Goal: Task Accomplishment & Management: Manage account settings

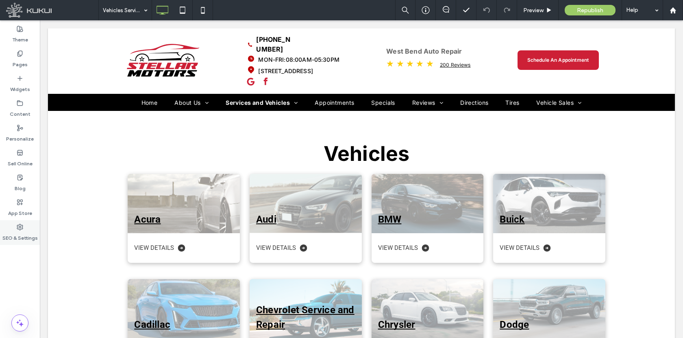
click at [23, 232] on label "SEO & Settings" at bounding box center [19, 236] width 35 height 11
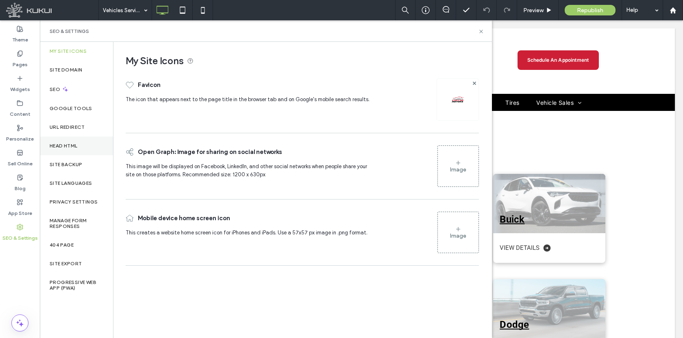
click at [52, 150] on div "Head HTML" at bounding box center [76, 146] width 73 height 19
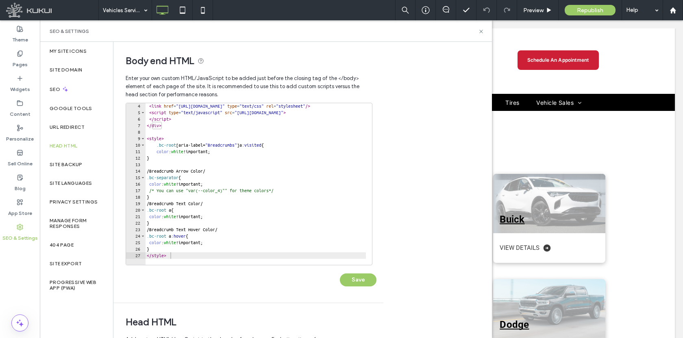
click at [178, 257] on div at bounding box center [325, 261] width 361 height 8
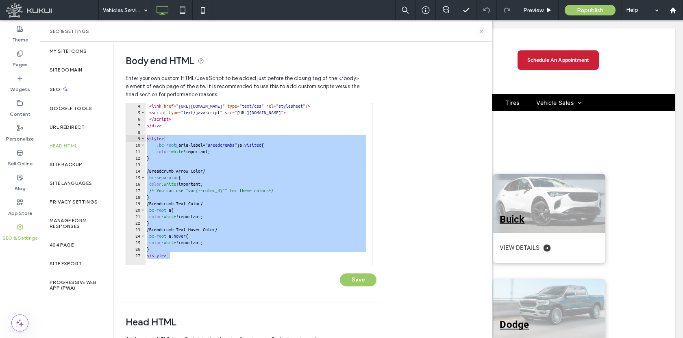
drag, startPoint x: 178, startPoint y: 257, endPoint x: 145, endPoint y: 140, distance: 122.0
click at [145, 140] on div "4 5 6 7 8 9 10 11 12 13 14 15 16 17 18 19 20 21 22 23 24 25 26 27 < link href =…" at bounding box center [249, 184] width 247 height 163
click at [187, 255] on div "< link href = "https://zapi.kukui.com/_WebBuilderAssets/Secured/GlobalSettings/…" at bounding box center [325, 187] width 361 height 169
drag, startPoint x: 186, startPoint y: 256, endPoint x: 147, endPoint y: 141, distance: 121.4
click at [147, 141] on div "< link href = "https://zapi.kukui.com/_WebBuilderAssets/Secured/GlobalSettings/…" at bounding box center [325, 187] width 361 height 169
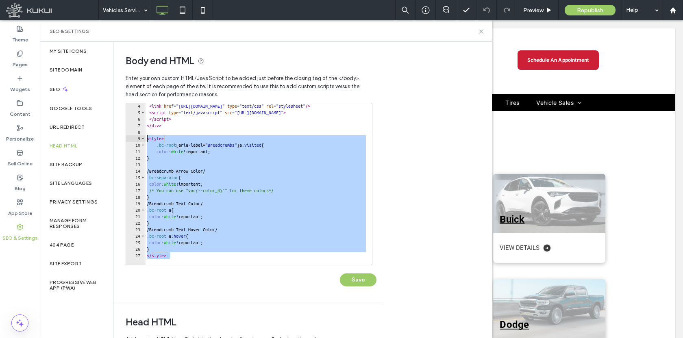
paste textarea "Cursor at row 9"
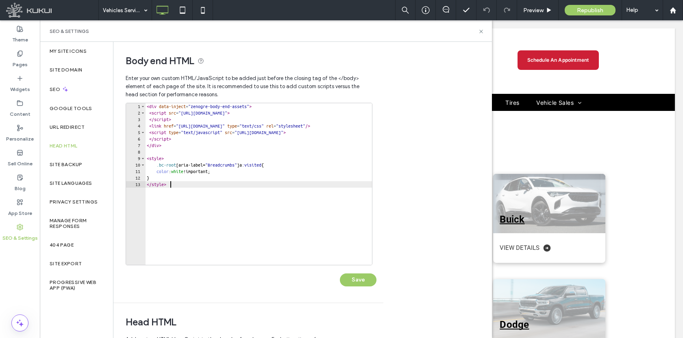
click at [183, 178] on div "< div data-inject = "zenogre-body-end-assets" > < script src = "https://zapi.ku…" at bounding box center [325, 187] width 361 height 169
type textarea "*"
paste textarea "*"
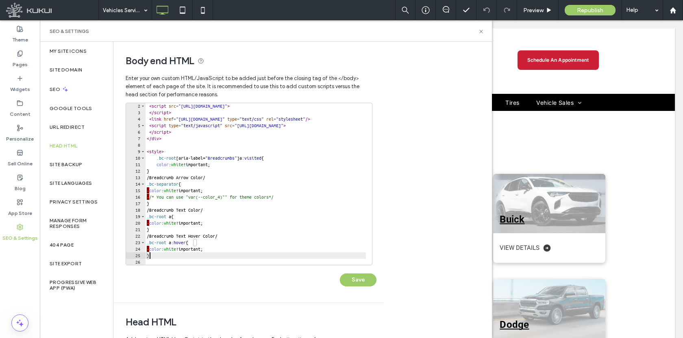
scroll to position [7, 0]
click at [192, 196] on div "< script src = "https://zapi.kukui.com/ldschema.js?clientId=7b3aa946-f373-4db6-…" at bounding box center [325, 187] width 361 height 169
click at [147, 196] on div "< script src = "https://zapi.kukui.com/ldschema.js?clientId=7b3aa946-f373-4db6-…" at bounding box center [325, 187] width 361 height 169
click at [148, 196] on div "< script src = "https://zapi.kukui.com/ldschema.js?clientId=7b3aa946-f373-4db6-…" at bounding box center [325, 187] width 361 height 169
click at [181, 188] on div "< script src = "https://zapi.kukui.com/ldschema.js?clientId=7b3aa946-f373-4db6-…" at bounding box center [325, 187] width 361 height 169
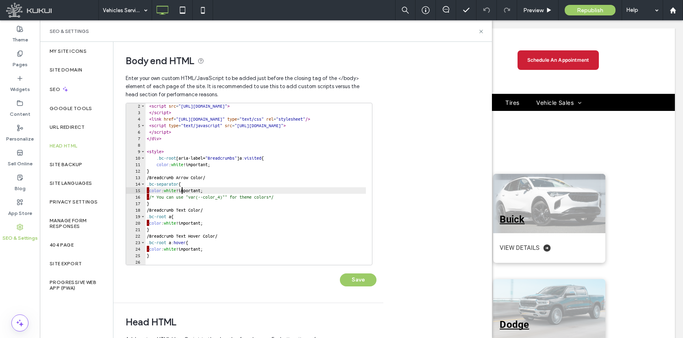
click at [191, 171] on div "< script src = "https://zapi.kukui.com/ldschema.js?clientId=7b3aa946-f373-4db6-…" at bounding box center [325, 187] width 361 height 169
type textarea "*"
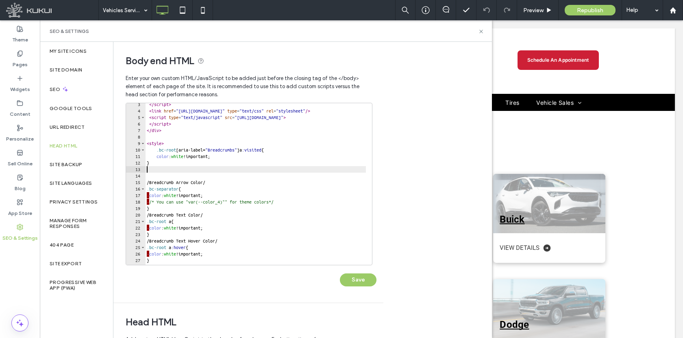
scroll to position [16, 0]
type textarea "*"
type textarea "**********"
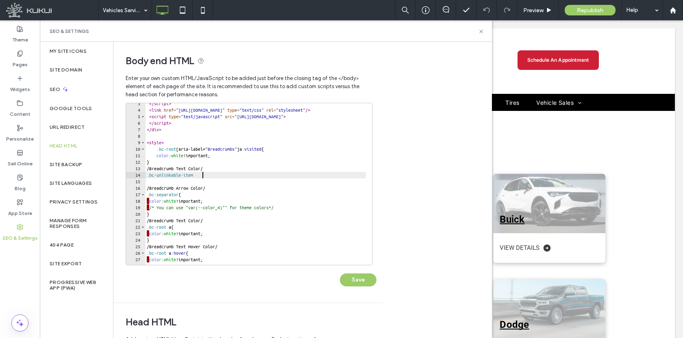
scroll to position [0, 4]
click at [149, 200] on div "</ script > < link href = "https://zapi.kukui.com/_WebBuilderAssets/Secured/Glo…" at bounding box center [325, 184] width 361 height 169
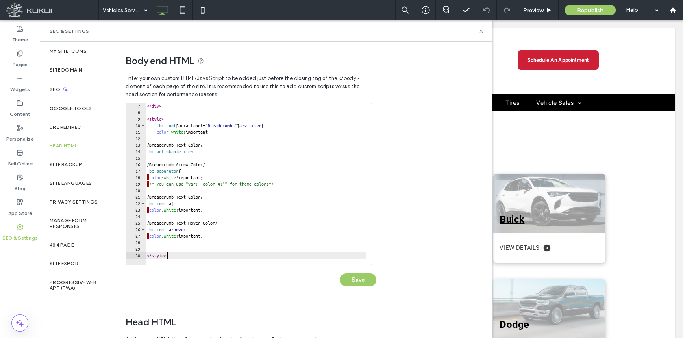
click at [168, 255] on div "</ div > < style > .bc-root [ aria-label = " Breadcrumbs " ] a :visited { color…" at bounding box center [325, 187] width 361 height 169
click at [181, 254] on div "</ div > < style > .bc-root [ aria-label = " Breadcrumbs " ] a :visited { color…" at bounding box center [325, 187] width 361 height 169
click at [209, 154] on div "</ div > < style > .bc-root [ aria-label = " Breadcrumbs " ] a :visited { color…" at bounding box center [325, 187] width 361 height 169
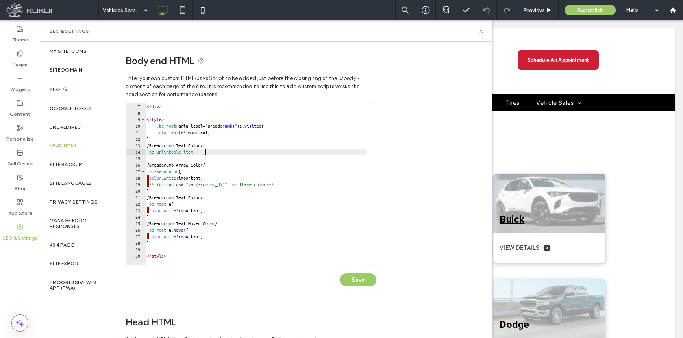
type textarea "**********"
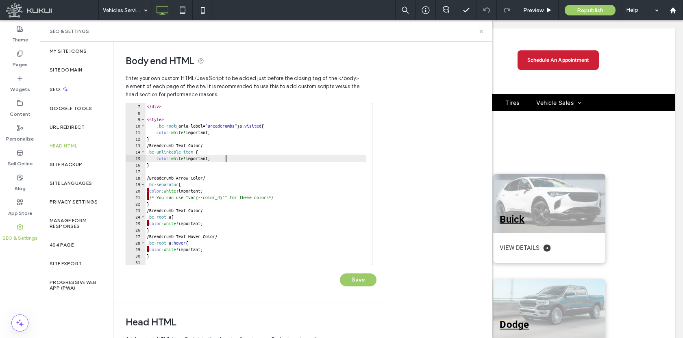
scroll to position [0, 6]
type textarea "**********"
click at [348, 285] on button "Save" at bounding box center [358, 280] width 37 height 13
click at [357, 281] on button "Save" at bounding box center [358, 280] width 37 height 13
click at [540, 13] on span "Preview" at bounding box center [533, 10] width 20 height 7
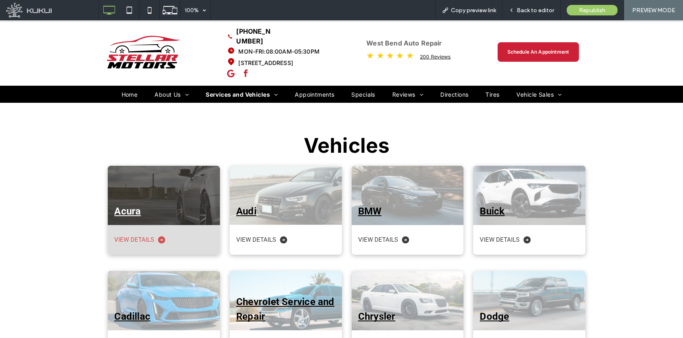
click at [178, 166] on div at bounding box center [164, 195] width 112 height 59
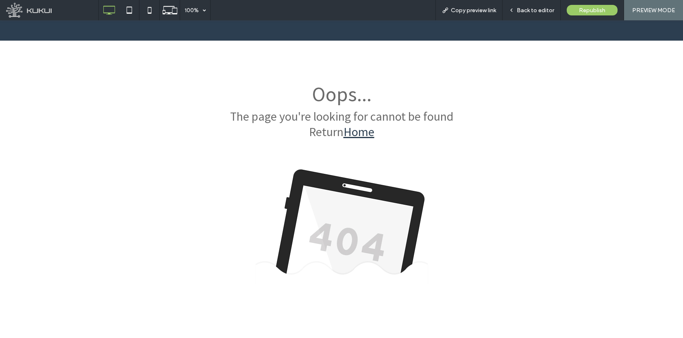
click at [580, 9] on div at bounding box center [341, 169] width 683 height 338
click at [592, 15] on div at bounding box center [341, 169] width 683 height 338
click at [537, 11] on div at bounding box center [341, 169] width 683 height 338
click at [522, 11] on div at bounding box center [341, 169] width 683 height 338
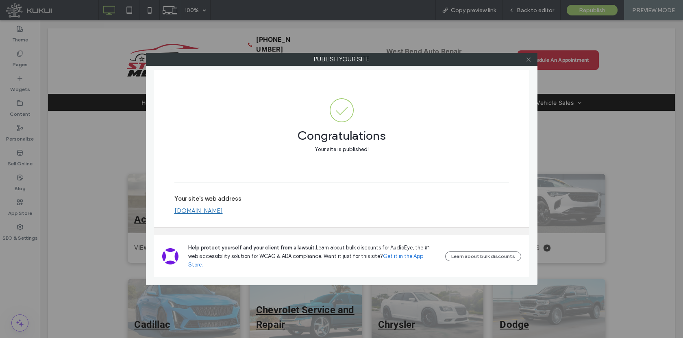
click at [529, 63] on span at bounding box center [529, 59] width 6 height 12
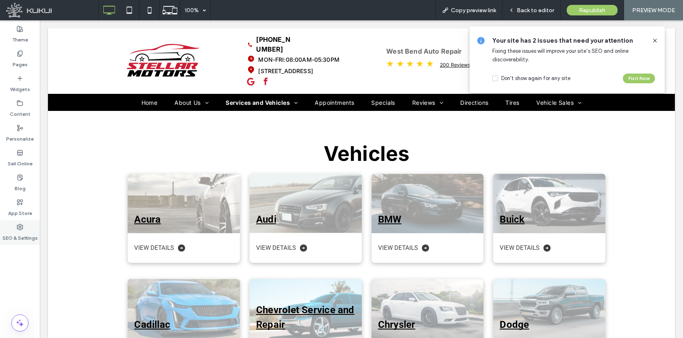
click at [14, 223] on div "SEO & Settings" at bounding box center [20, 232] width 40 height 25
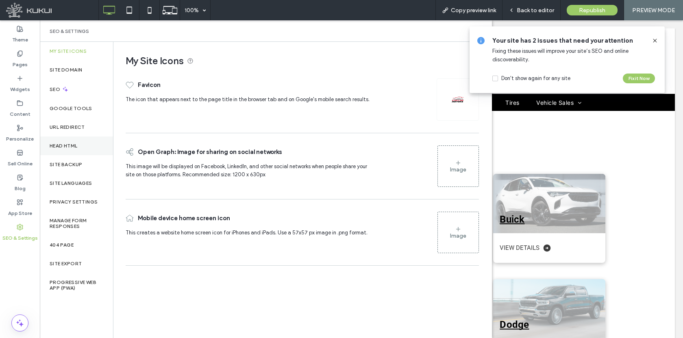
click at [72, 144] on label "Head HTML" at bounding box center [64, 146] width 28 height 6
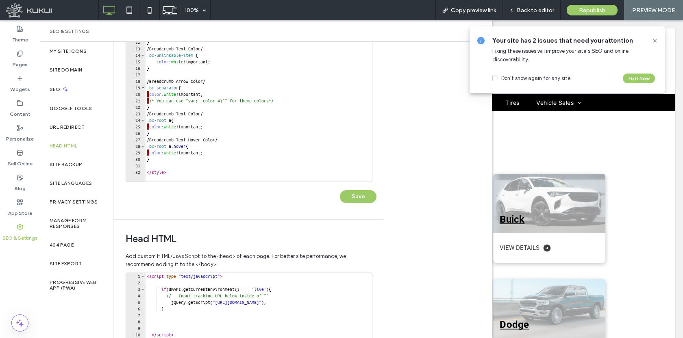
scroll to position [89, 0]
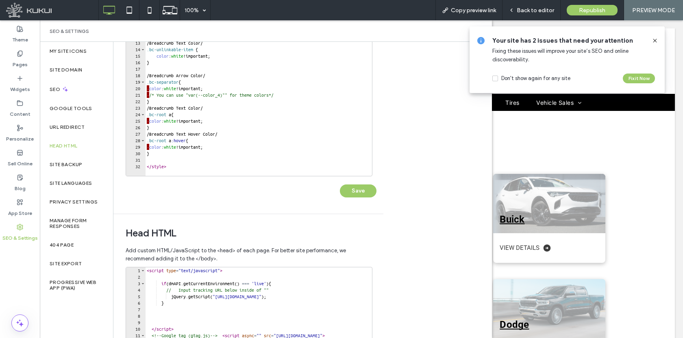
click at [184, 168] on div at bounding box center [325, 172] width 361 height 8
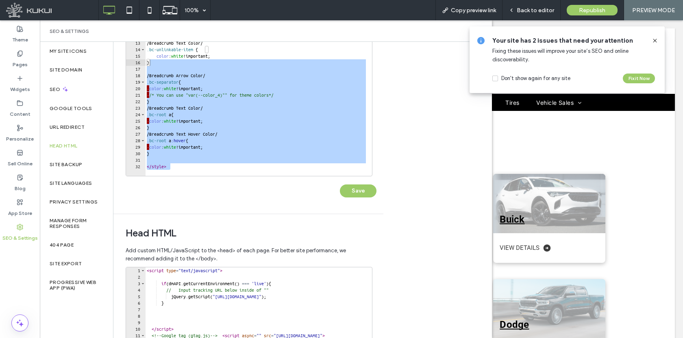
drag, startPoint x: 184, startPoint y: 168, endPoint x: 193, endPoint y: 121, distance: 47.2
click at [161, 78] on div "9 10 11 12 13 14 15 16 17 18 19 20 21 22 23 24 25 26 27 28 29 30 31 32 < style …" at bounding box center [249, 95] width 247 height 163
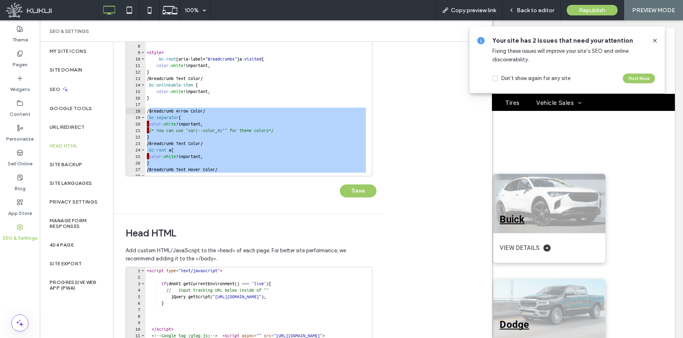
scroll to position [0, 0]
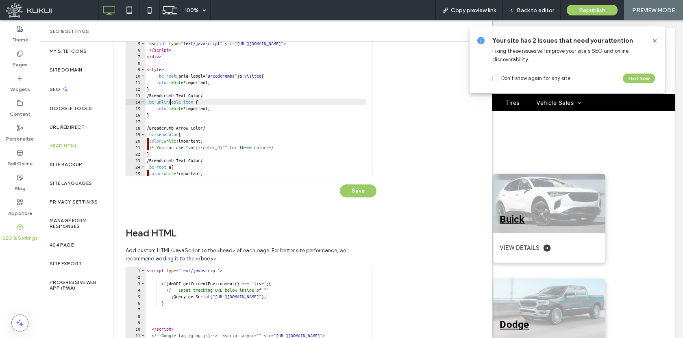
click at [170, 100] on div "< div data-inject = "zenogre-body-end-assets" > < script src = "https://zapi.ku…" at bounding box center [325, 98] width 361 height 169
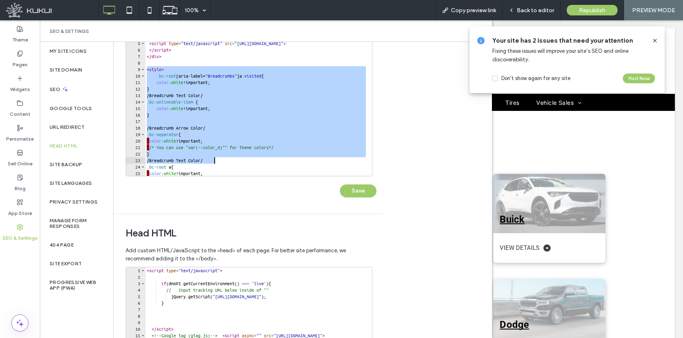
scroll to position [52, 0]
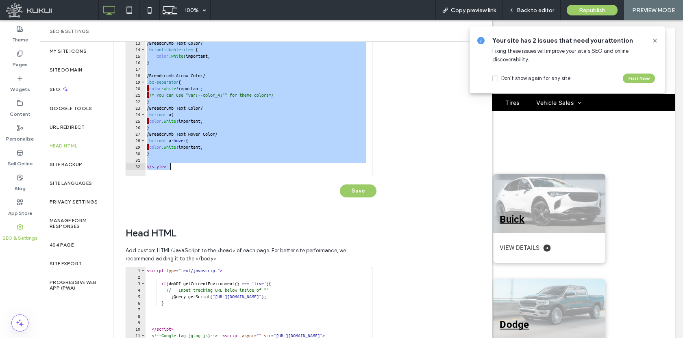
drag, startPoint x: 147, startPoint y: 69, endPoint x: 259, endPoint y: 232, distance: 197.9
click at [259, 232] on div "**********" at bounding box center [248, 210] width 270 height 514
type textarea "********"
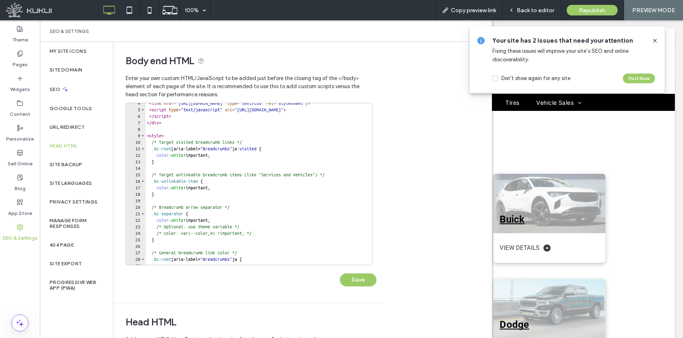
scroll to position [23, 0]
click at [355, 272] on div "Save" at bounding box center [251, 276] width 251 height 21
click at [355, 276] on button "Save" at bounding box center [358, 280] width 37 height 13
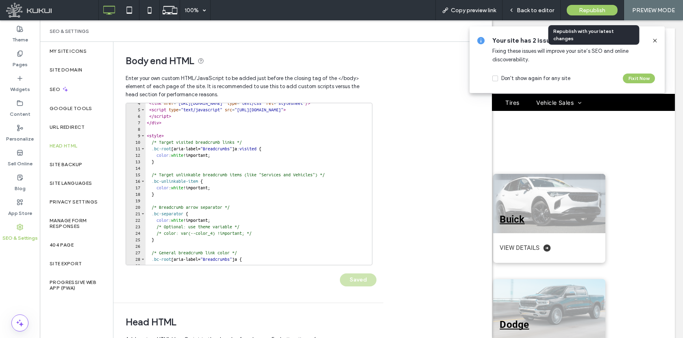
click at [591, 7] on span "Republish" at bounding box center [592, 10] width 26 height 7
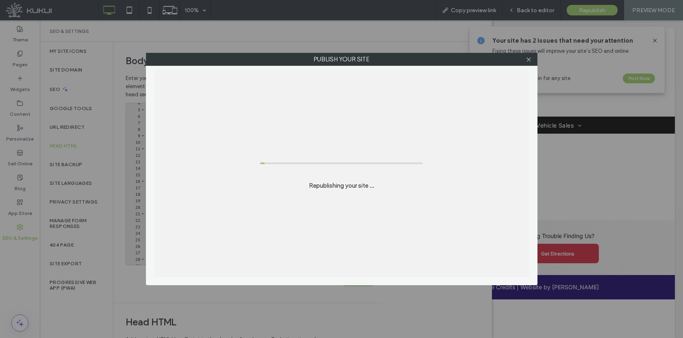
scroll to position [0, 0]
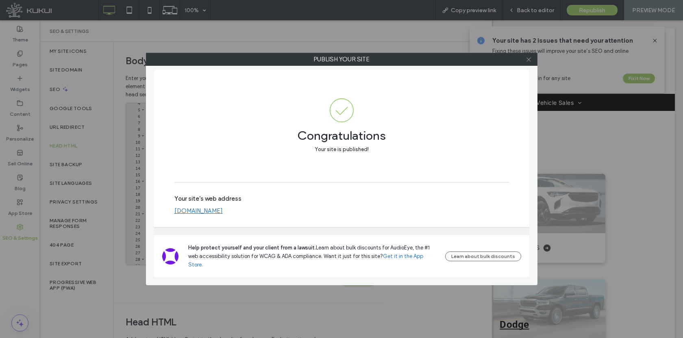
click at [527, 61] on use at bounding box center [529, 59] width 4 height 4
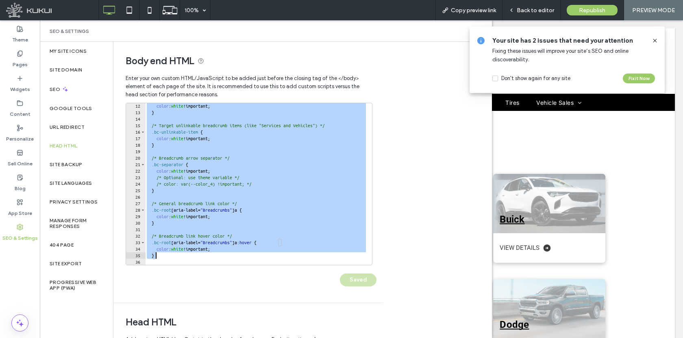
scroll to position [118, 0]
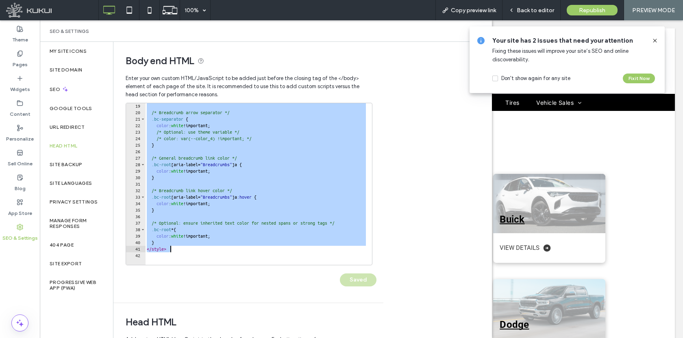
drag, startPoint x: 146, startPoint y: 157, endPoint x: 248, endPoint y: 250, distance: 138.1
click at [248, 250] on div "/* Breadcrumb arrow separator */ .bc-separator { color : white !important; /* O…" at bounding box center [325, 187] width 361 height 169
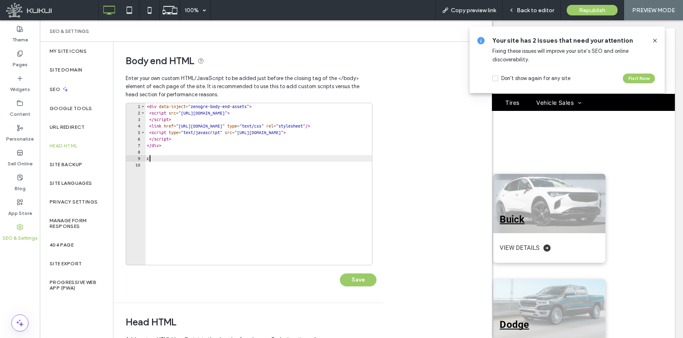
type textarea "* ********"
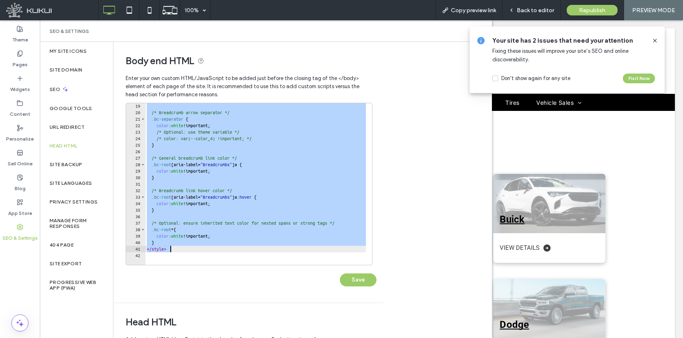
click at [424, 200] on div "Body end HTML Enter your own custom HTML/​JavaScript to be added just before th…" at bounding box center [302, 190] width 379 height 296
click at [654, 41] on icon at bounding box center [655, 40] width 7 height 7
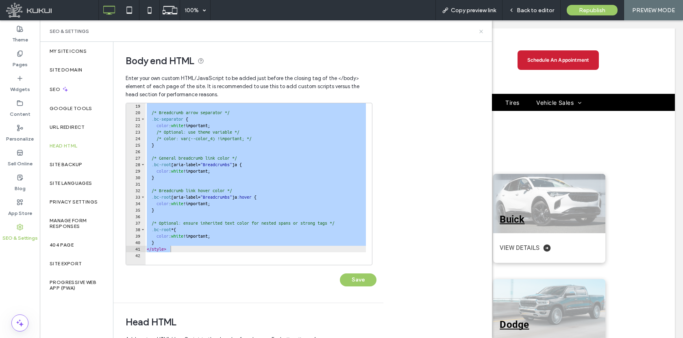
click at [480, 32] on icon at bounding box center [481, 31] width 6 height 6
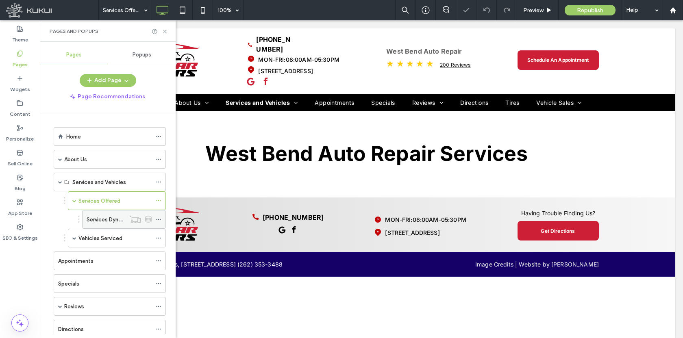
click at [100, 215] on div "Services Dynamic" at bounding box center [106, 220] width 39 height 18
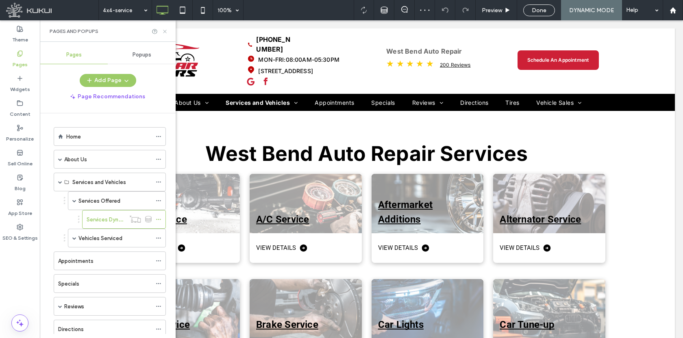
click at [163, 32] on icon at bounding box center [165, 31] width 6 height 6
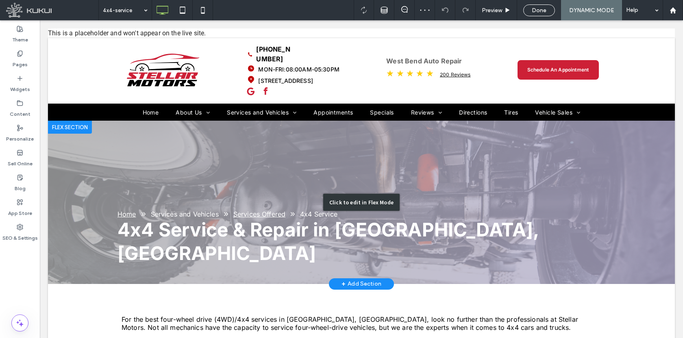
click at [243, 200] on div "Click to edit in Flex Mode" at bounding box center [361, 202] width 627 height 163
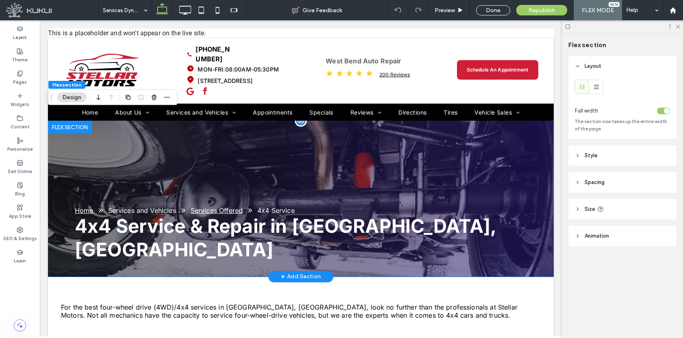
click at [243, 207] on div "Services Offered" at bounding box center [217, 211] width 52 height 8
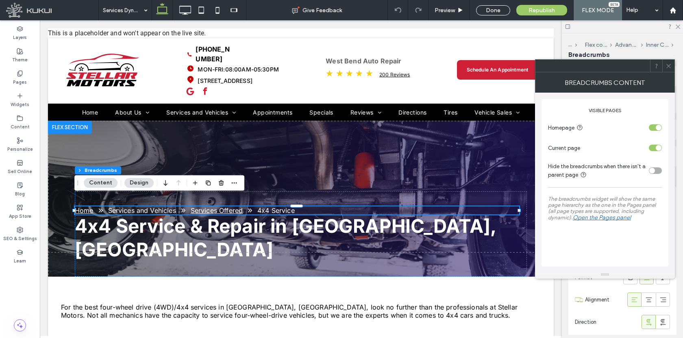
drag, startPoint x: 670, startPoint y: 66, endPoint x: 668, endPoint y: 74, distance: 7.9
click at [670, 67] on icon at bounding box center [669, 66] width 6 height 6
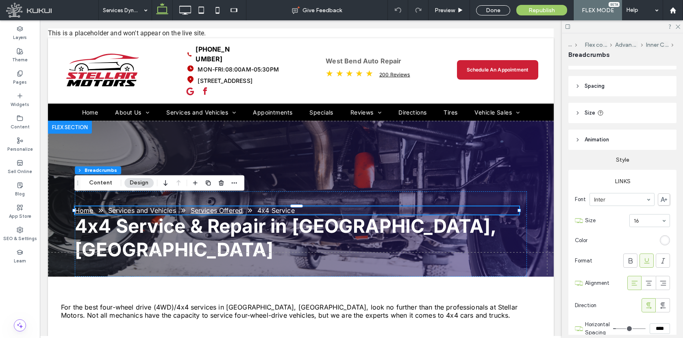
scroll to position [54, 0]
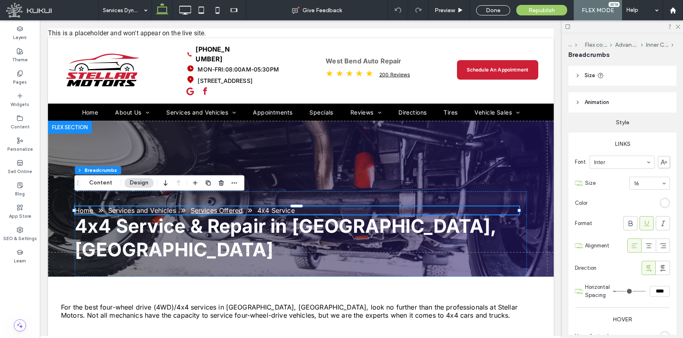
click at [643, 226] on icon at bounding box center [647, 224] width 8 height 8
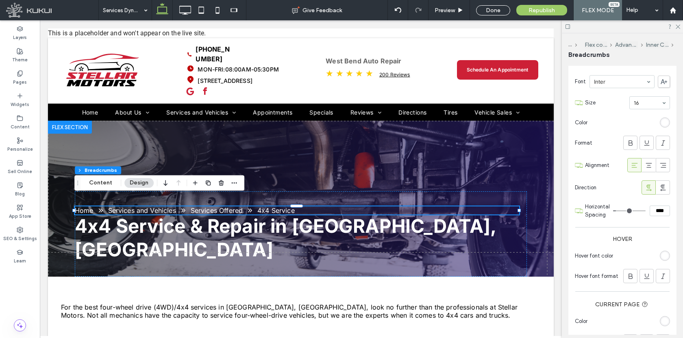
scroll to position [168, 0]
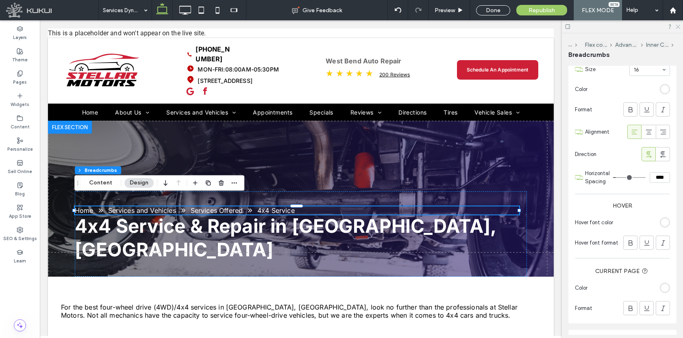
click at [677, 26] on icon at bounding box center [677, 26] width 5 height 5
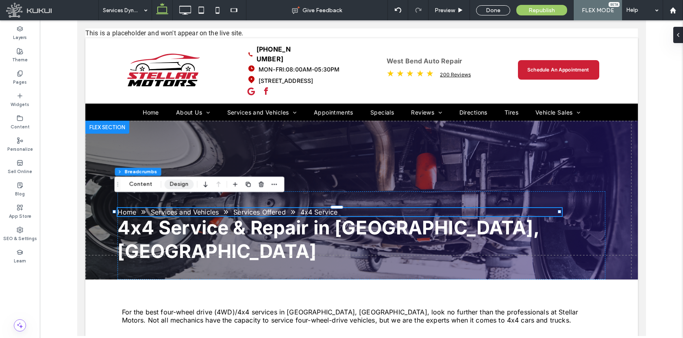
click at [181, 187] on button "Design" at bounding box center [178, 185] width 29 height 10
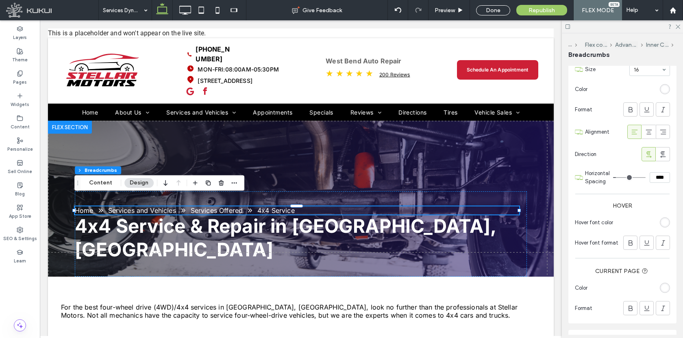
scroll to position [230, 0]
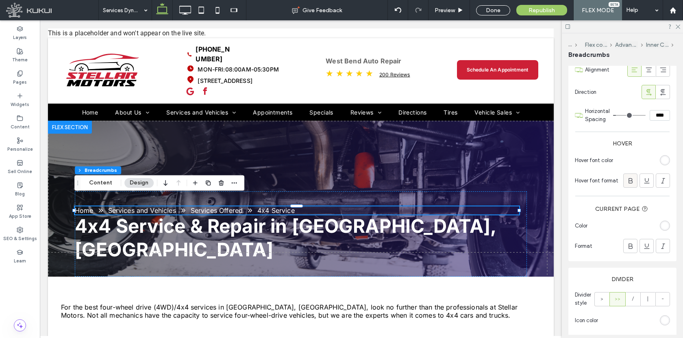
click at [629, 182] on use at bounding box center [631, 180] width 4 height 5
click at [678, 27] on use at bounding box center [678, 27] width 4 height 4
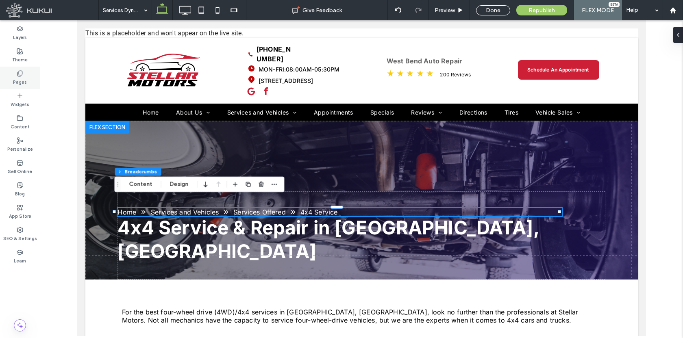
click at [13, 76] on div "Pages" at bounding box center [20, 78] width 40 height 22
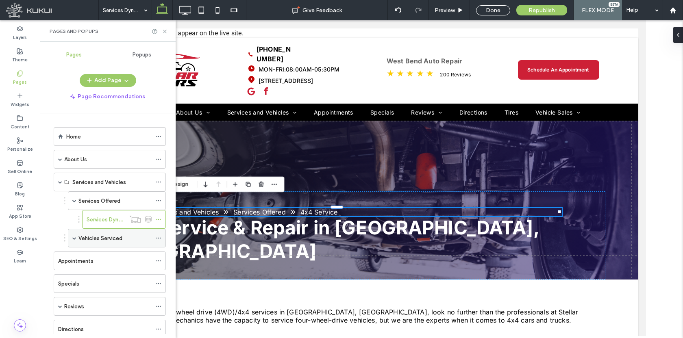
click at [74, 238] on span at bounding box center [74, 238] width 4 height 4
click at [99, 258] on label "Vehicles Dynamic" at bounding box center [109, 257] width 44 height 14
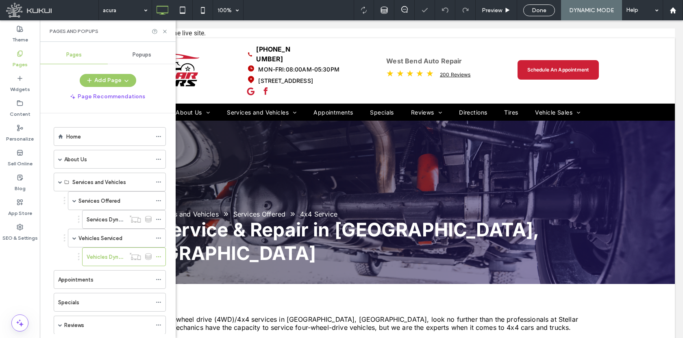
click at [166, 30] on use at bounding box center [164, 31] width 3 height 3
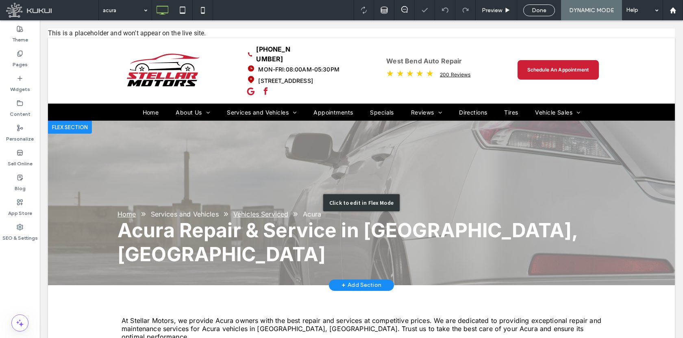
click at [226, 216] on div "Click to edit in Flex Mode" at bounding box center [361, 203] width 627 height 165
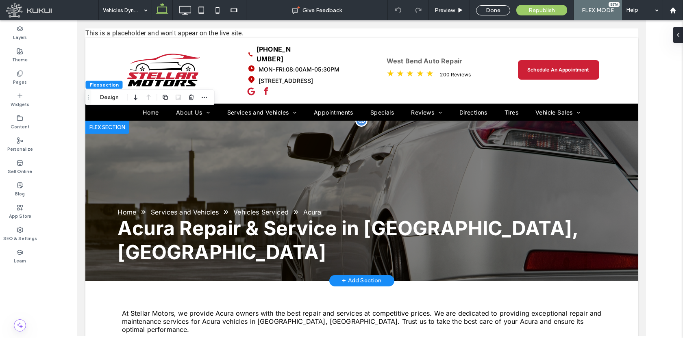
click at [226, 210] on icon "Breadcrumbs" at bounding box center [227, 212] width 2 height 4
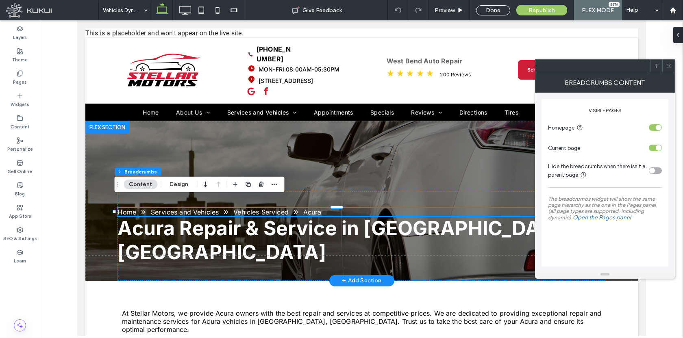
click at [666, 65] on icon at bounding box center [669, 66] width 6 height 6
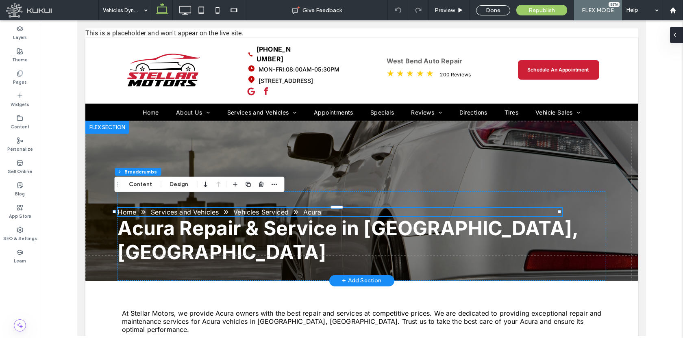
click at [679, 35] on div at bounding box center [676, 35] width 13 height 16
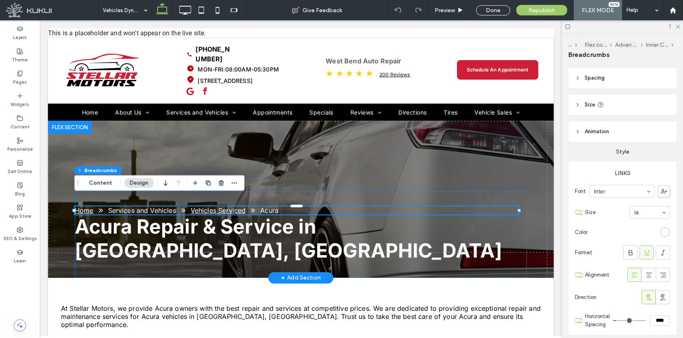
scroll to position [152, 0]
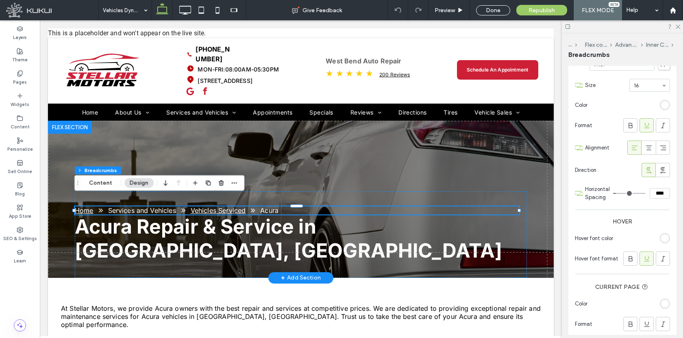
click at [649, 123] on div at bounding box center [646, 125] width 13 height 13
click at [630, 261] on div at bounding box center [630, 258] width 13 height 13
click at [678, 26] on use at bounding box center [678, 27] width 4 height 4
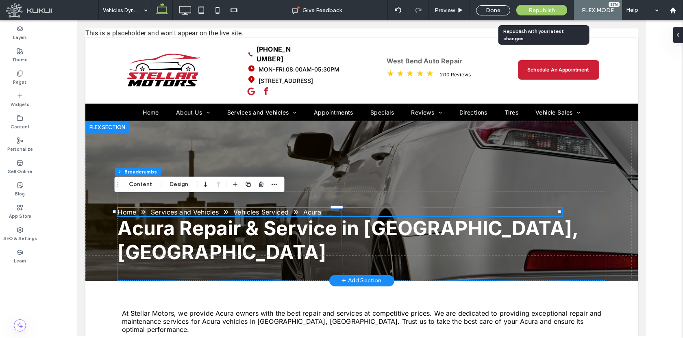
click at [557, 14] on div "Republish" at bounding box center [541, 10] width 51 height 11
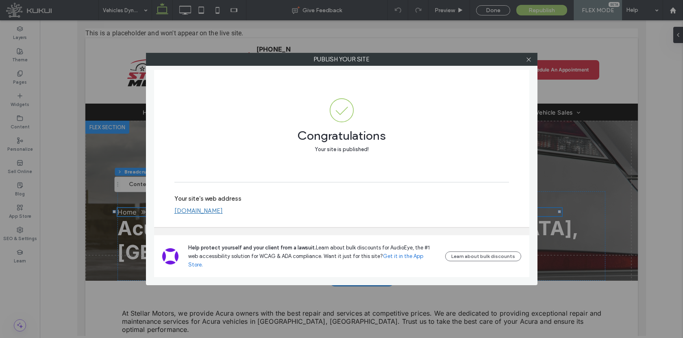
click at [529, 66] on div "Publish your site Congratulations Your site is published! Your site's web addre…" at bounding box center [342, 169] width 392 height 233
click at [529, 60] on use at bounding box center [529, 59] width 4 height 4
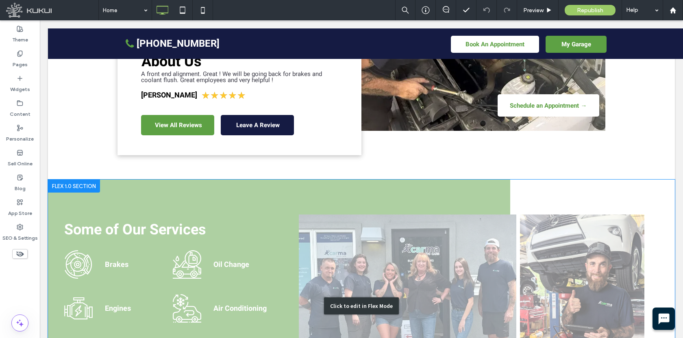
scroll to position [1267, 0]
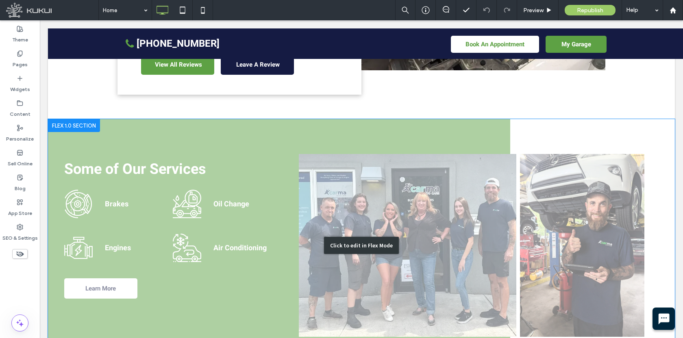
click at [126, 199] on div "Click to edit in Flex Mode" at bounding box center [361, 245] width 627 height 252
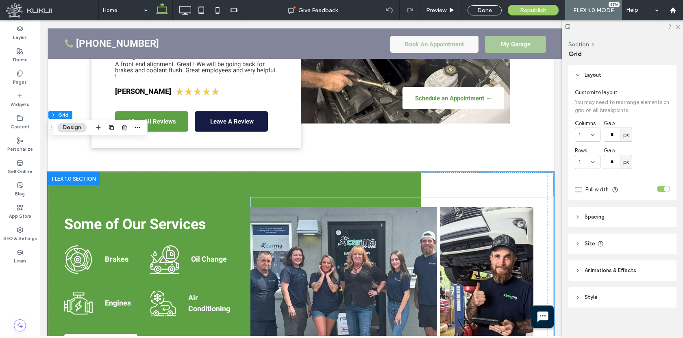
click at [75, 248] on icon at bounding box center [79, 260] width 26 height 24
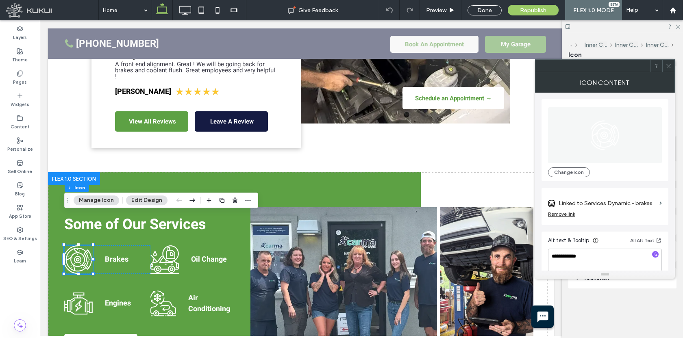
click at [610, 206] on label "Linked to Services Dynamic - brakes" at bounding box center [608, 203] width 98 height 15
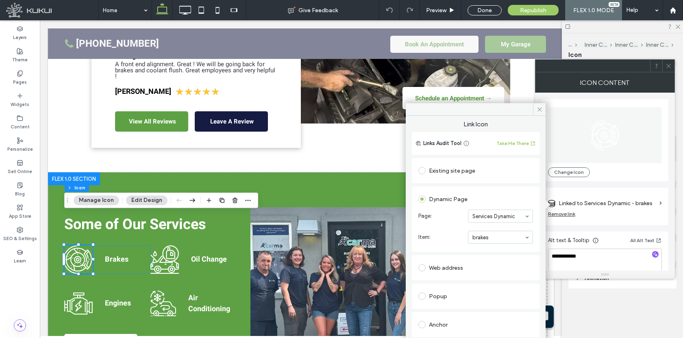
click at [541, 110] on icon at bounding box center [540, 110] width 6 height 6
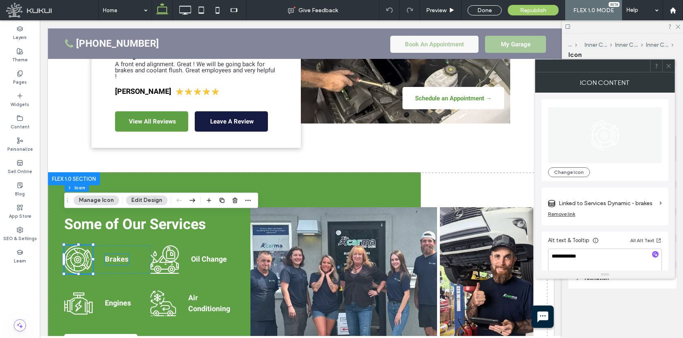
click at [117, 254] on strong "Brakes" at bounding box center [117, 259] width 24 height 11
click at [117, 254] on div "Brakes" at bounding box center [117, 259] width 24 height 11
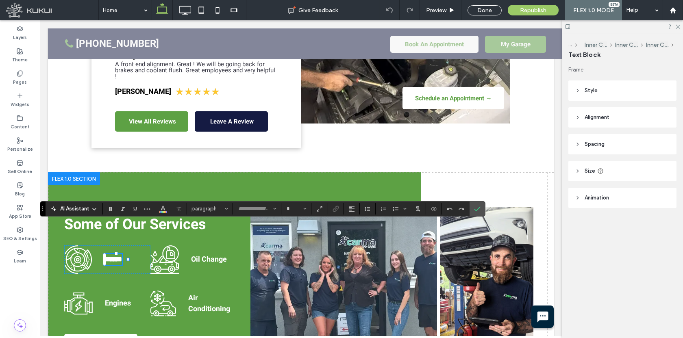
type input "*****"
type input "**"
click at [333, 211] on icon "Link" at bounding box center [336, 209] width 7 height 7
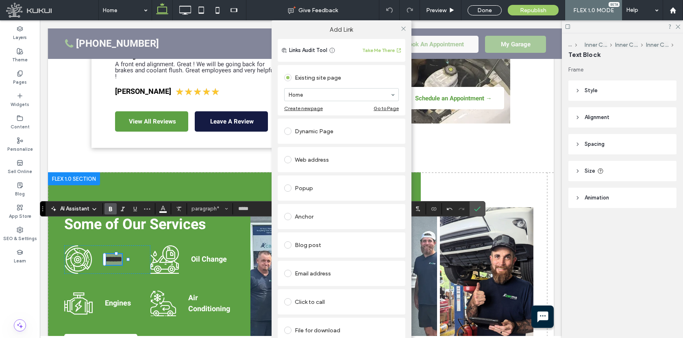
click at [320, 132] on div "Dynamic Page" at bounding box center [341, 131] width 115 height 13
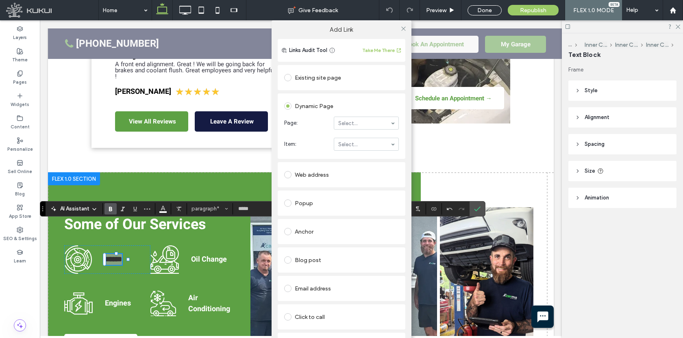
drag, startPoint x: 353, startPoint y: 124, endPoint x: 353, endPoint y: 128, distance: 4.1
type input "***"
click at [401, 31] on span at bounding box center [403, 28] width 6 height 12
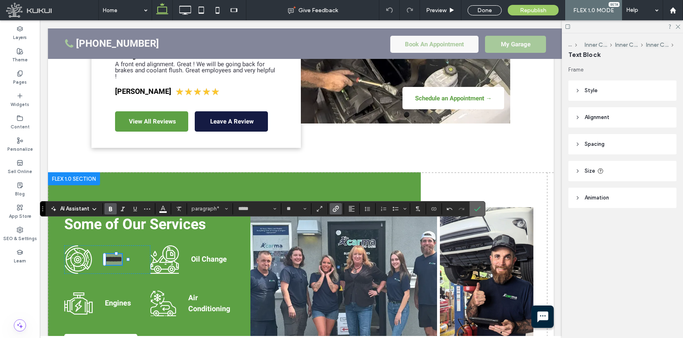
click at [479, 211] on icon "Confirm" at bounding box center [477, 209] width 7 height 7
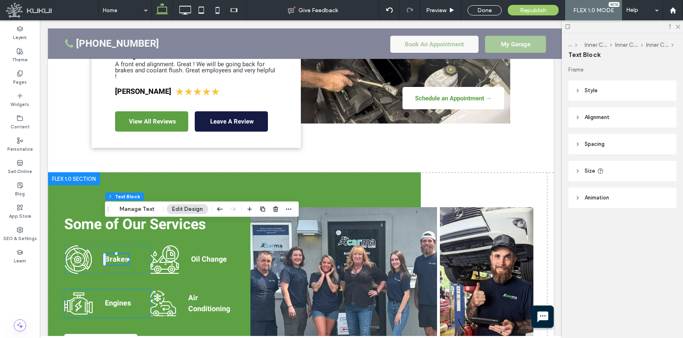
click at [78, 300] on icon at bounding box center [78, 305] width 7 height 11
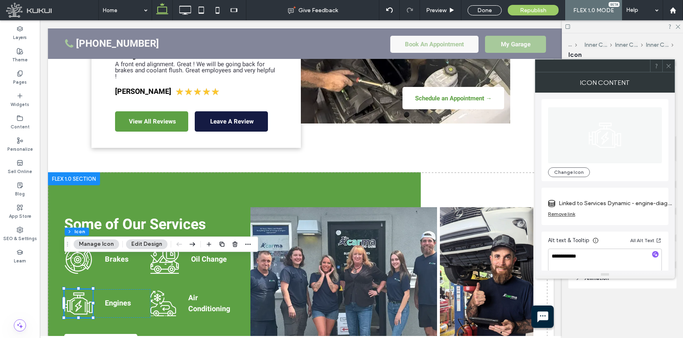
click at [668, 70] on span at bounding box center [669, 66] width 6 height 12
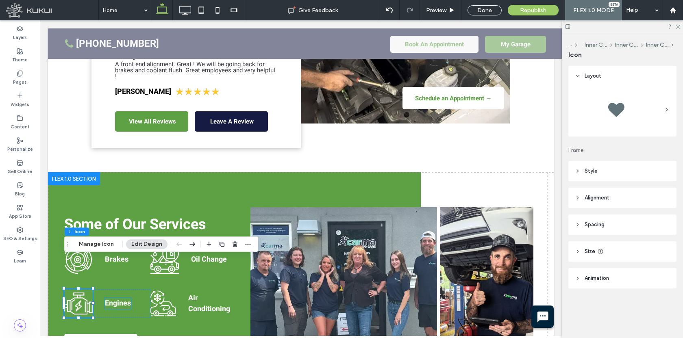
click at [120, 298] on strong "Engines" at bounding box center [118, 303] width 26 height 11
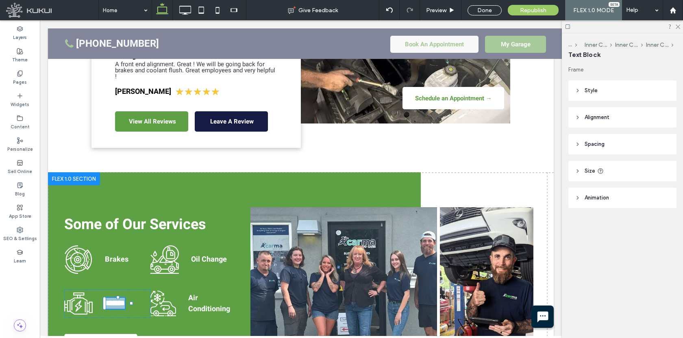
type input "*****"
type input "**"
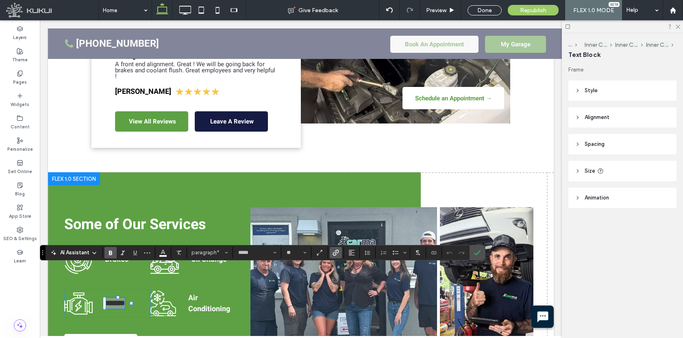
click at [333, 252] on icon "Link" at bounding box center [336, 253] width 7 height 7
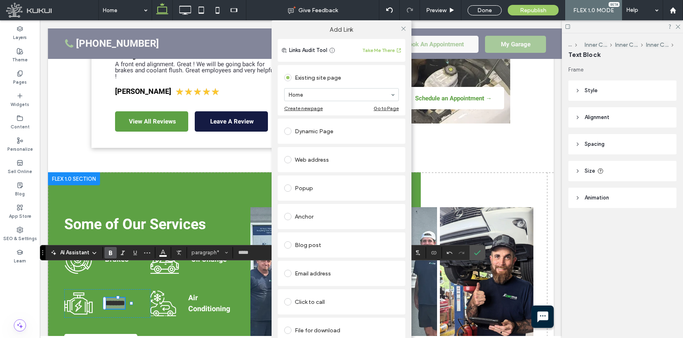
click at [325, 129] on div "Dynamic Page" at bounding box center [341, 131] width 115 height 13
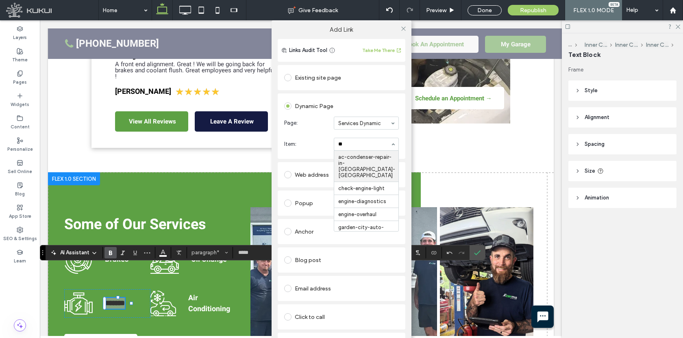
type input "***"
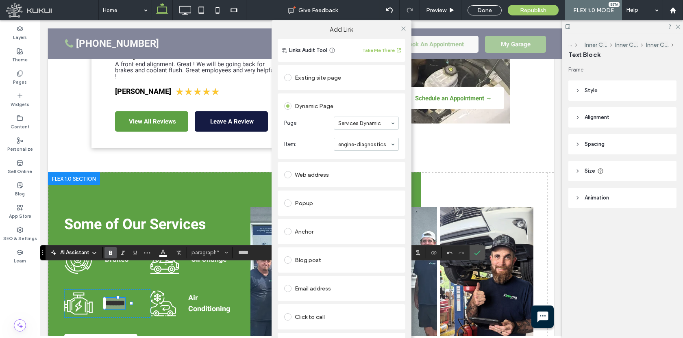
click at [404, 31] on div at bounding box center [403, 28] width 12 height 12
click at [402, 30] on icon at bounding box center [403, 29] width 6 height 6
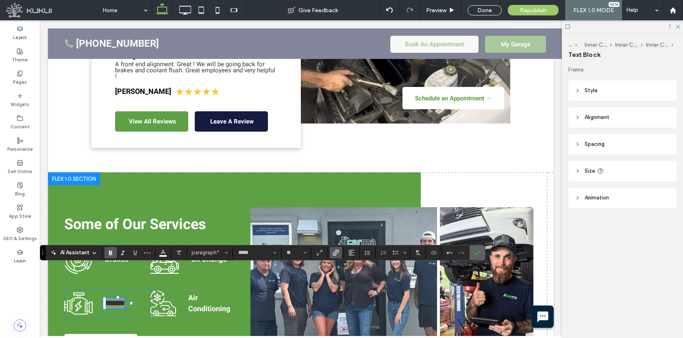
drag, startPoint x: 481, startPoint y: 251, endPoint x: 440, endPoint y: 230, distance: 45.6
click at [481, 251] on label "Confirm" at bounding box center [477, 253] width 12 height 15
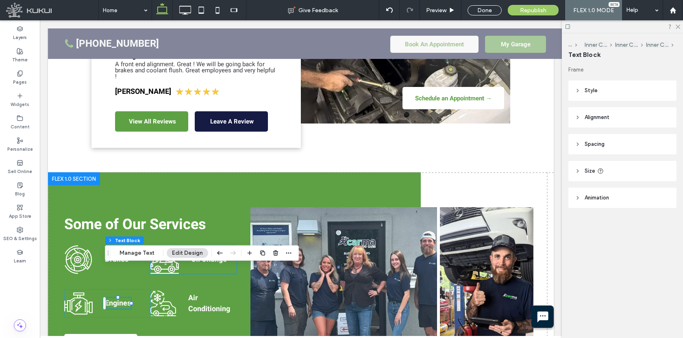
click at [200, 254] on link "Oil Change" at bounding box center [209, 259] width 36 height 11
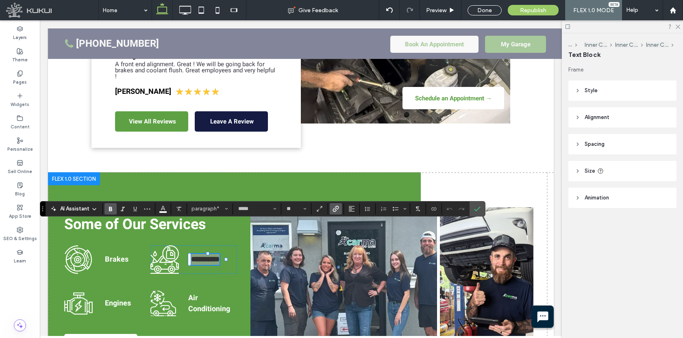
click at [335, 211] on use "Link" at bounding box center [336, 209] width 6 height 6
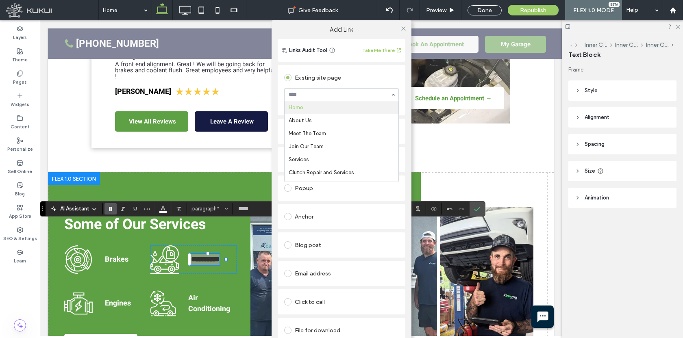
click at [331, 89] on div at bounding box center [342, 95] width 114 height 12
click at [329, 94] on input at bounding box center [340, 95] width 102 height 6
click at [333, 84] on section "Home About Us Meet The Team Join Our Team Services Clutch Repair and Services V…" at bounding box center [341, 94] width 115 height 21
click at [314, 133] on div "Dynamic Page" at bounding box center [341, 131] width 115 height 13
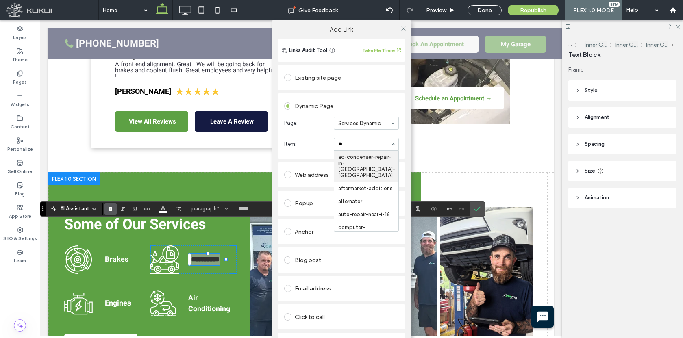
type input "***"
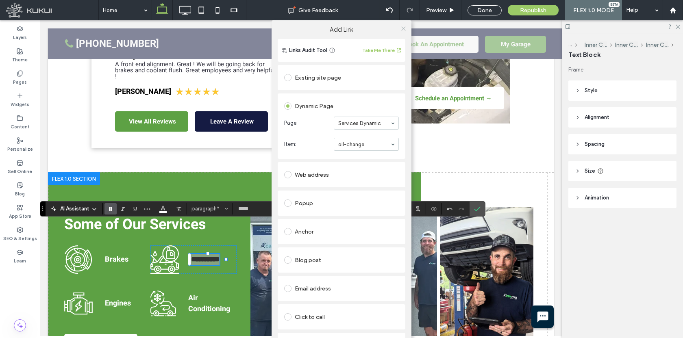
click at [402, 26] on icon at bounding box center [403, 29] width 6 height 6
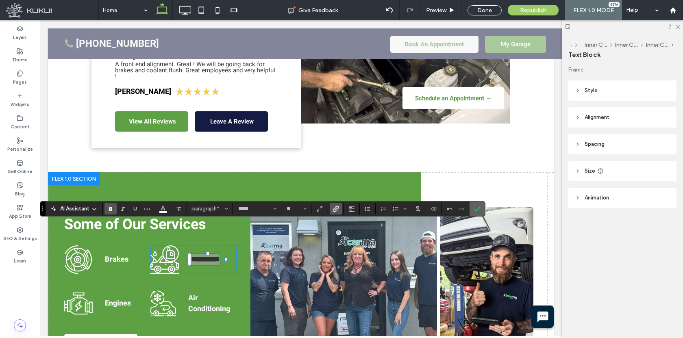
click at [473, 209] on label "Confirm" at bounding box center [477, 209] width 12 height 15
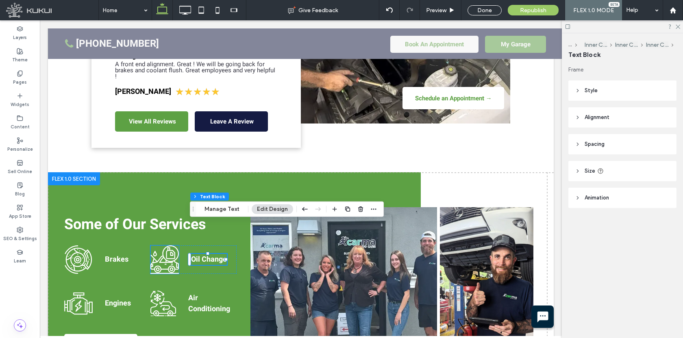
click at [169, 246] on icon "Home image 2" at bounding box center [164, 260] width 28 height 28
click at [169, 246] on div "Home image 2" at bounding box center [164, 260] width 28 height 28
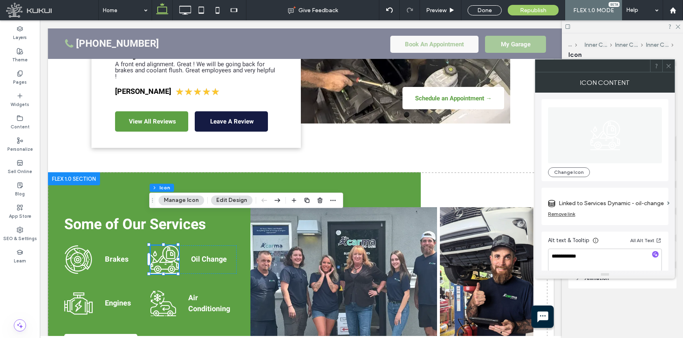
click at [668, 65] on icon at bounding box center [669, 66] width 6 height 6
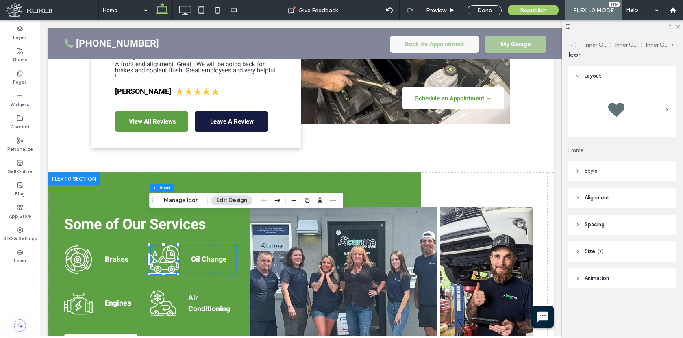
click at [161, 289] on icon "Home image 4" at bounding box center [163, 303] width 26 height 28
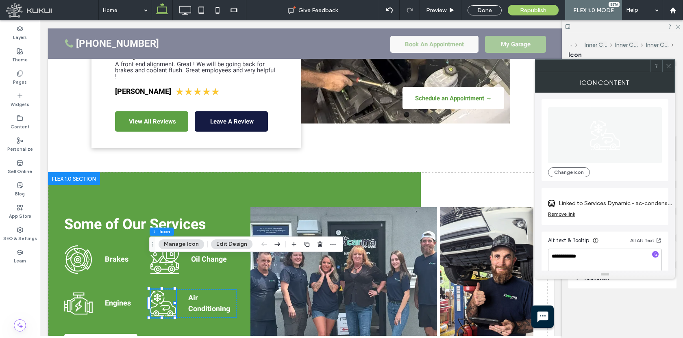
click at [669, 68] on icon at bounding box center [669, 66] width 6 height 6
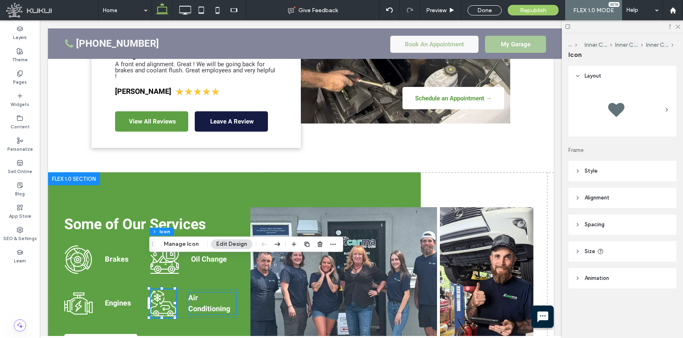
click at [201, 293] on link "Air Conditioning" at bounding box center [209, 304] width 42 height 22
click at [201, 293] on div "Air Conditioning" at bounding box center [212, 304] width 48 height 22
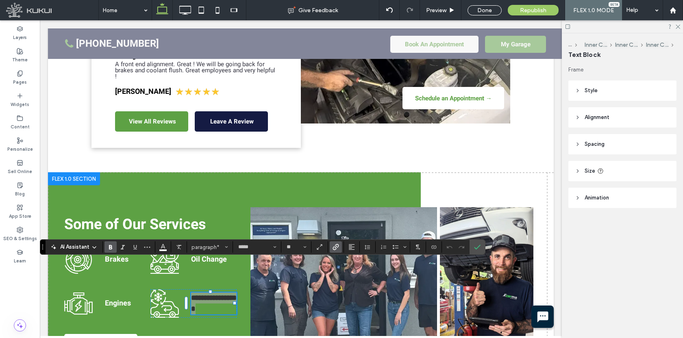
click at [335, 247] on icon "Link" at bounding box center [336, 247] width 7 height 7
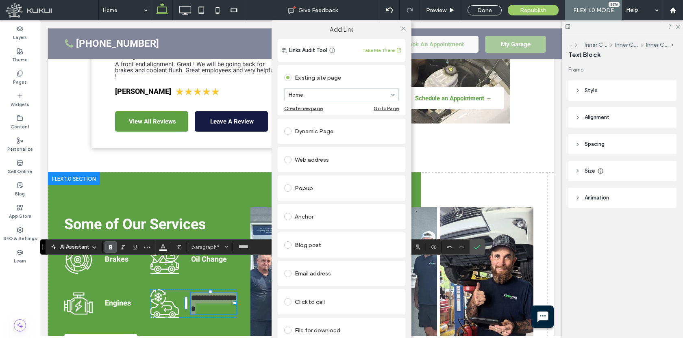
click at [296, 136] on div "Dynamic Page" at bounding box center [341, 131] width 115 height 13
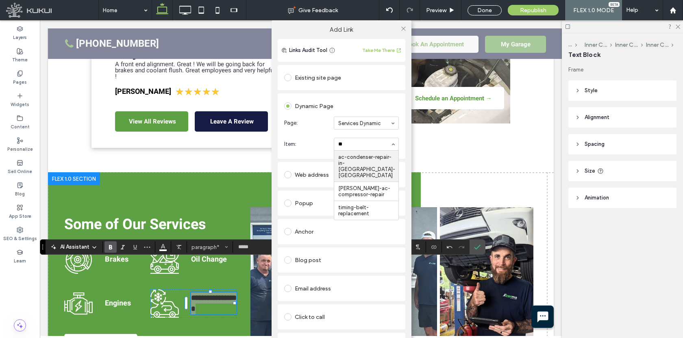
type input "**"
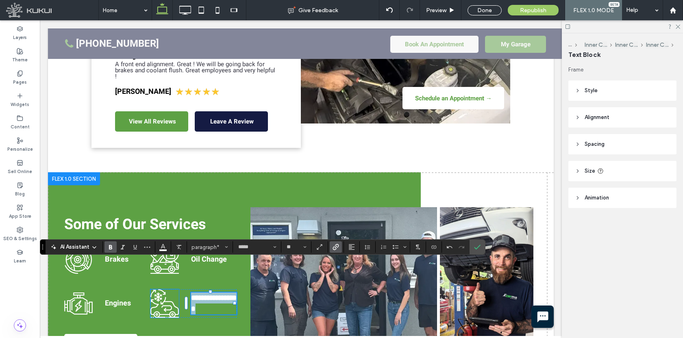
click at [165, 289] on icon "Home image 4" at bounding box center [164, 303] width 28 height 28
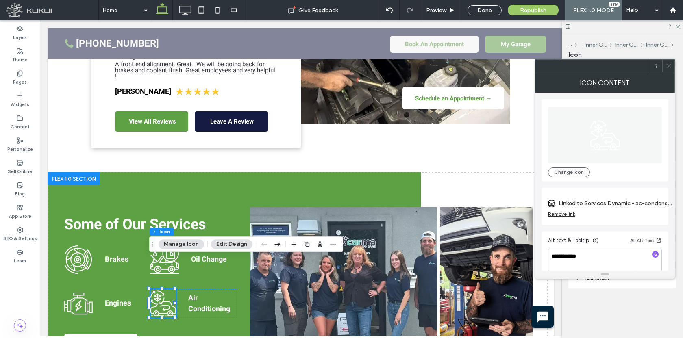
click at [668, 64] on icon at bounding box center [669, 66] width 6 height 6
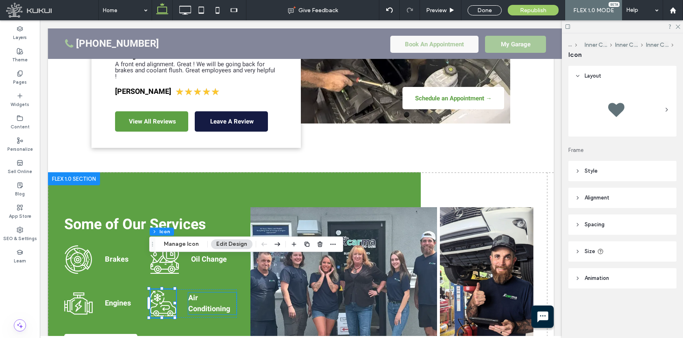
click at [194, 293] on strong "Air Conditioning" at bounding box center [209, 304] width 42 height 22
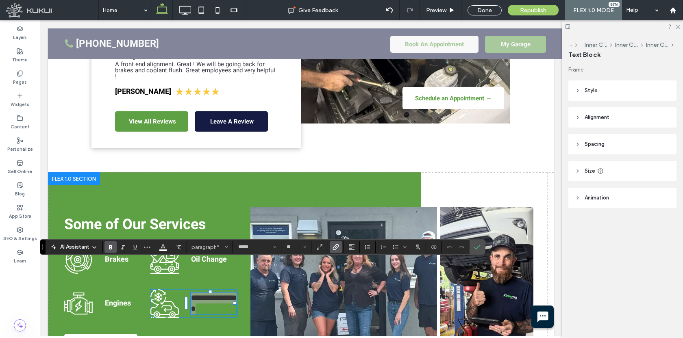
click at [333, 248] on icon "Link" at bounding box center [336, 247] width 7 height 7
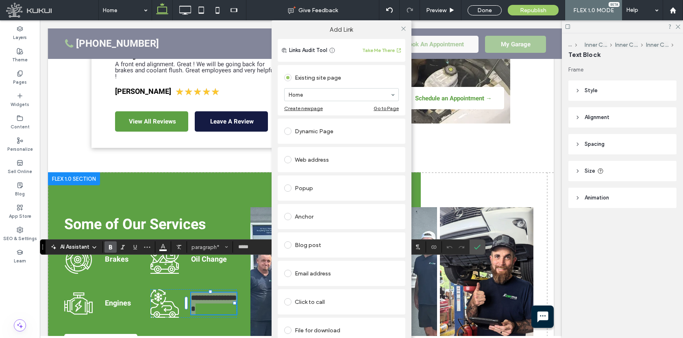
click at [318, 136] on div "Dynamic Page" at bounding box center [341, 131] width 115 height 13
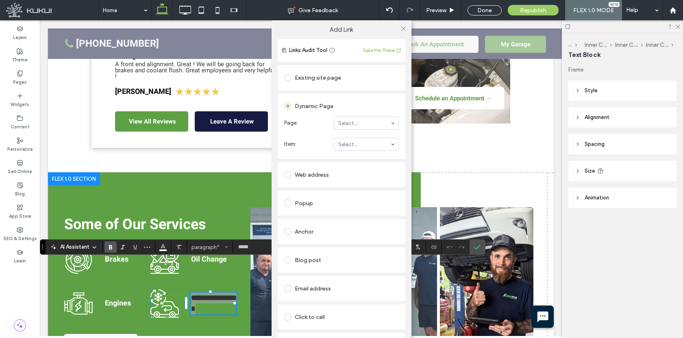
click at [342, 131] on section "Page: Select..." at bounding box center [341, 123] width 115 height 21
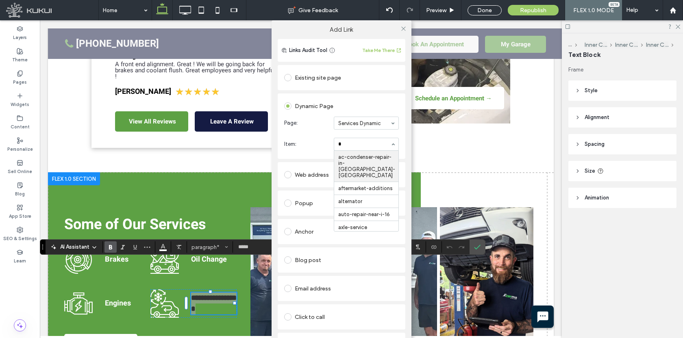
type input "*"
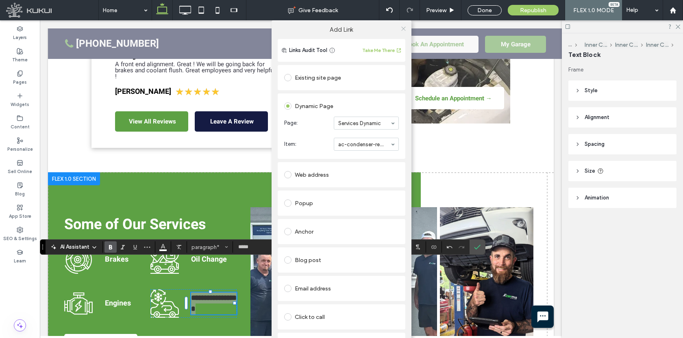
click at [400, 29] on icon at bounding box center [403, 29] width 6 height 6
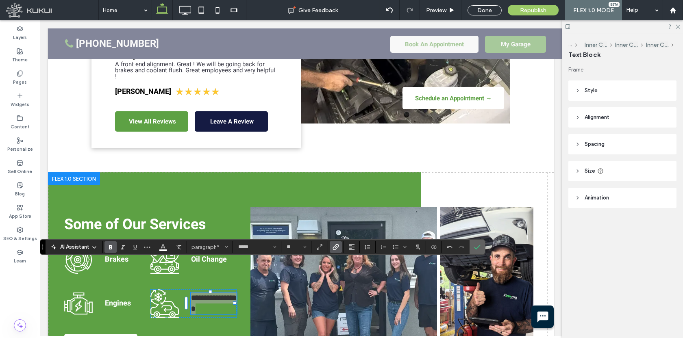
click at [477, 244] on icon "Confirm" at bounding box center [477, 247] width 7 height 7
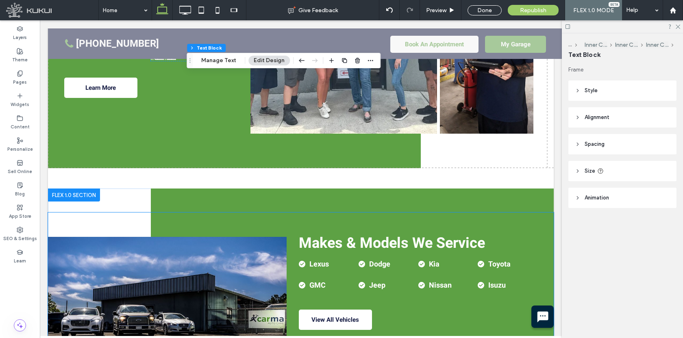
scroll to position [1528, 0]
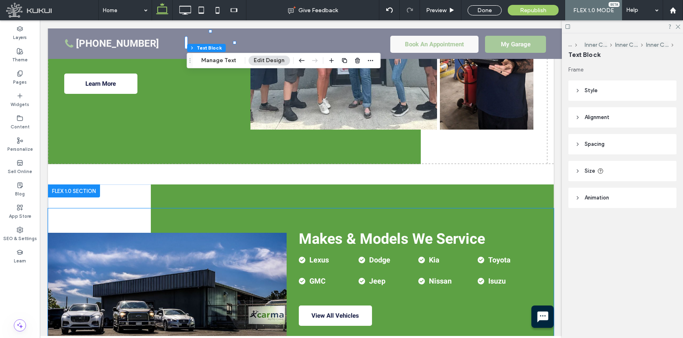
click at [317, 255] on strong "Lexus" at bounding box center [319, 260] width 20 height 11
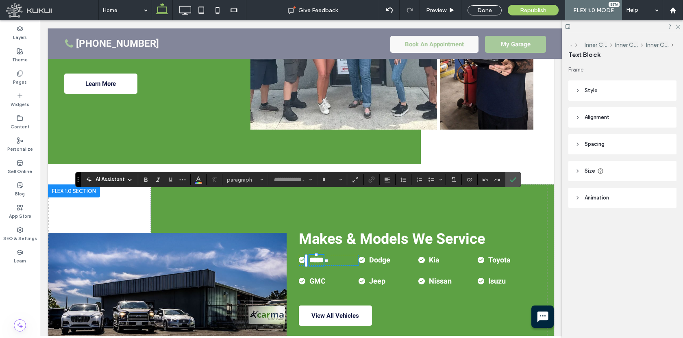
scroll to position [1558, 0]
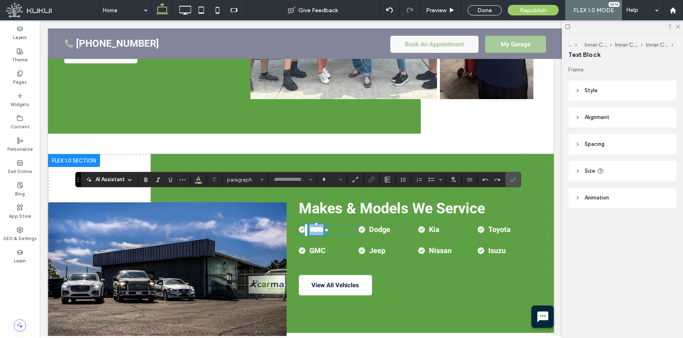
type input "*****"
type input "**"
click at [371, 180] on use "Link" at bounding box center [371, 180] width 6 height 6
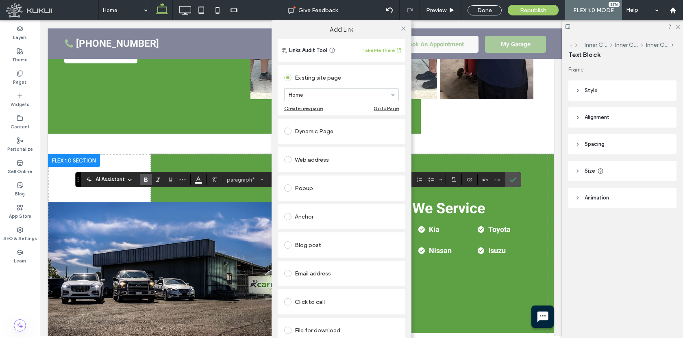
click at [322, 131] on div "Dynamic Page" at bounding box center [341, 131] width 115 height 13
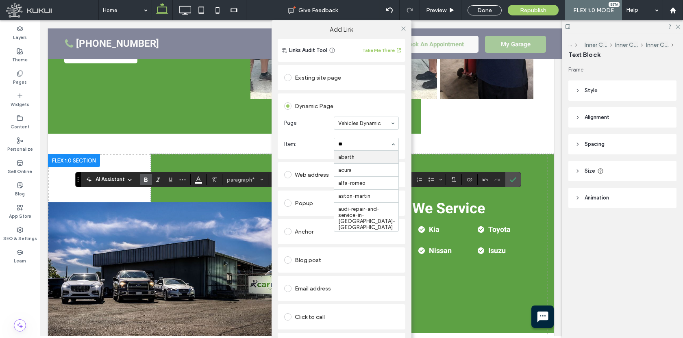
type input "***"
click at [402, 29] on use at bounding box center [403, 28] width 4 height 4
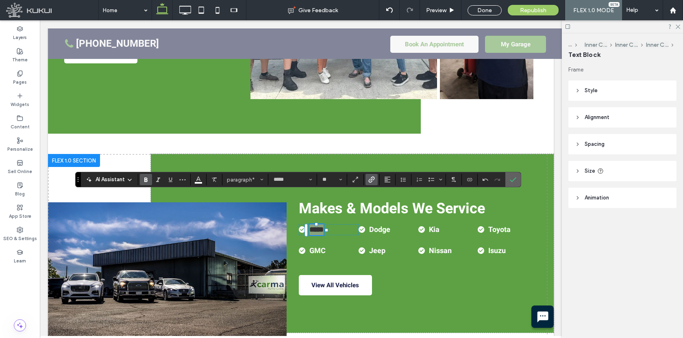
click at [514, 182] on icon "Confirm" at bounding box center [513, 179] width 7 height 7
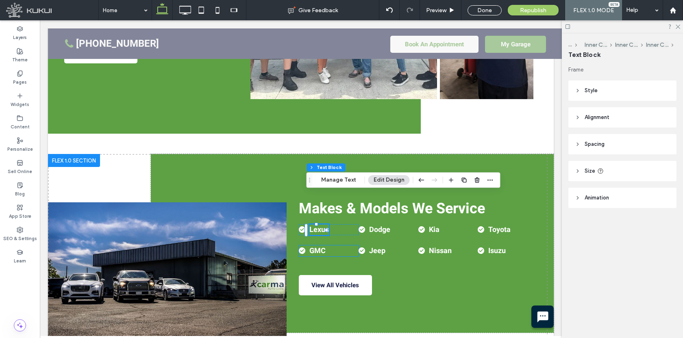
click at [320, 246] on link "GMC" at bounding box center [317, 251] width 16 height 11
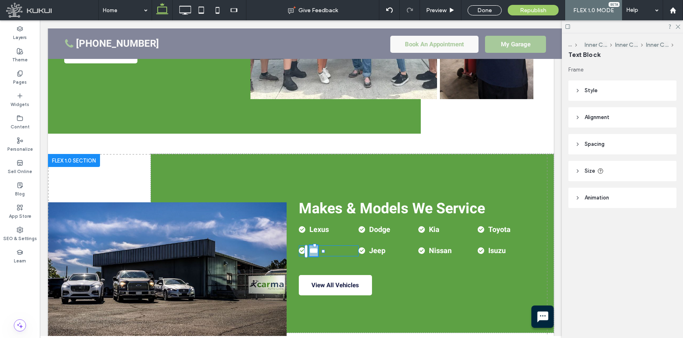
type input "*****"
type input "**"
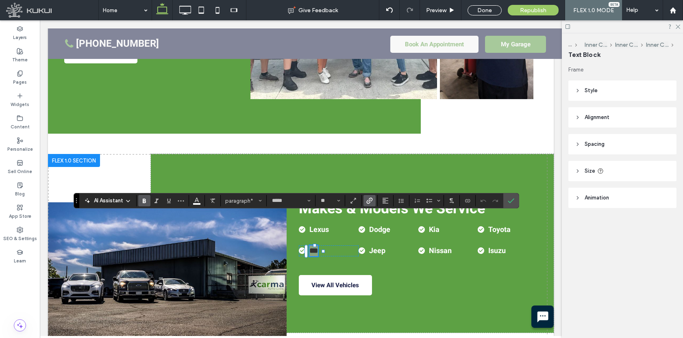
click at [369, 202] on icon "Link" at bounding box center [369, 201] width 7 height 7
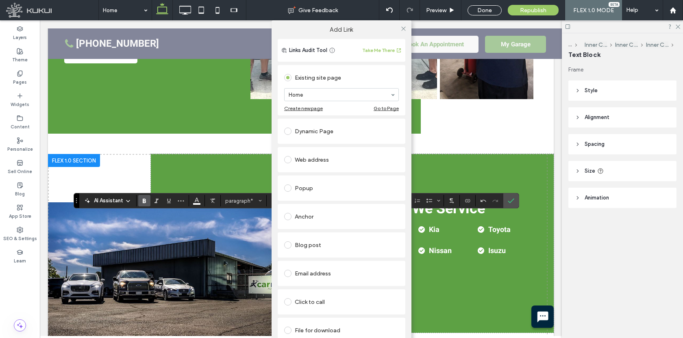
click at [333, 131] on div "Dynamic Page" at bounding box center [341, 131] width 115 height 13
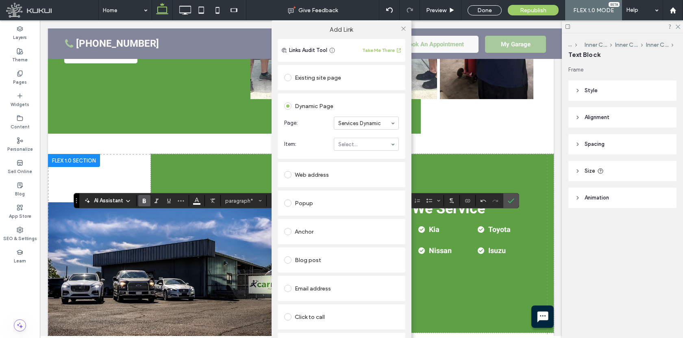
click at [351, 125] on input at bounding box center [364, 123] width 52 height 6
type input "***"
click at [400, 30] on icon at bounding box center [403, 29] width 6 height 6
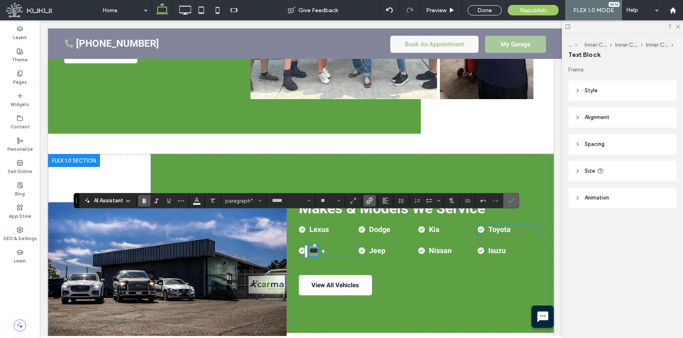
click at [517, 202] on section at bounding box center [510, 201] width 15 height 15
drag, startPoint x: 507, startPoint y: 202, endPoint x: 409, endPoint y: 170, distance: 103.5
click at [507, 202] on label "Confirm" at bounding box center [511, 201] width 12 height 15
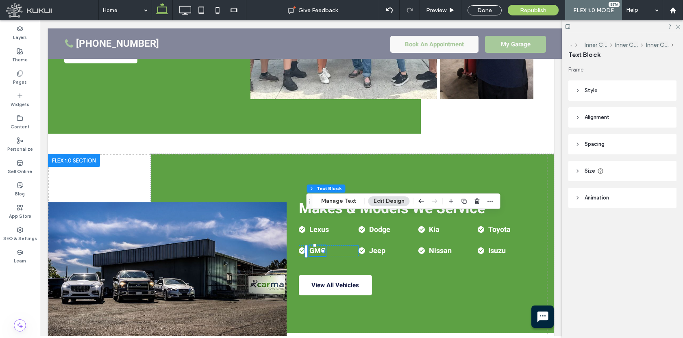
drag, startPoint x: 308, startPoint y: 201, endPoint x: 310, endPoint y: 157, distance: 44.3
click at [310, 194] on div "Drag" at bounding box center [310, 201] width 6 height 15
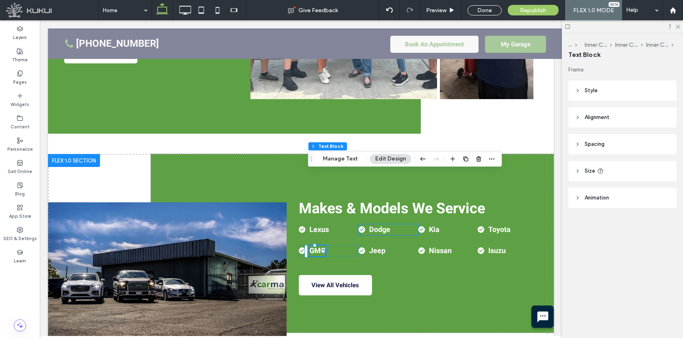
click at [380, 224] on link "Dodge" at bounding box center [379, 229] width 21 height 11
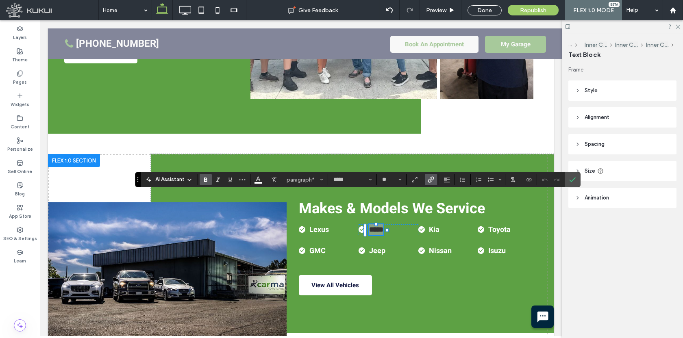
click at [431, 183] on icon "Link" at bounding box center [431, 179] width 7 height 7
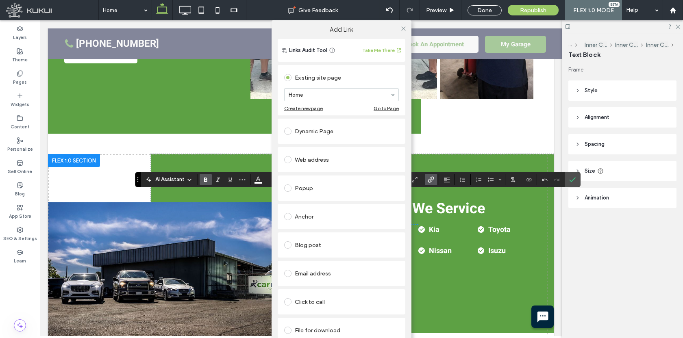
click at [341, 133] on div "Dynamic Page" at bounding box center [341, 131] width 115 height 13
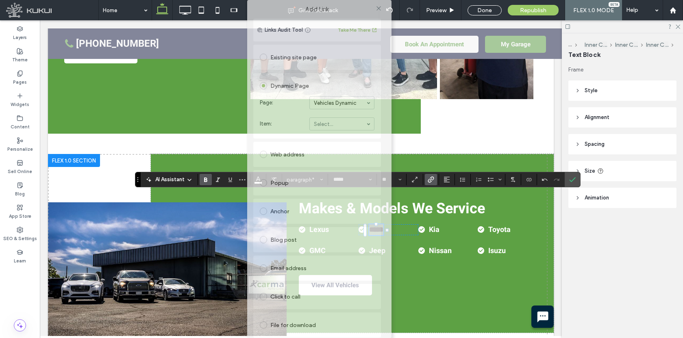
drag, startPoint x: 361, startPoint y: 35, endPoint x: 361, endPoint y: 72, distance: 37.0
click at [356, 38] on div "Add Link Links Audit Tool Take Me There Existing site page Home Create new page…" at bounding box center [317, 180] width 140 height 361
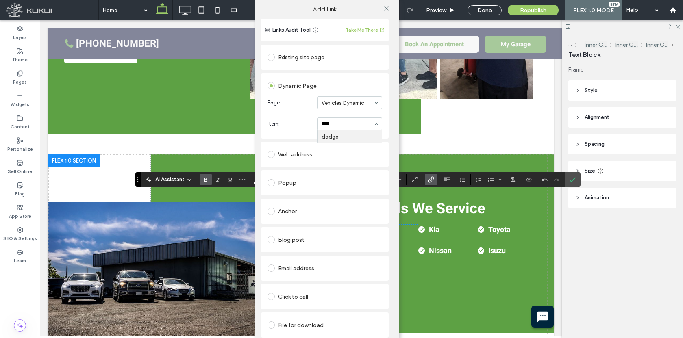
type input "*****"
click at [388, 11] on icon at bounding box center [386, 8] width 6 height 6
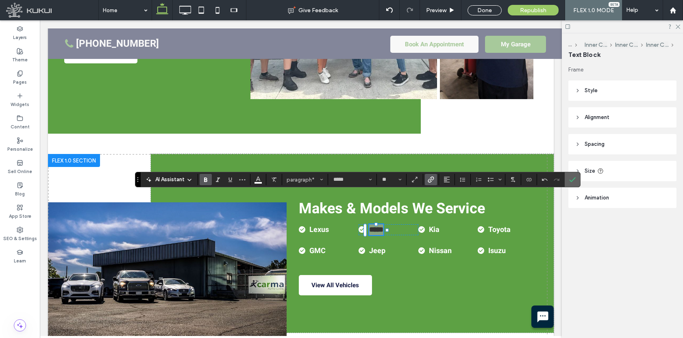
click at [569, 179] on label "Confirm" at bounding box center [572, 179] width 12 height 15
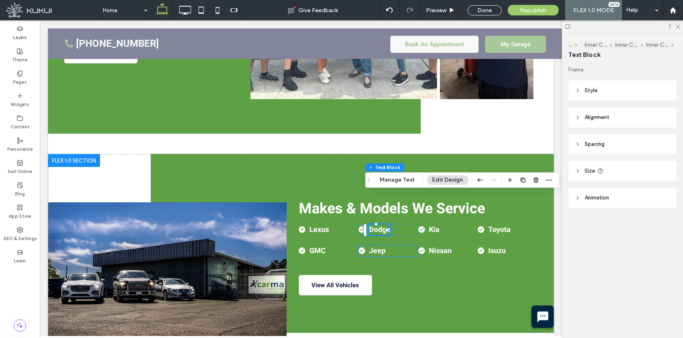
click at [376, 246] on link "Jeep" at bounding box center [377, 251] width 16 height 11
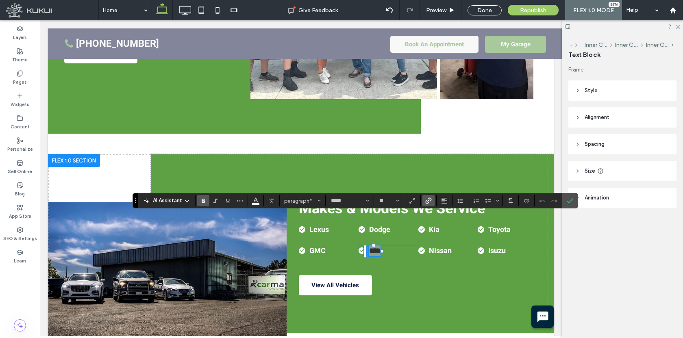
click at [429, 204] on icon "Link" at bounding box center [428, 201] width 7 height 7
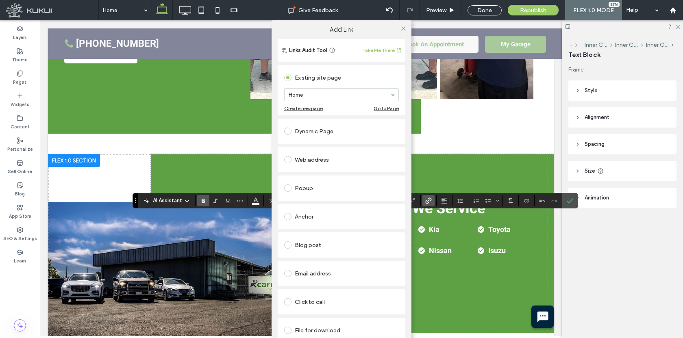
click at [320, 124] on div "Dynamic Page" at bounding box center [341, 131] width 115 height 17
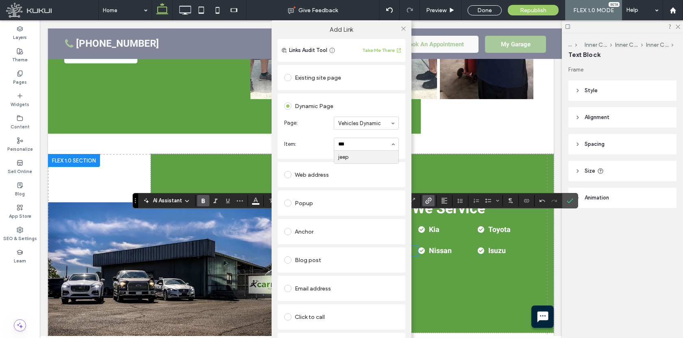
type input "****"
click at [404, 31] on icon at bounding box center [403, 29] width 6 height 6
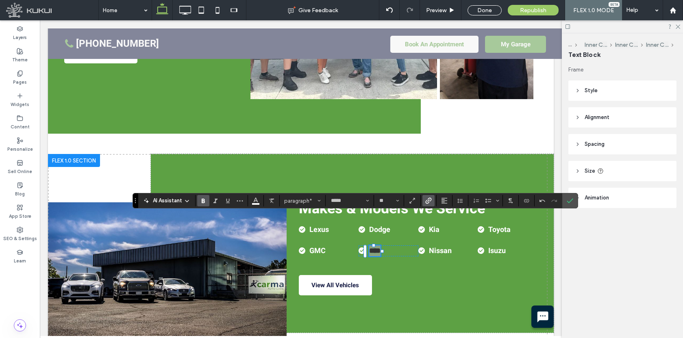
click at [570, 202] on use "Confirm" at bounding box center [570, 201] width 7 height 5
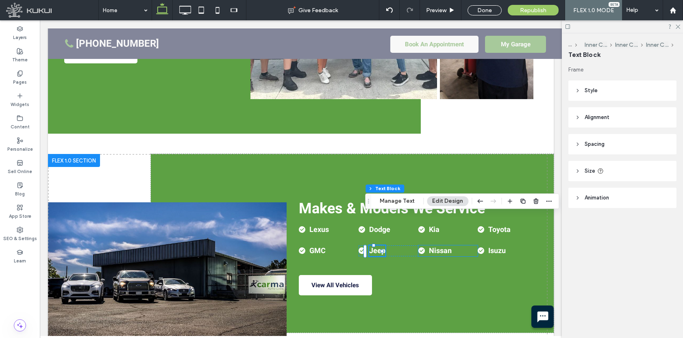
click at [435, 246] on link "Nissan" at bounding box center [440, 251] width 23 height 11
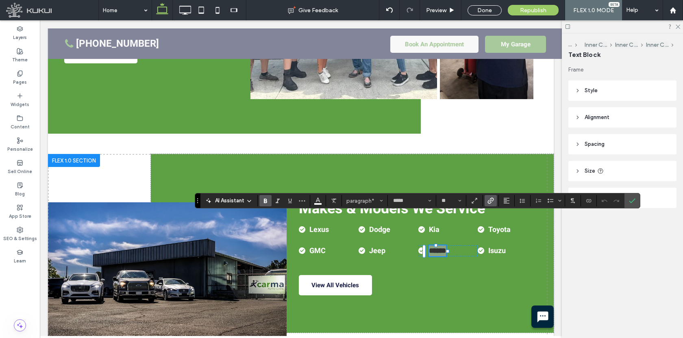
click at [491, 206] on span "Link" at bounding box center [489, 200] width 4 height 11
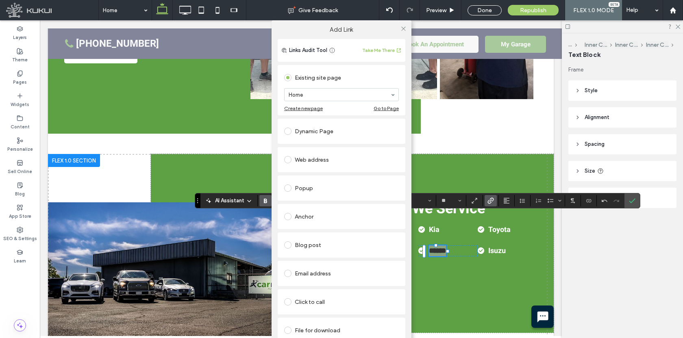
click at [332, 133] on div "Dynamic Page" at bounding box center [341, 131] width 115 height 13
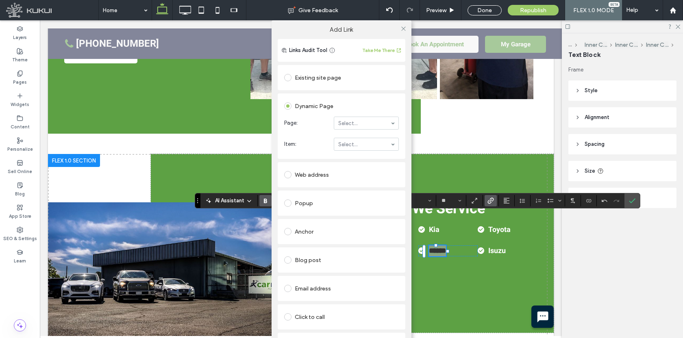
click at [363, 116] on section "Page: Select..." at bounding box center [341, 123] width 115 height 21
type input "******"
click at [401, 30] on icon at bounding box center [403, 29] width 6 height 6
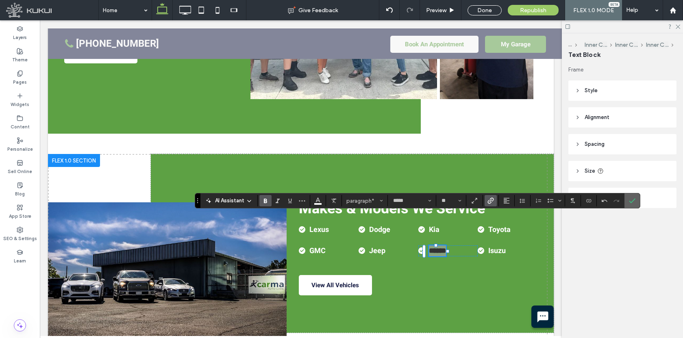
click at [630, 199] on icon "Confirm" at bounding box center [632, 201] width 7 height 7
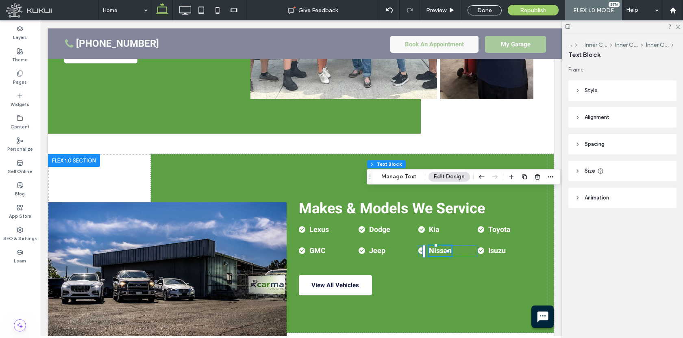
drag, startPoint x: 368, startPoint y: 200, endPoint x: 369, endPoint y: 174, distance: 26.1
click at [369, 175] on icon "Drag" at bounding box center [370, 177] width 7 height 6
click at [429, 224] on link "Kia" at bounding box center [434, 229] width 11 height 11
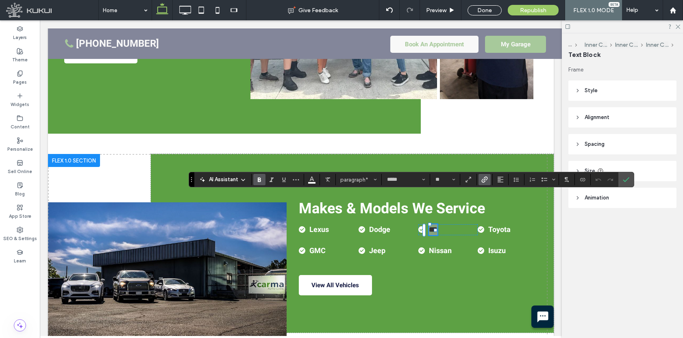
click at [485, 180] on use "Link" at bounding box center [485, 180] width 6 height 6
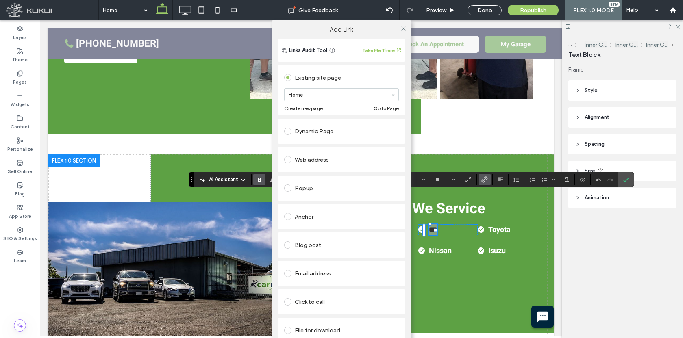
click at [337, 129] on div "Dynamic Page" at bounding box center [341, 131] width 115 height 13
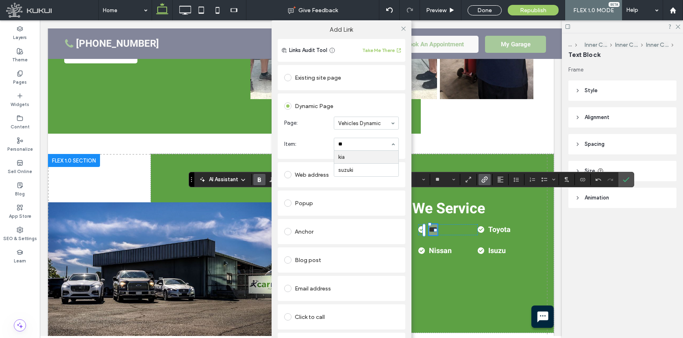
type input "***"
click at [400, 33] on span at bounding box center [403, 28] width 6 height 12
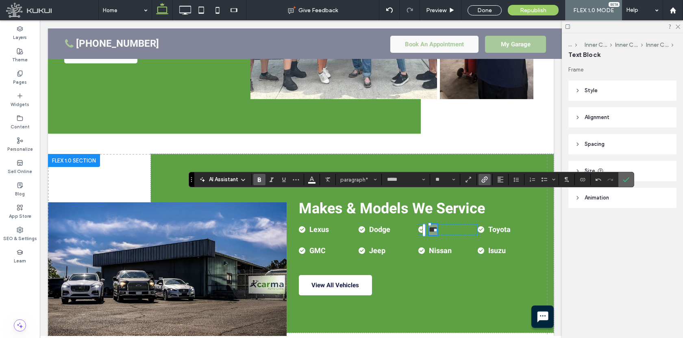
click at [626, 176] on icon "Confirm" at bounding box center [626, 179] width 7 height 7
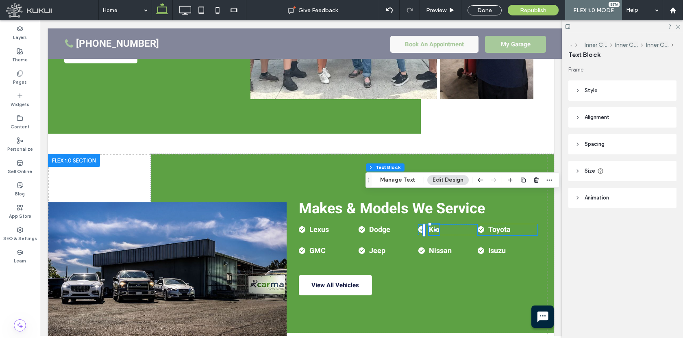
click at [494, 224] on link "Toyota" at bounding box center [499, 229] width 22 height 11
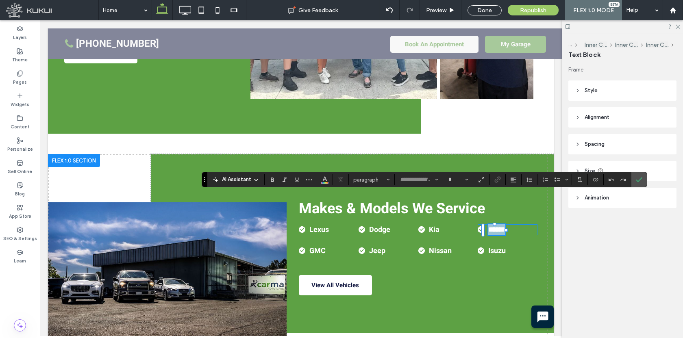
type input "*****"
type input "**"
click at [501, 180] on label "Link" at bounding box center [498, 179] width 12 height 11
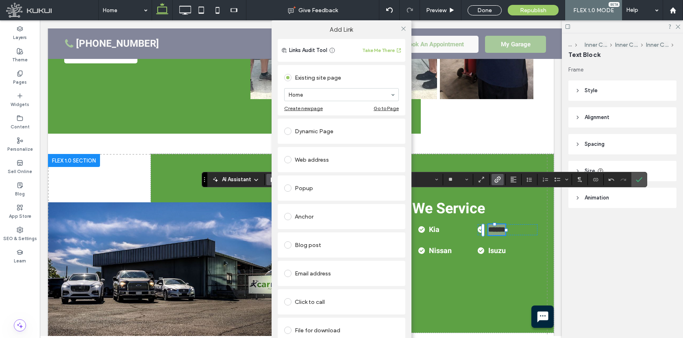
click at [311, 131] on div "Dynamic Page" at bounding box center [341, 131] width 115 height 13
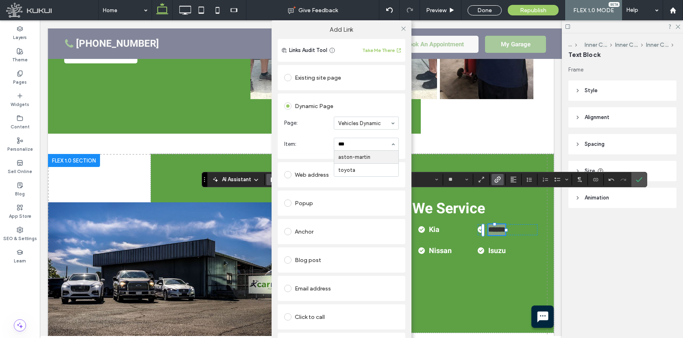
type input "****"
click at [402, 29] on icon at bounding box center [403, 29] width 6 height 6
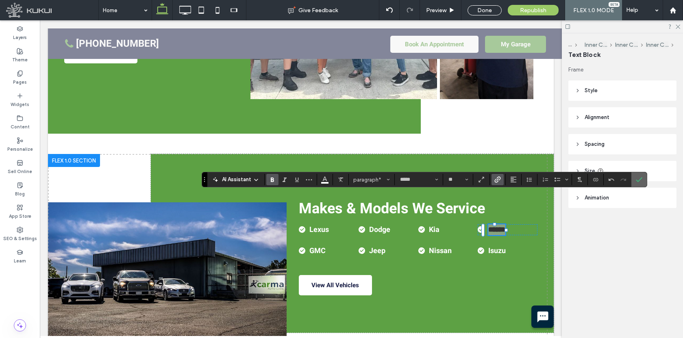
click at [638, 180] on icon "Confirm" at bounding box center [639, 179] width 7 height 7
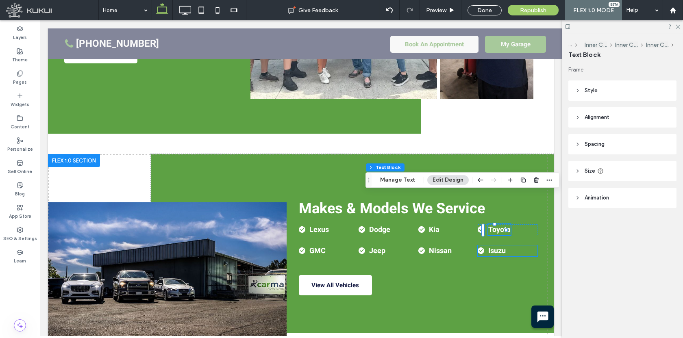
click at [495, 246] on link "Isuzu" at bounding box center [496, 251] width 17 height 11
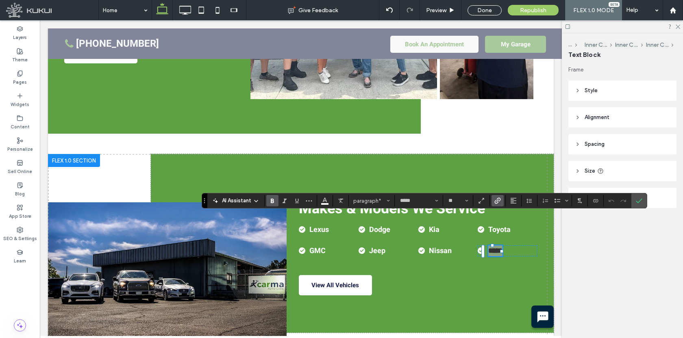
click at [502, 205] on label "Link" at bounding box center [498, 200] width 12 height 11
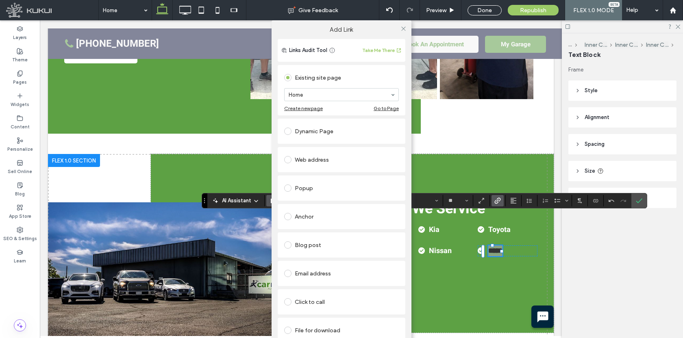
click at [348, 131] on div "Dynamic Page" at bounding box center [341, 131] width 115 height 13
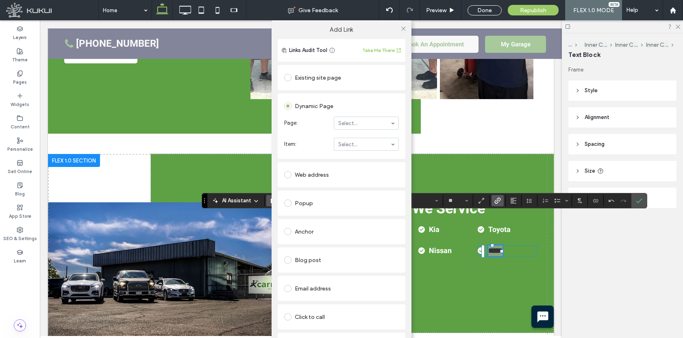
click at [350, 115] on section "Page: Select..." at bounding box center [341, 123] width 115 height 21
type input "***"
click span
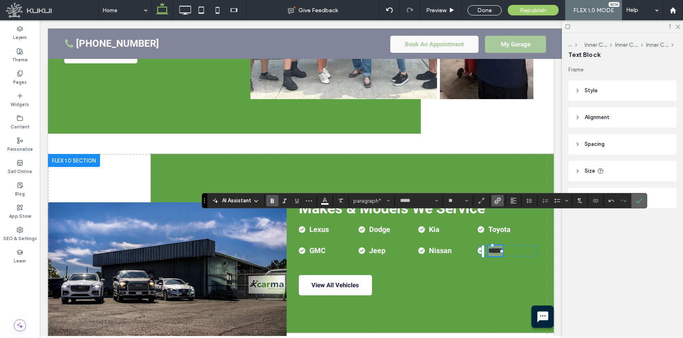
click icon "Confirm"
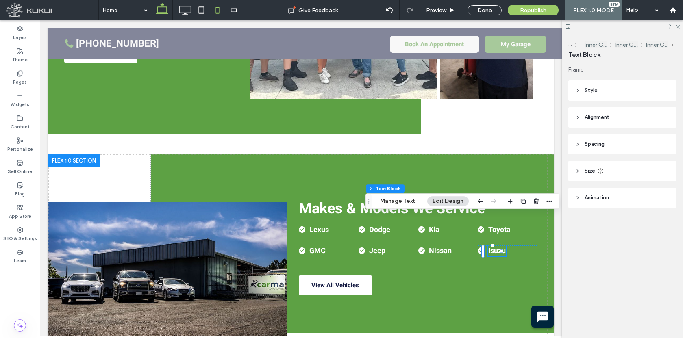
click icon
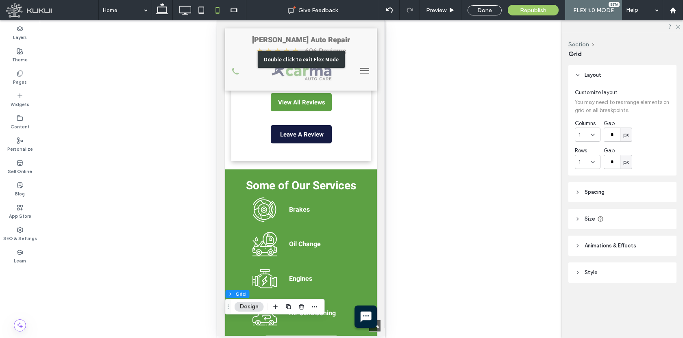
scroll to position [1734, 0]
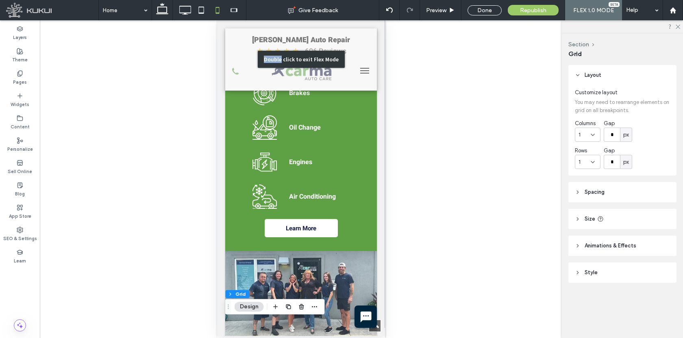
click div "Double click to exit Flex Mode"
click div "Unhide? Yes Unhide? Yes Unhide? Yes Unhide? Yes"
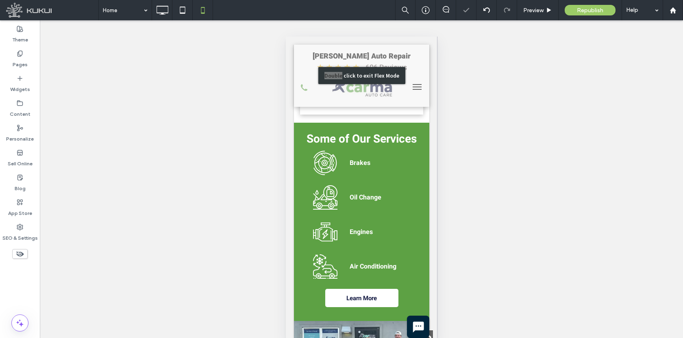
click div "Unhide? Yes Unhide? Yes Unhide? Yes Unhide? Yes"
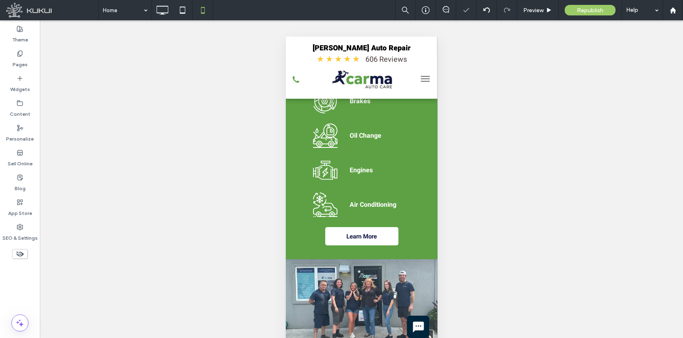
click div "Unhide? Yes Unhide? Yes Unhide? Yes Unhide? Yes Unhide? Yes"
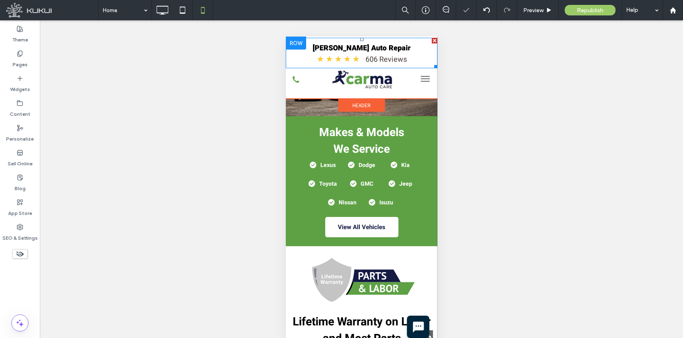
click span
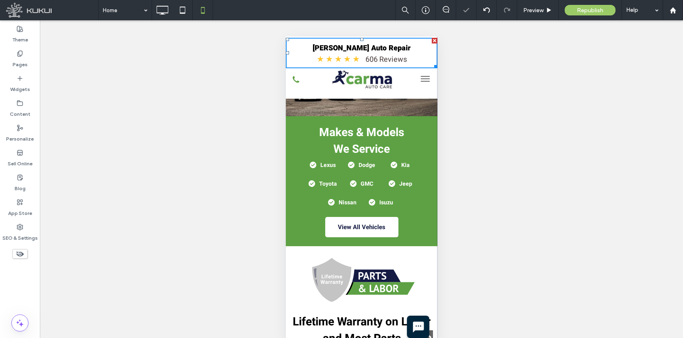
click span "★"
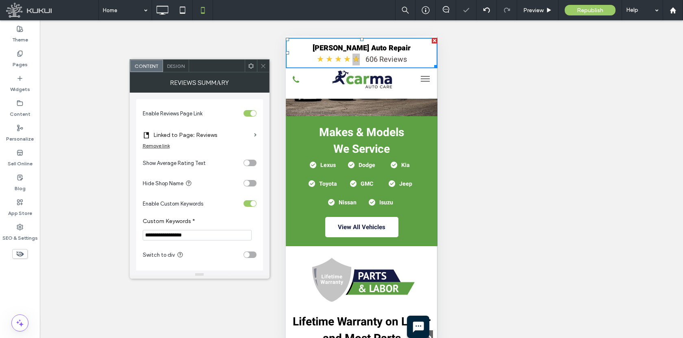
click div "toggle"
click icon
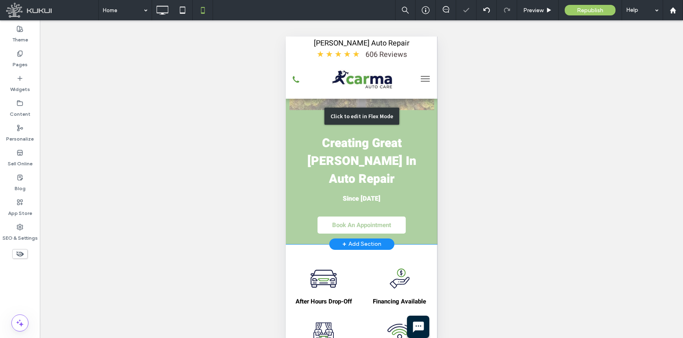
scroll to position [0, 0]
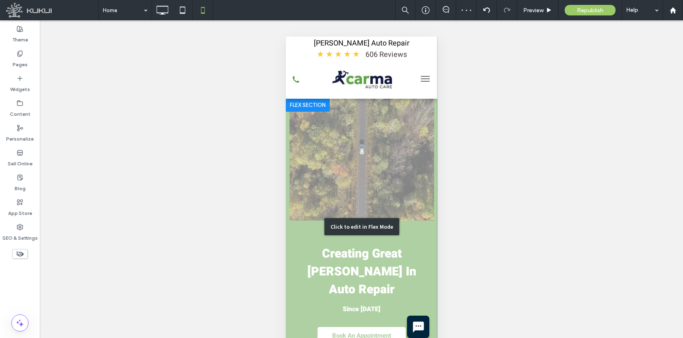
click div "Click to edit in Flex Mode"
click div "Unhide? Yes Unhide? Yes Unhide? Yes Unhide? Yes Unhide? Yes Unhide? Yes"
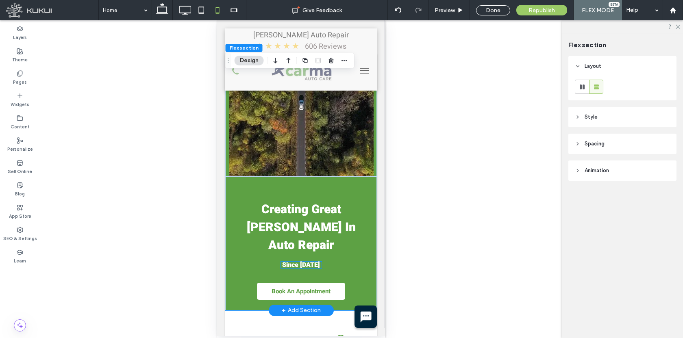
scroll to position [63, 0]
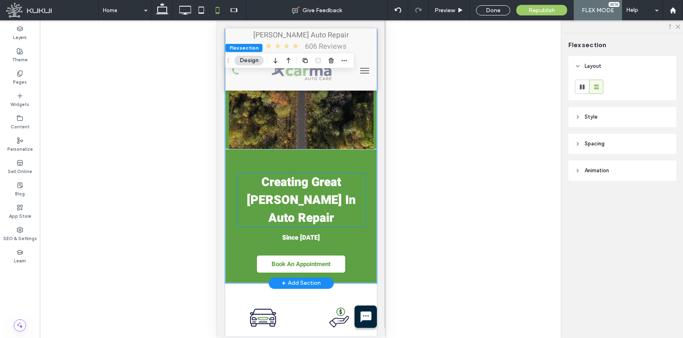
click span "Creating Great CARma In Auto Repair"
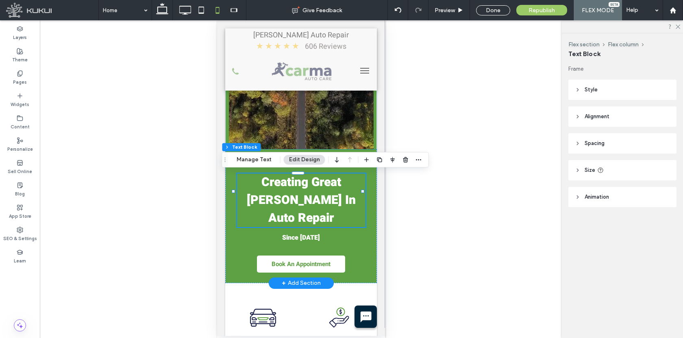
click div "Creating Great CARma In Auto Repair"
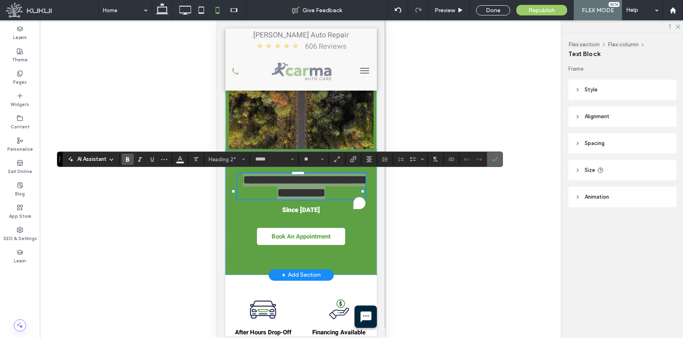
click icon "Confirm"
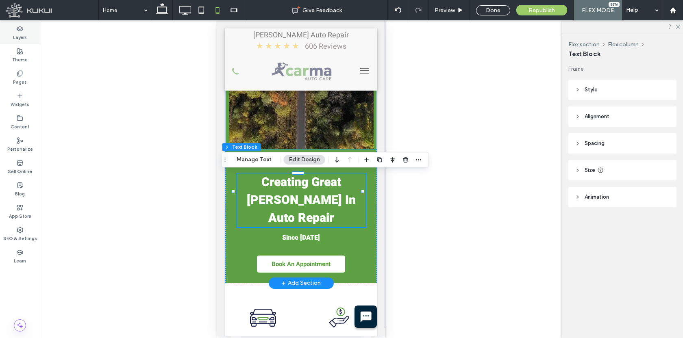
click label "Layers"
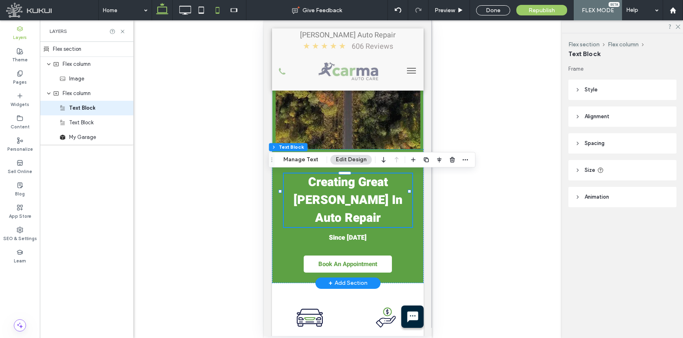
click icon
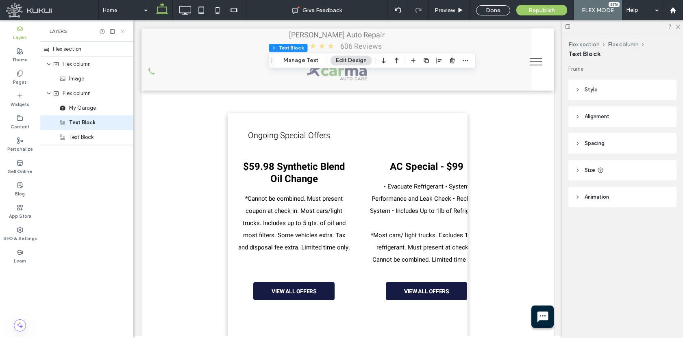
click icon
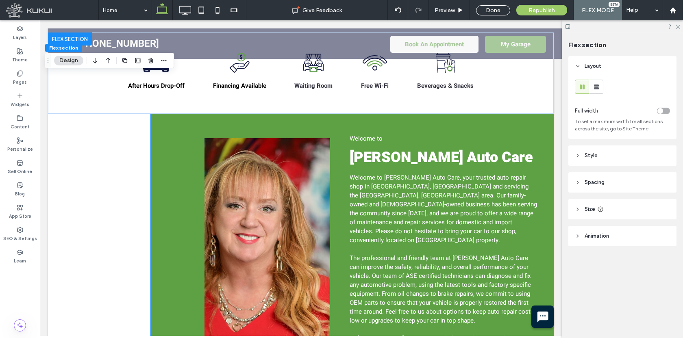
scroll to position [492, 0]
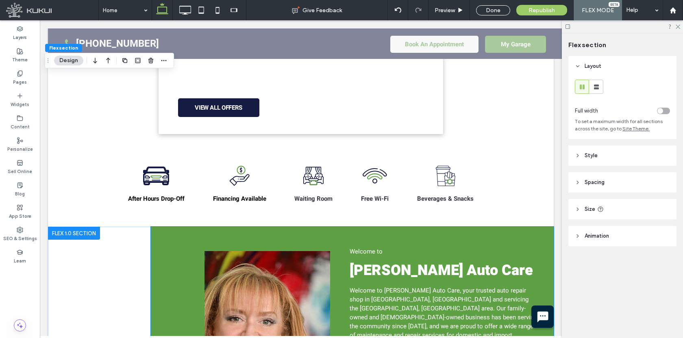
click span "CARma Auto Care"
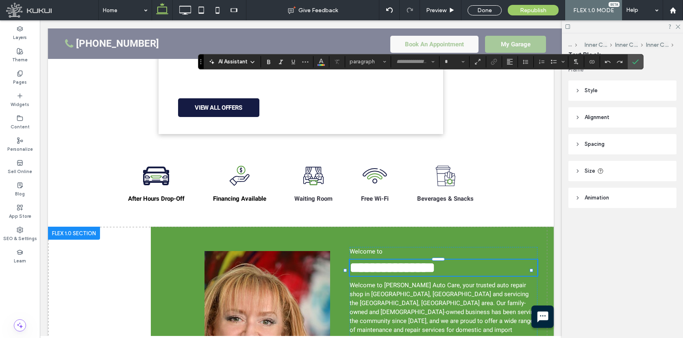
scroll to position [671, 0]
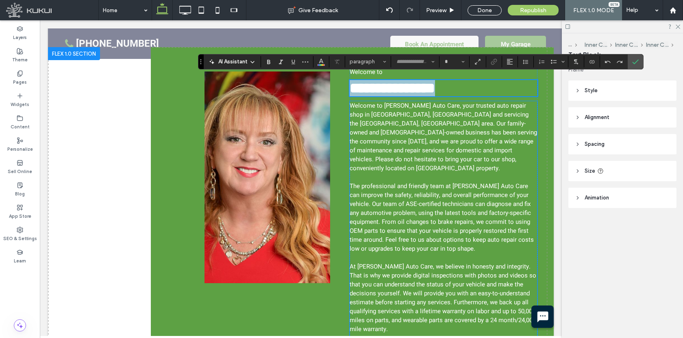
type input "*****"
type input "**"
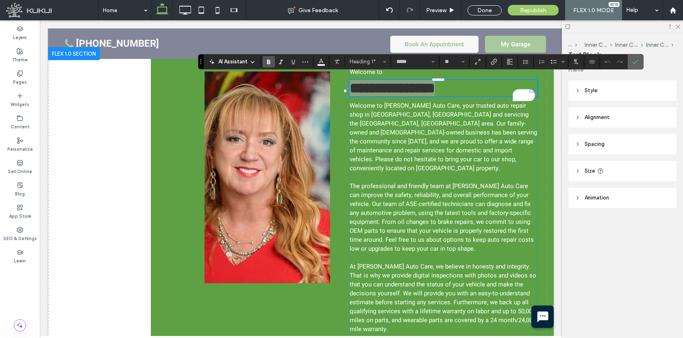
click icon "Confirm"
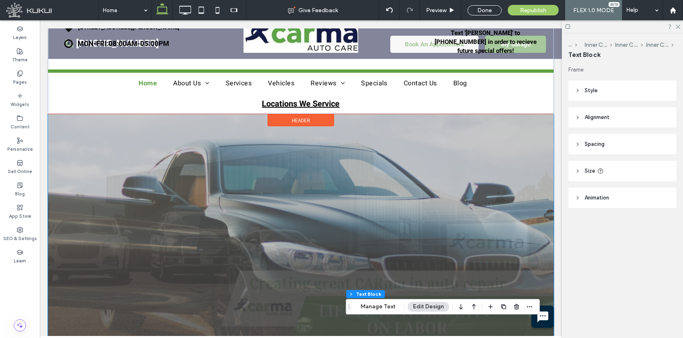
scroll to position [61, 0]
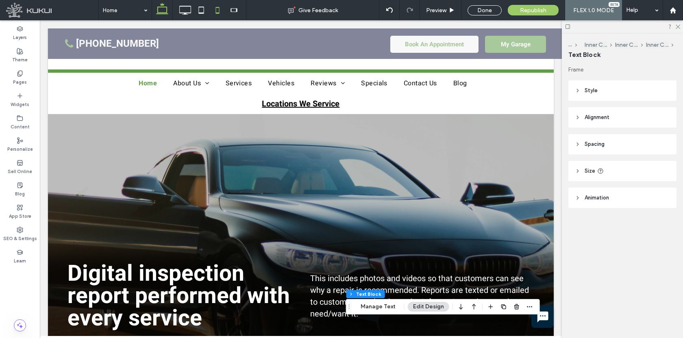
click icon
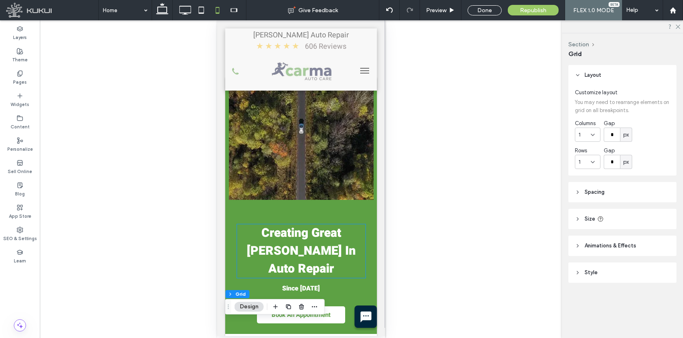
scroll to position [11, 0]
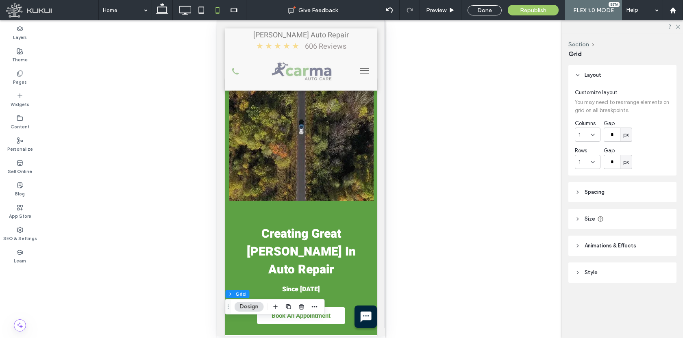
scroll to position [74, 0]
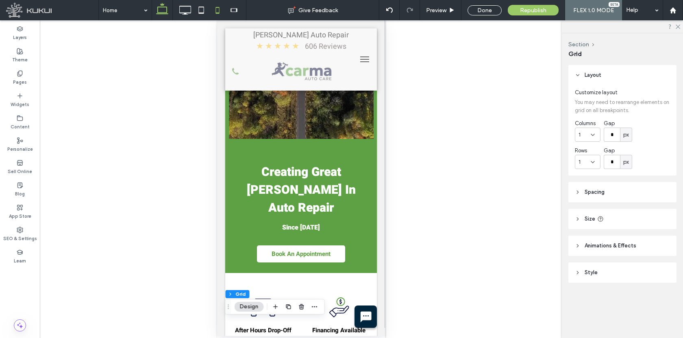
click at [162, 11] on icon at bounding box center [162, 10] width 16 height 16
type input "***"
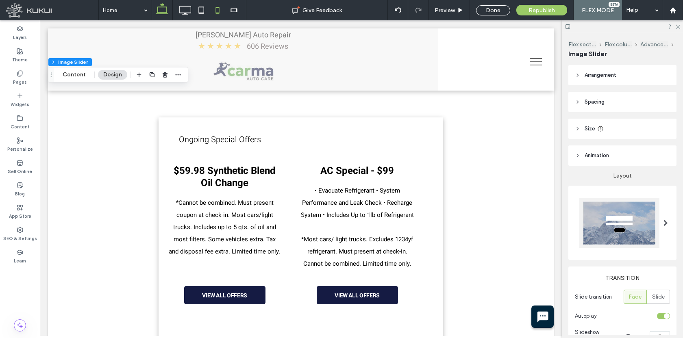
click at [216, 7] on icon at bounding box center [217, 10] width 16 height 16
type input "***"
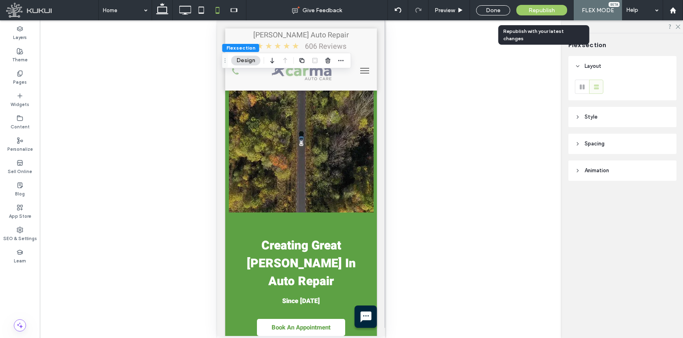
click at [555, 15] on div "Republish" at bounding box center [541, 10] width 51 height 11
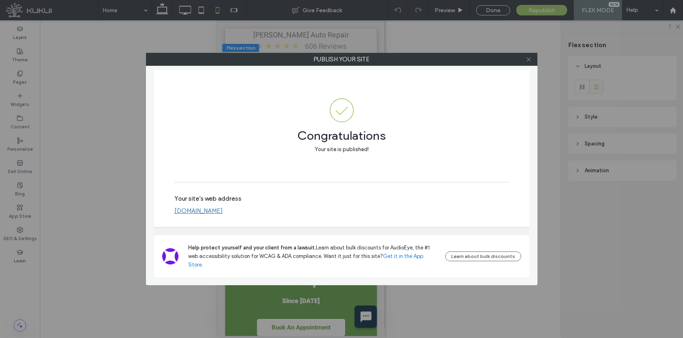
click at [531, 61] on icon at bounding box center [529, 60] width 6 height 6
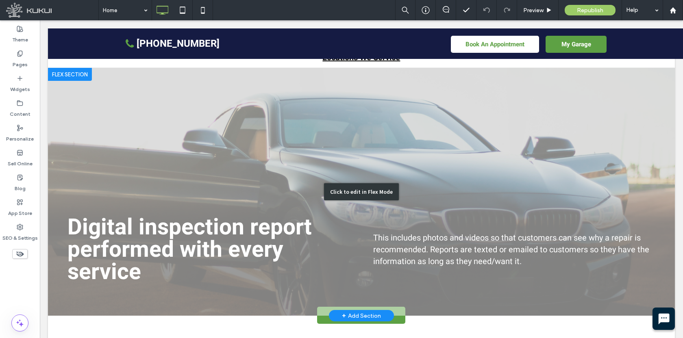
scroll to position [111, 0]
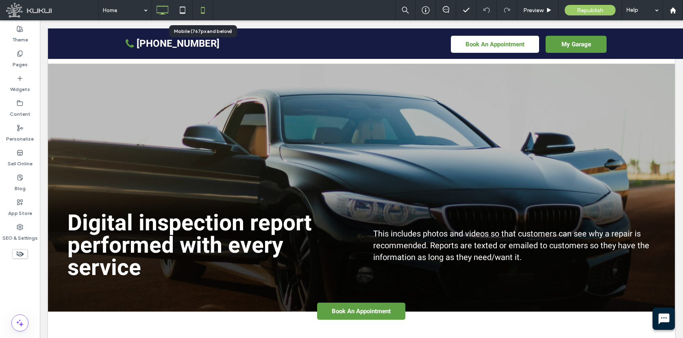
click at [201, 13] on use at bounding box center [203, 10] width 4 height 7
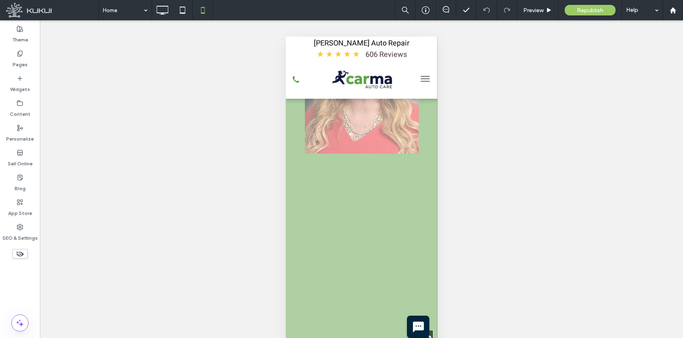
scroll to position [988, 0]
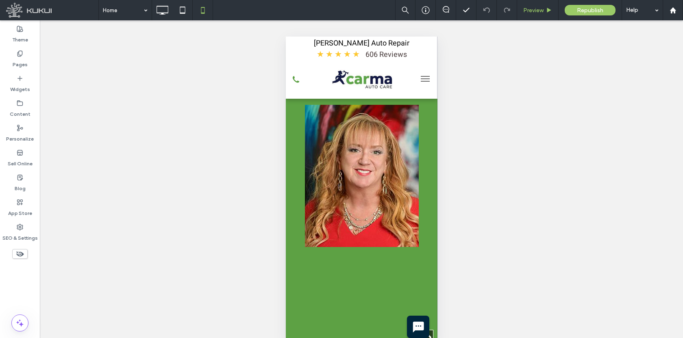
click at [548, 10] on use at bounding box center [549, 10] width 4 height 4
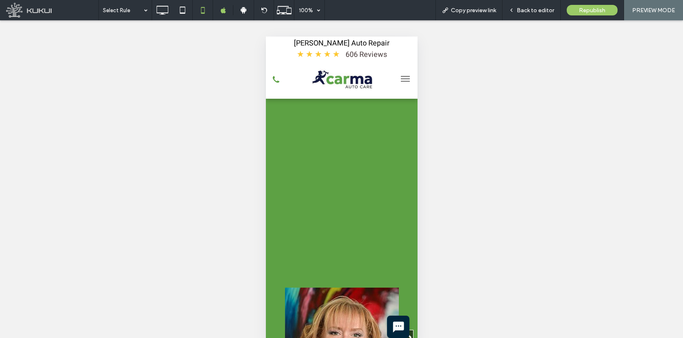
scroll to position [799, 0]
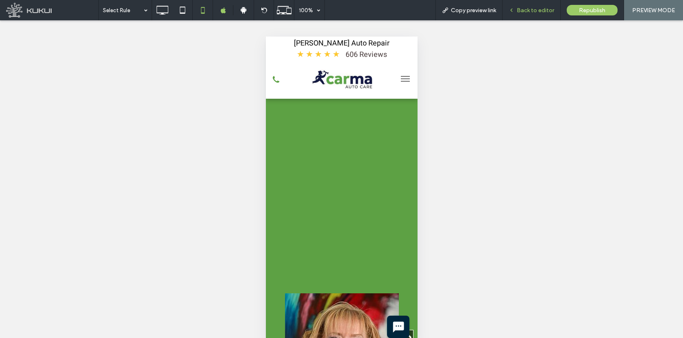
click at [532, 13] on span "Back to editor" at bounding box center [535, 10] width 37 height 7
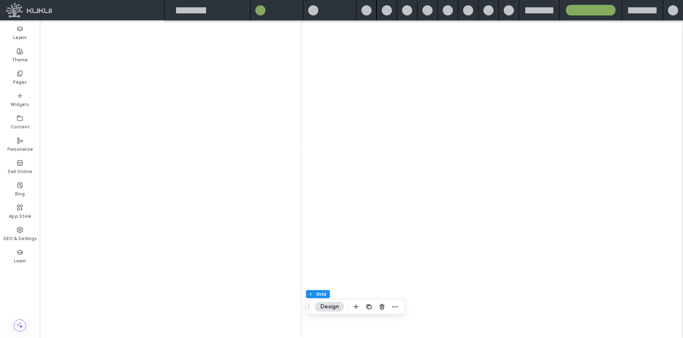
scroll to position [5632, 4]
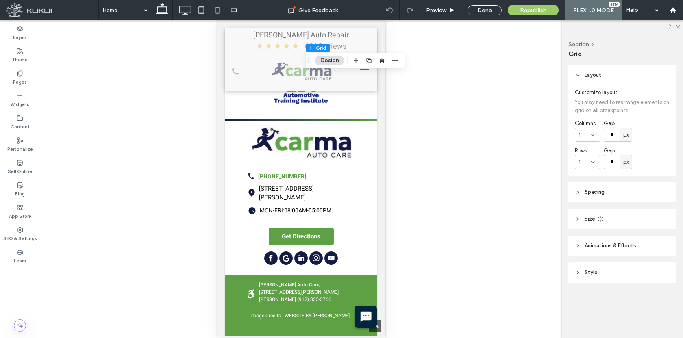
type input "***"
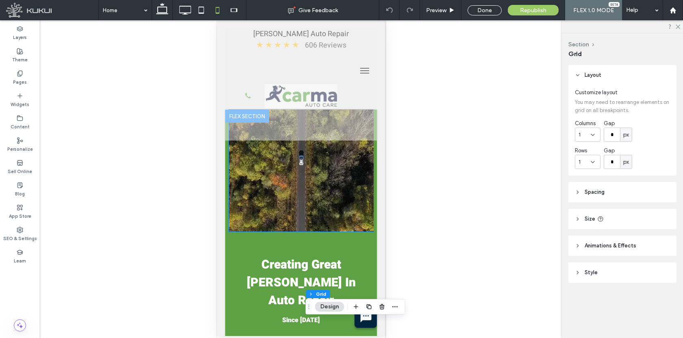
scroll to position [0, 0]
click at [275, 188] on img at bounding box center [301, 172] width 145 height 122
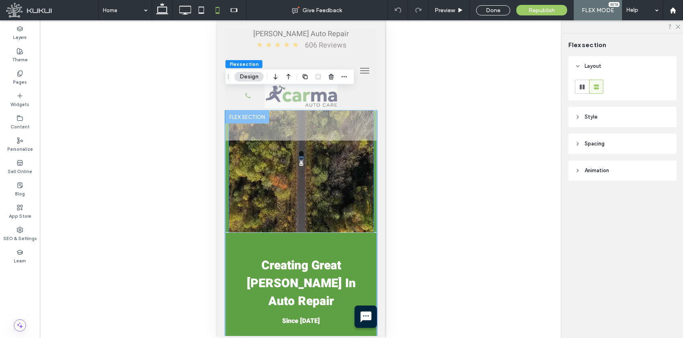
scroll to position [22, 0]
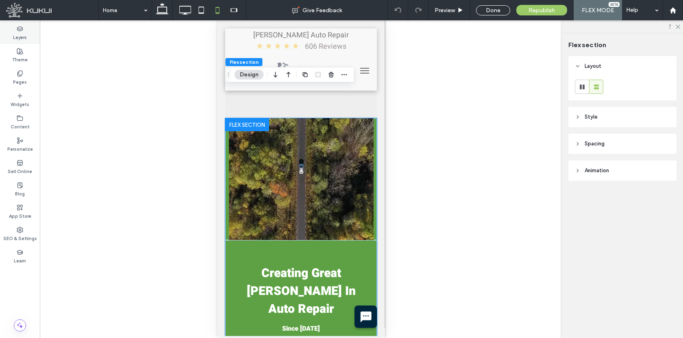
click at [23, 39] on label "Layers" at bounding box center [20, 36] width 14 height 9
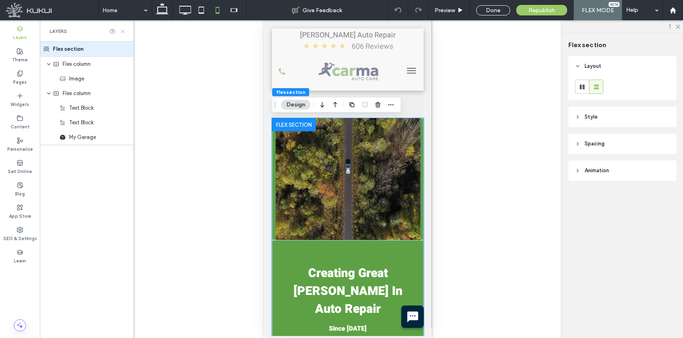
click at [124, 31] on icon at bounding box center [123, 31] width 6 height 6
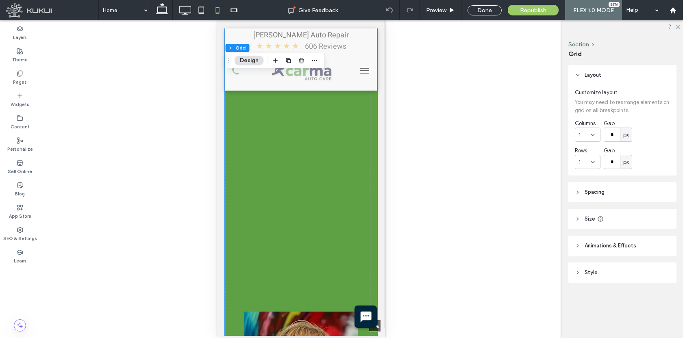
scroll to position [668, 0]
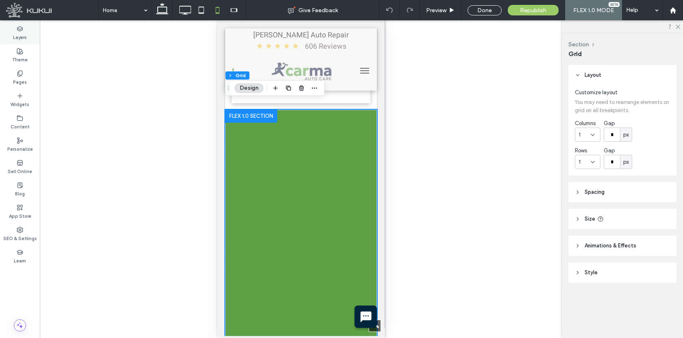
click at [27, 33] on div "Layers" at bounding box center [20, 33] width 40 height 22
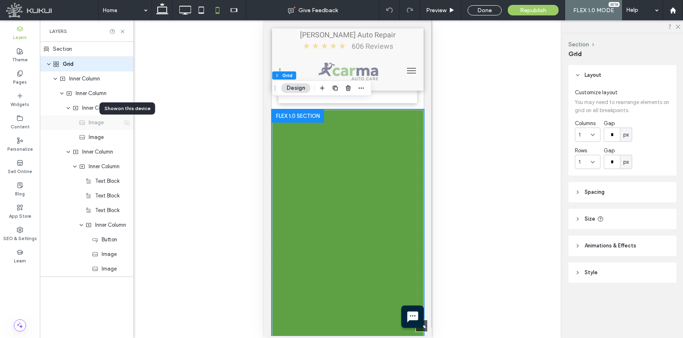
click at [128, 124] on icon at bounding box center [127, 123] width 7 height 7
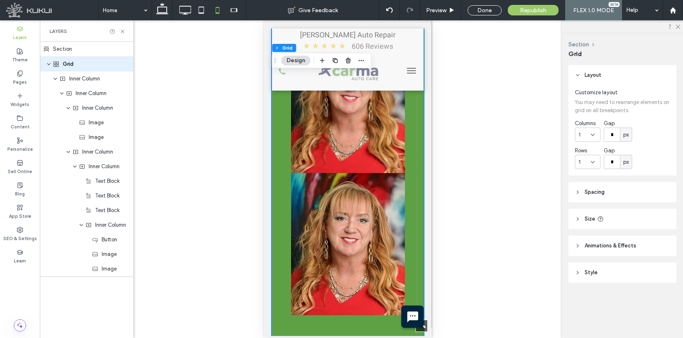
scroll to position [982, 0]
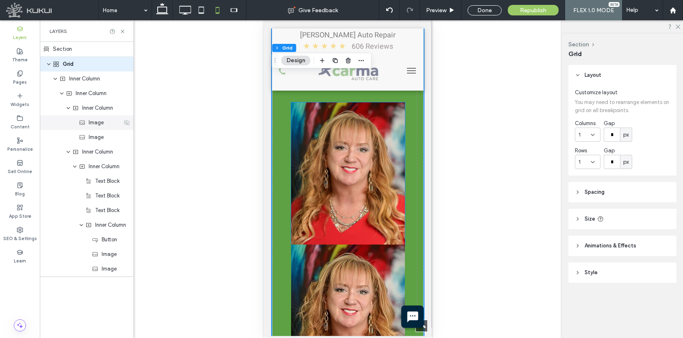
click at [128, 125] on icon at bounding box center [127, 123] width 7 height 7
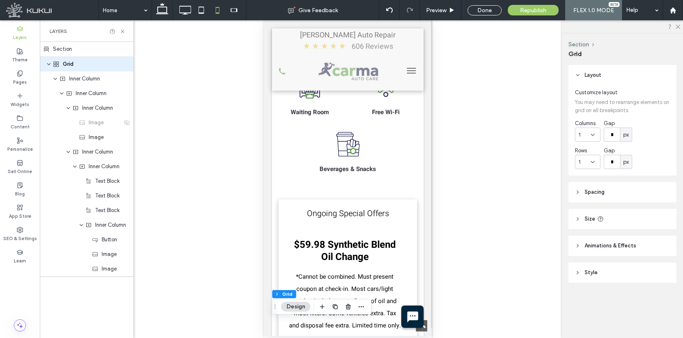
scroll to position [214, 0]
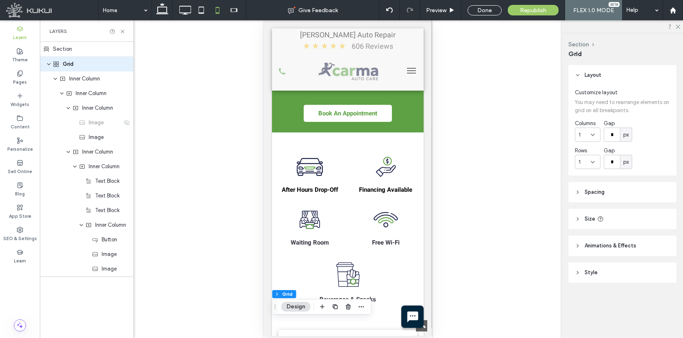
click at [126, 34] on div "Layers" at bounding box center [87, 31] width 94 height 22
drag, startPoint x: 124, startPoint y: 33, endPoint x: 120, endPoint y: 26, distance: 7.6
click at [124, 33] on icon at bounding box center [123, 31] width 6 height 6
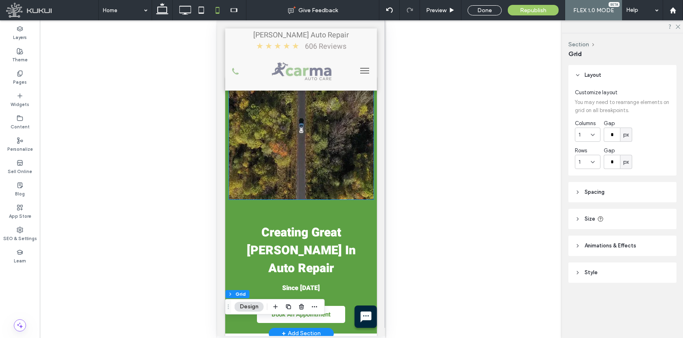
scroll to position [0, 0]
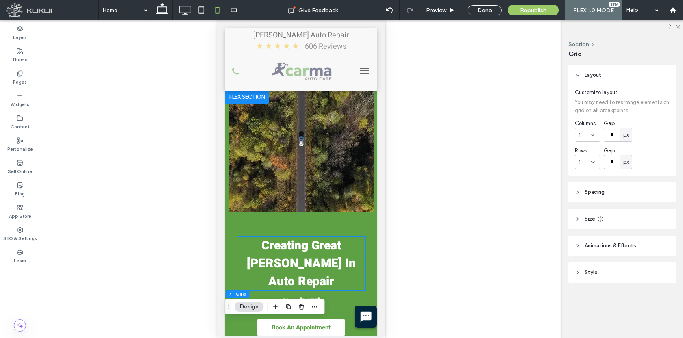
click at [293, 243] on span "Creating Great [PERSON_NAME] In Auto Repair" at bounding box center [300, 264] width 109 height 54
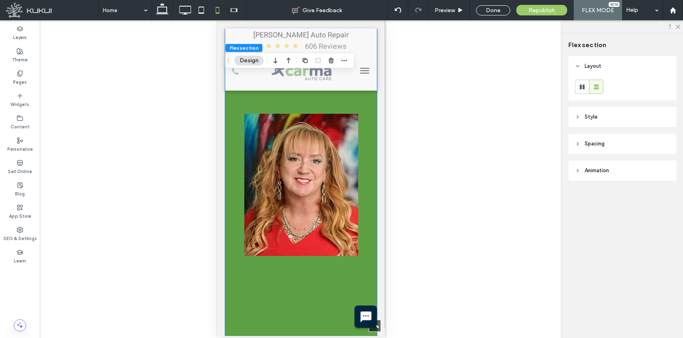
scroll to position [1022, 0]
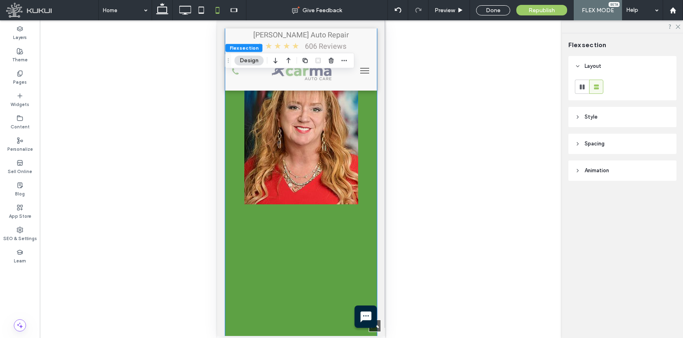
click at [358, 213] on div at bounding box center [301, 130] width 152 height 749
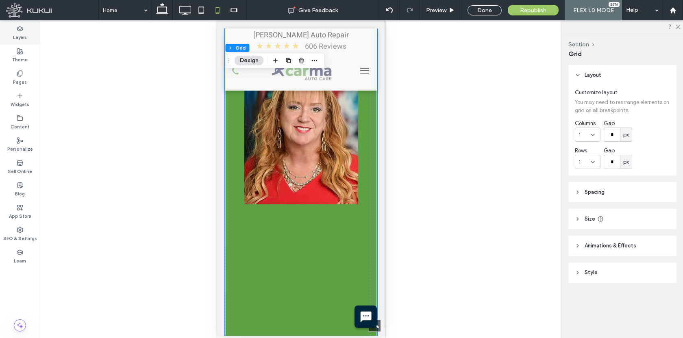
click at [20, 31] on use at bounding box center [19, 28] width 5 height 4
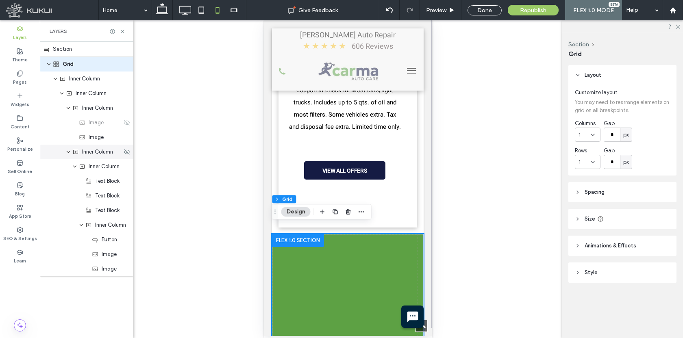
scroll to position [544, 0]
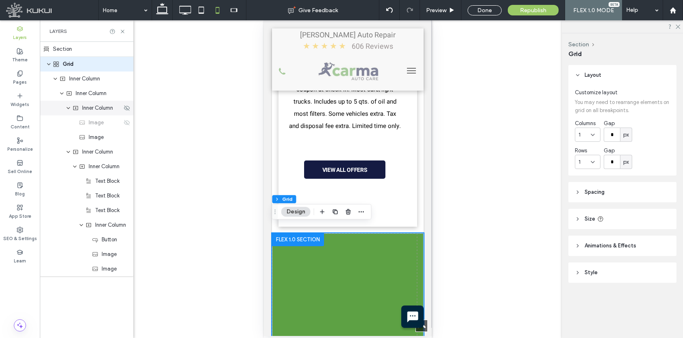
click at [96, 112] on span "Inner Column" at bounding box center [97, 108] width 31 height 8
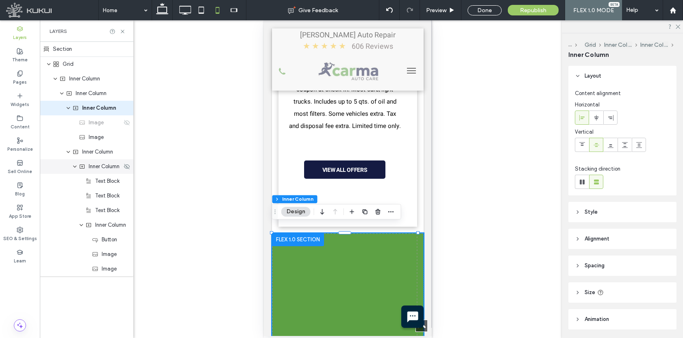
click at [96, 168] on span "Inner Column" at bounding box center [104, 167] width 31 height 8
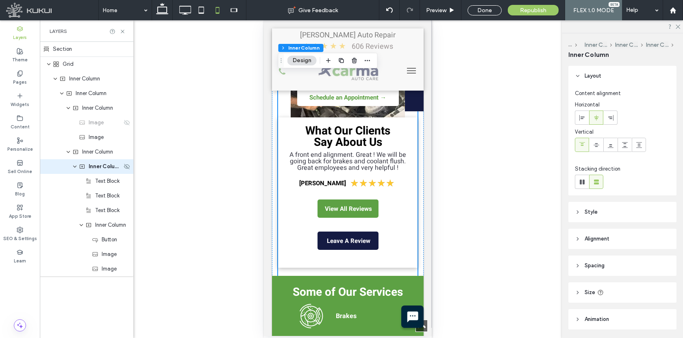
scroll to position [1514, 0]
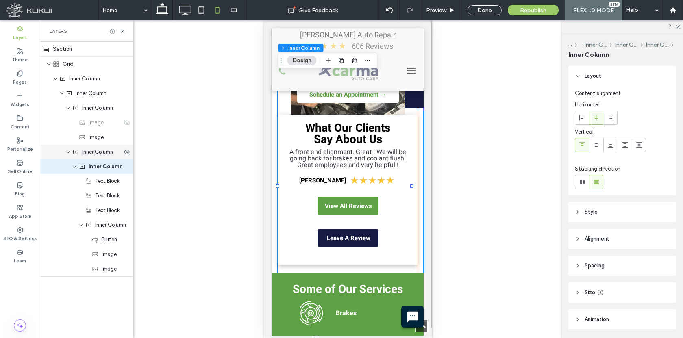
click at [96, 154] on span "Inner Column" at bounding box center [97, 152] width 31 height 8
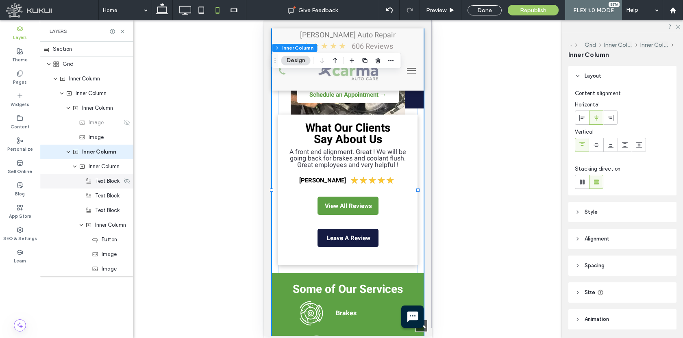
click at [98, 181] on span "Text Block" at bounding box center [107, 181] width 24 height 8
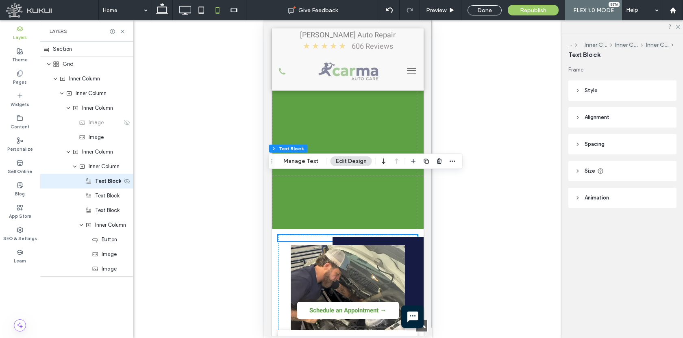
scroll to position [1297, 0]
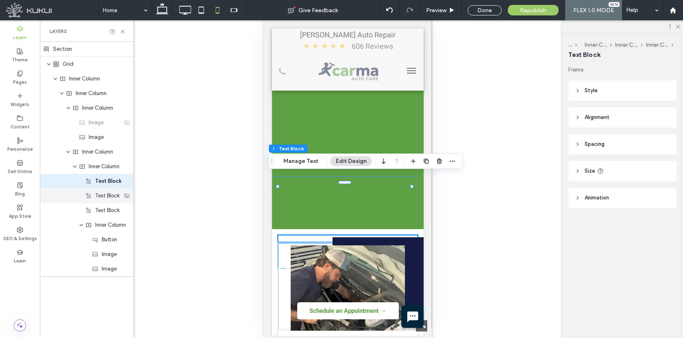
click at [102, 194] on span "Text Block" at bounding box center [107, 196] width 24 height 8
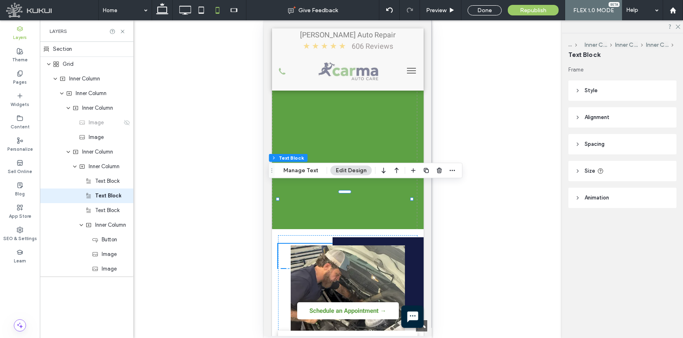
click at [601, 142] on span "Spacing" at bounding box center [595, 144] width 20 height 8
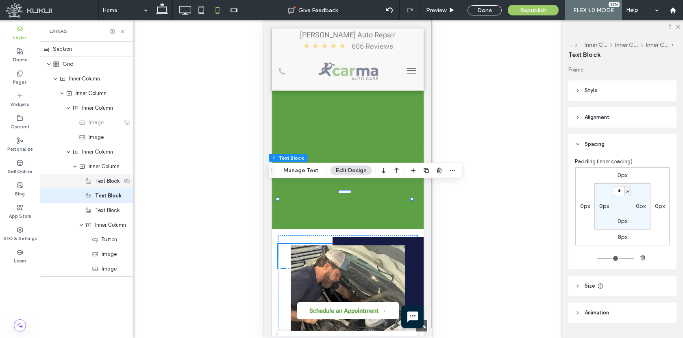
click at [92, 183] on div "Text Block" at bounding box center [103, 181] width 37 height 8
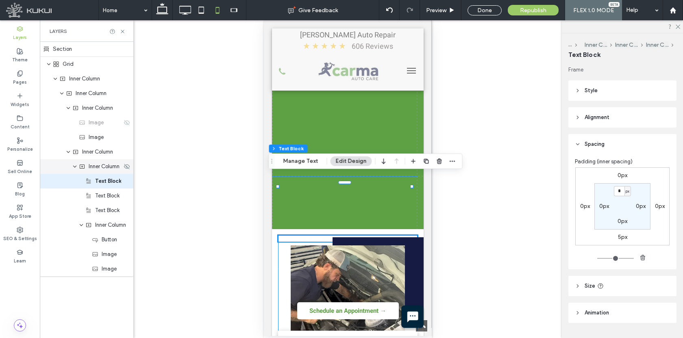
click at [91, 167] on span "Inner Column" at bounding box center [104, 167] width 31 height 8
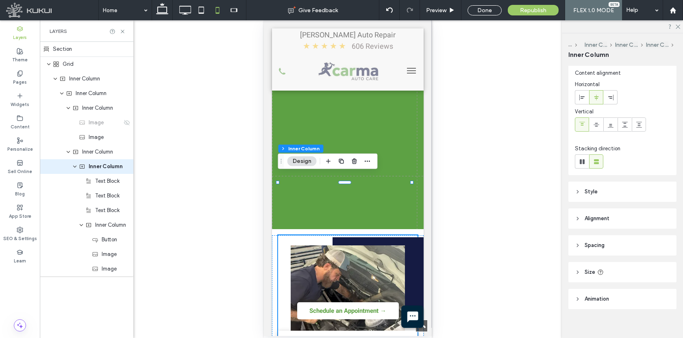
scroll to position [13, 0]
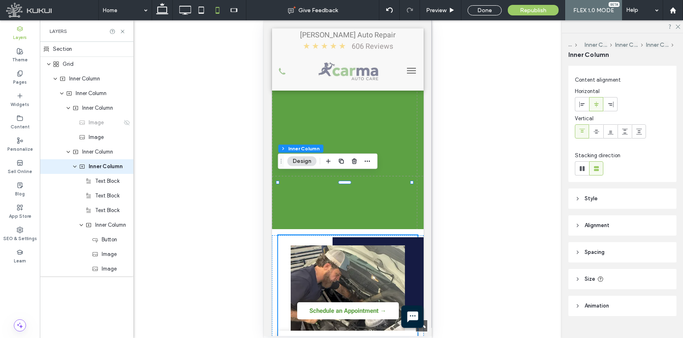
click at [589, 248] on header "Spacing" at bounding box center [622, 252] width 108 height 20
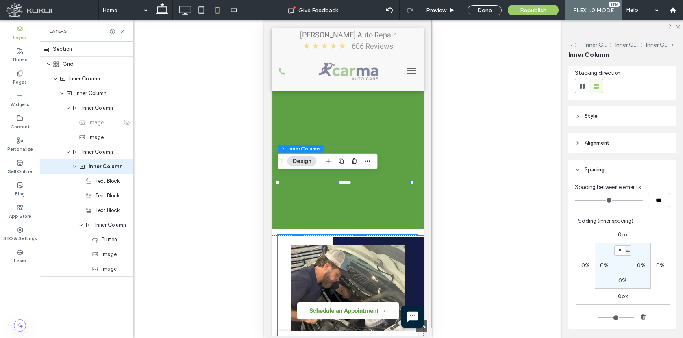
scroll to position [96, 0]
click at [100, 185] on span "Text Block" at bounding box center [107, 181] width 24 height 8
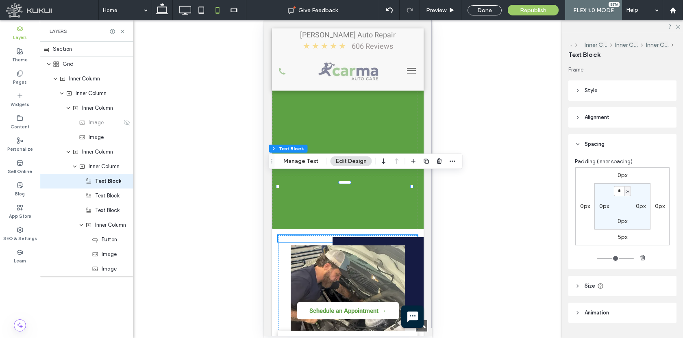
click at [593, 140] on span "Spacing" at bounding box center [595, 144] width 20 height 8
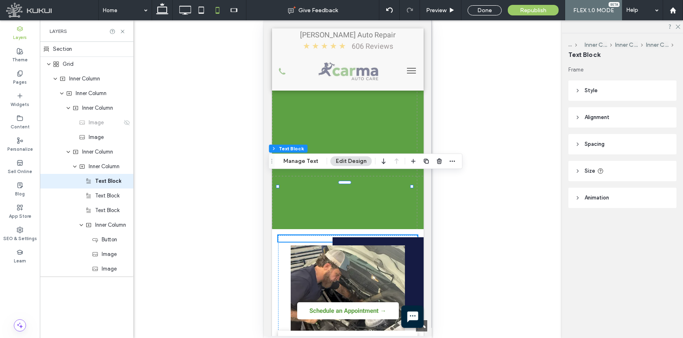
click at [593, 122] on header "Alignment" at bounding box center [622, 117] width 108 height 20
click at [593, 121] on span "Alignment" at bounding box center [597, 117] width 25 height 8
click at [586, 93] on span "Style" at bounding box center [591, 91] width 13 height 8
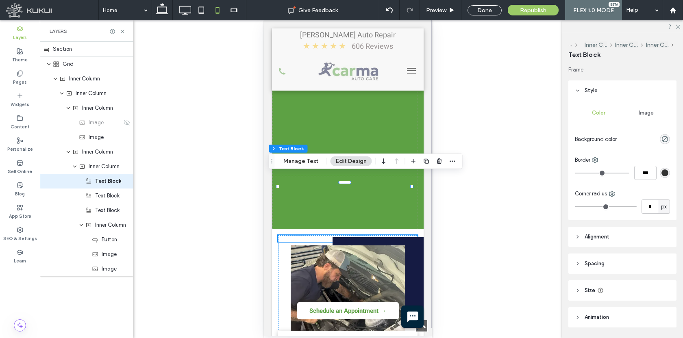
click at [586, 93] on span "Style" at bounding box center [591, 91] width 13 height 8
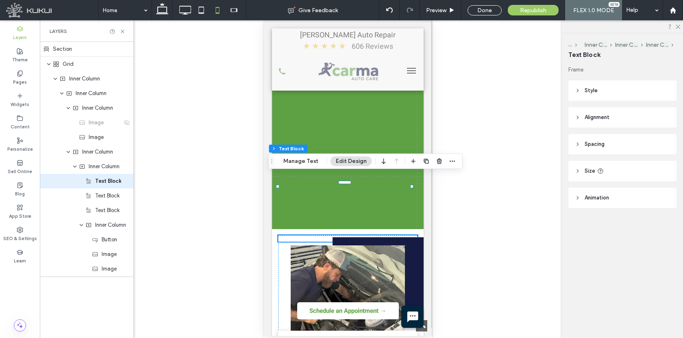
click at [581, 172] on header "Size" at bounding box center [622, 171] width 108 height 20
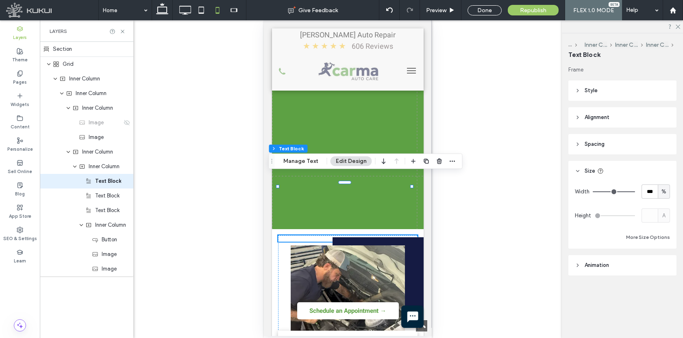
click at [578, 170] on icon at bounding box center [578, 171] width 6 height 6
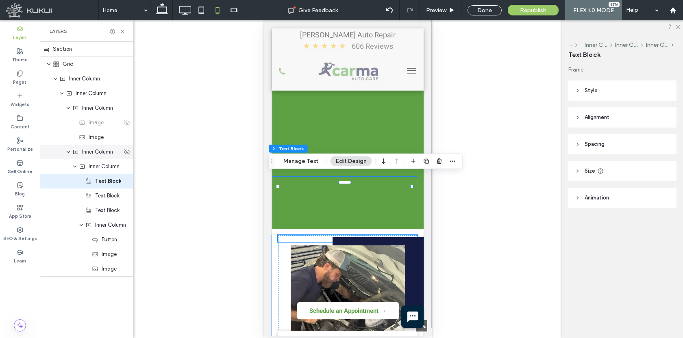
click at [94, 156] on div "Inner Column" at bounding box center [87, 152] width 94 height 15
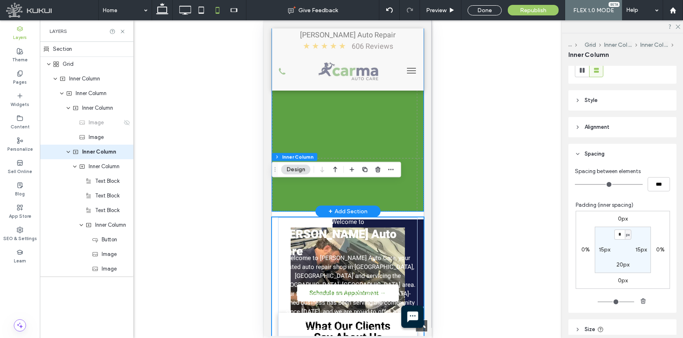
scroll to position [1288, 0]
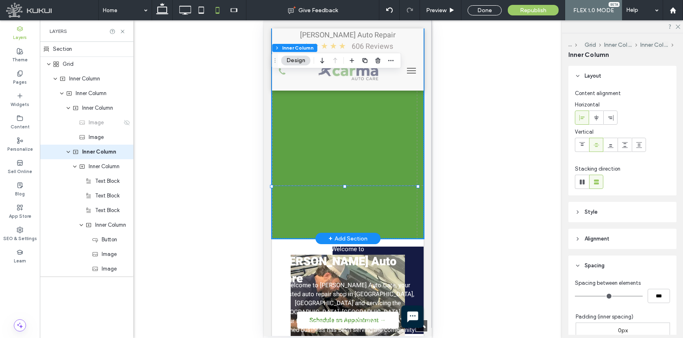
type input "**"
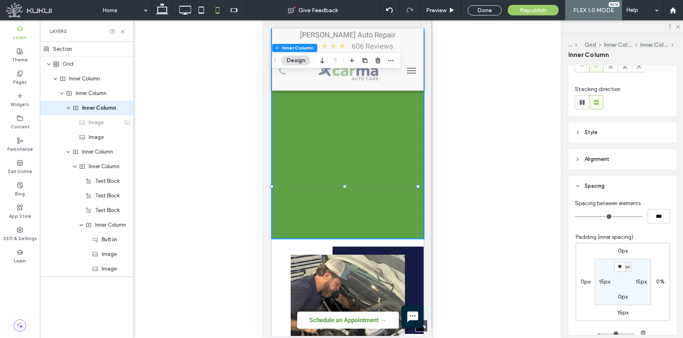
scroll to position [115, 0]
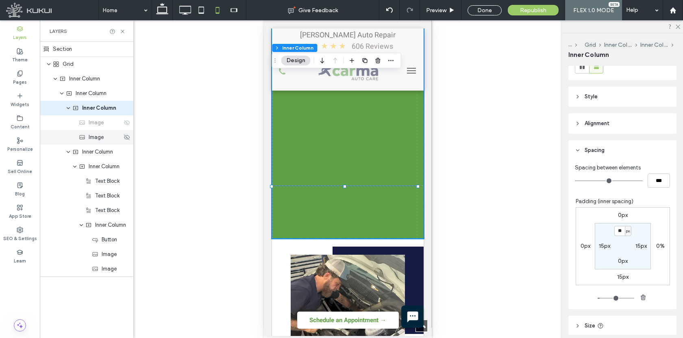
click at [96, 139] on span "Image" at bounding box center [96, 137] width 15 height 8
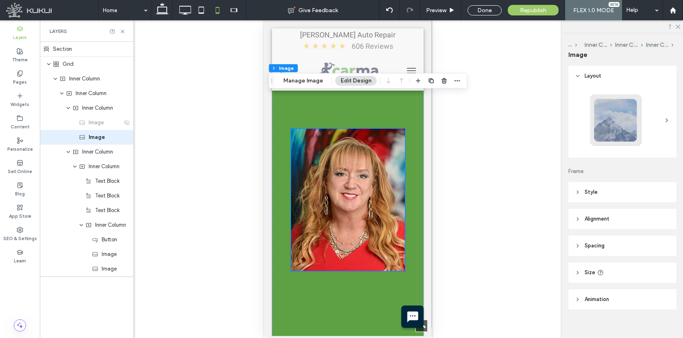
scroll to position [943, 0]
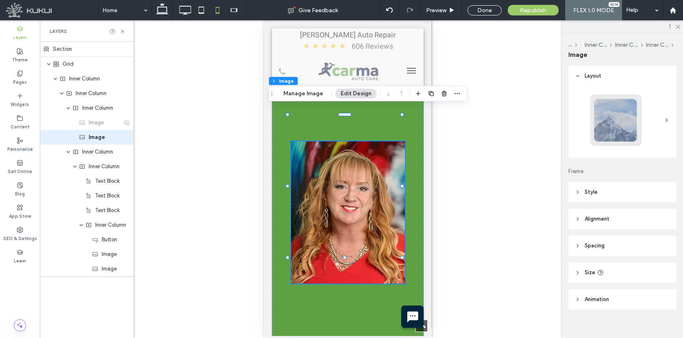
click at [595, 244] on span "Spacing" at bounding box center [595, 246] width 20 height 8
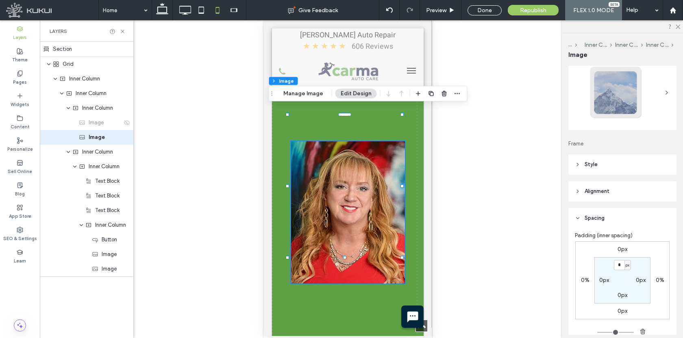
scroll to position [71, 0]
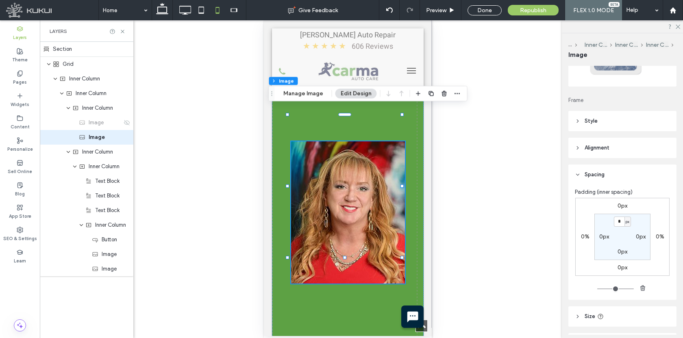
click at [598, 174] on span "Spacing" at bounding box center [595, 175] width 20 height 8
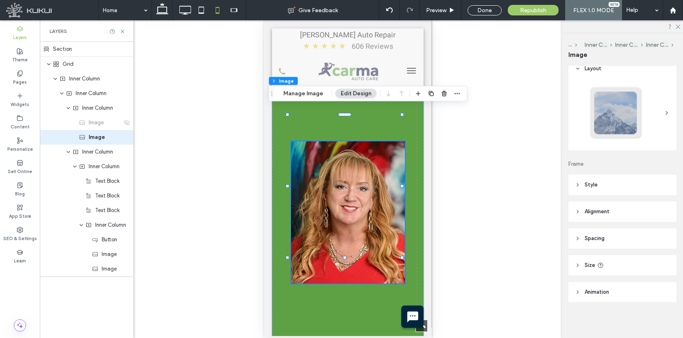
click at [595, 207] on header "Alignment" at bounding box center [622, 212] width 108 height 20
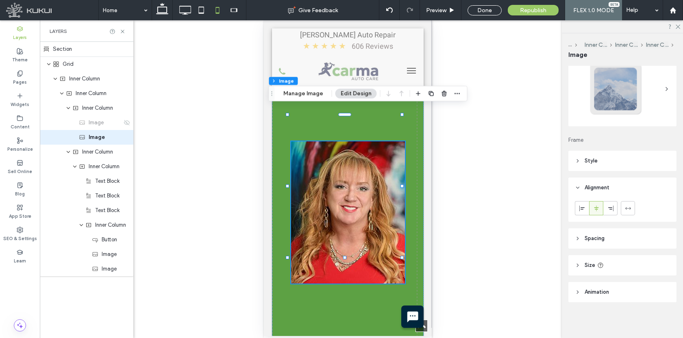
click at [594, 189] on span "Alignment" at bounding box center [597, 188] width 25 height 8
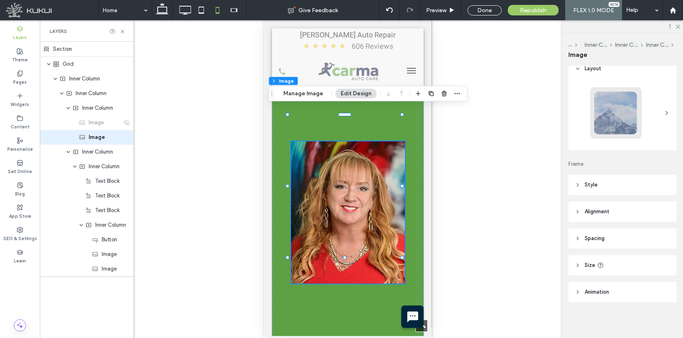
scroll to position [0, 0]
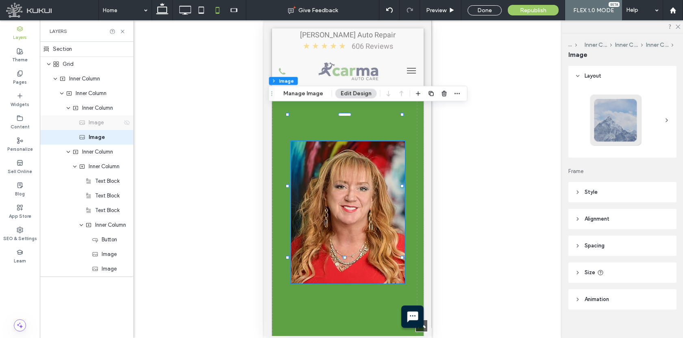
click at [125, 124] on use at bounding box center [127, 122] width 6 height 5
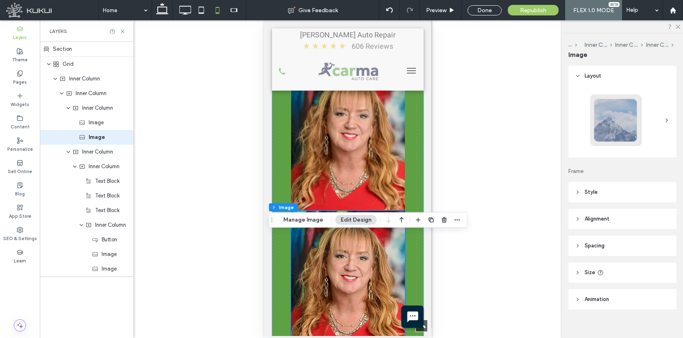
scroll to position [959, 0]
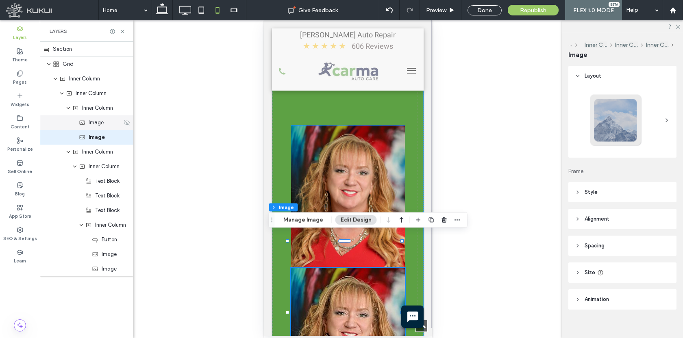
click at [128, 124] on icon at bounding box center [127, 123] width 7 height 7
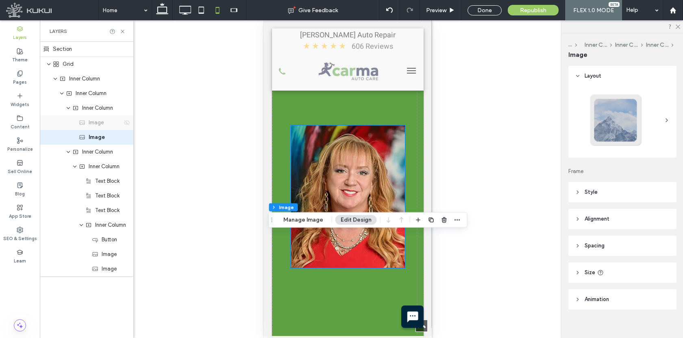
scroll to position [816, 0]
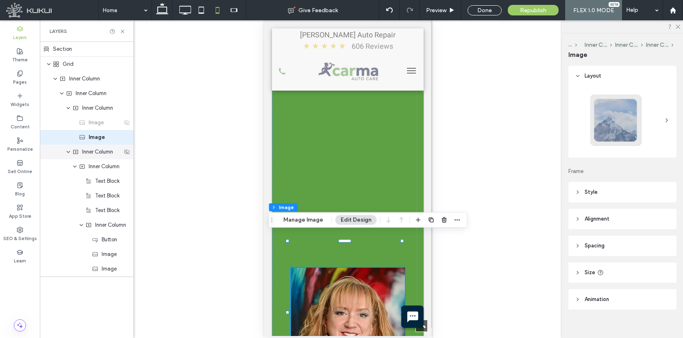
click at [100, 154] on span "Inner Column" at bounding box center [97, 152] width 31 height 8
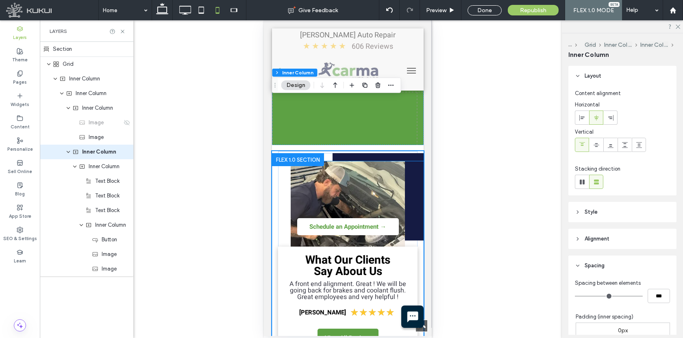
scroll to position [1325, 0]
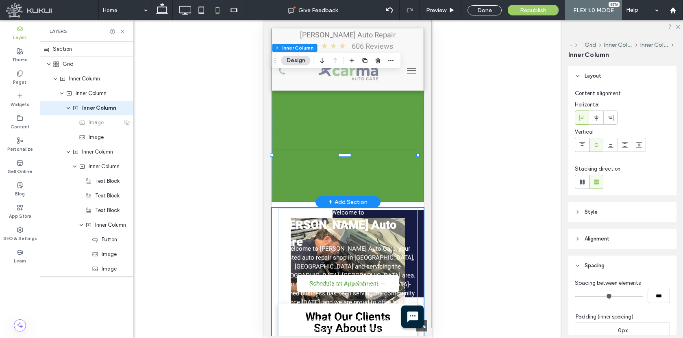
type input "**"
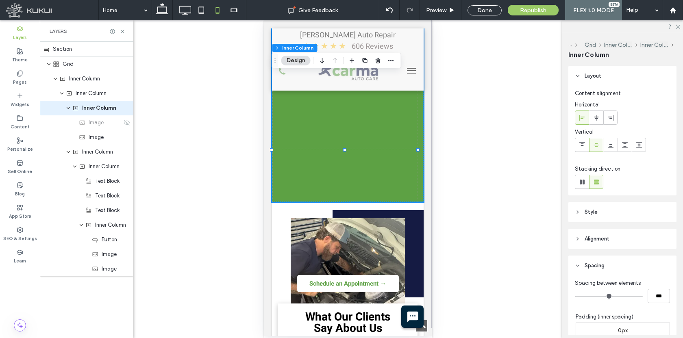
click at [288, 144] on div "Button Digital inspection report performed with every service This includes pho…" at bounding box center [348, 5] width 152 height 2478
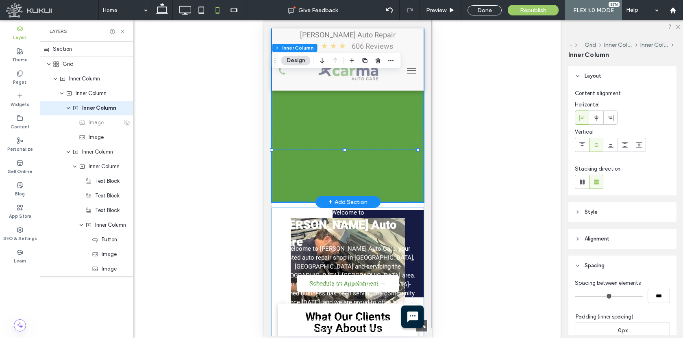
click at [280, 217] on span "CARma Auto Care" at bounding box center [337, 234] width 118 height 34
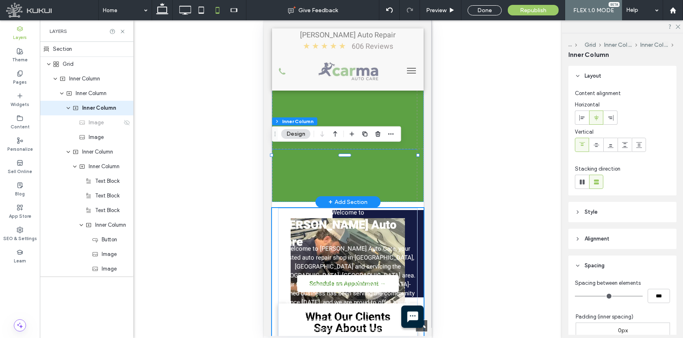
type input "**"
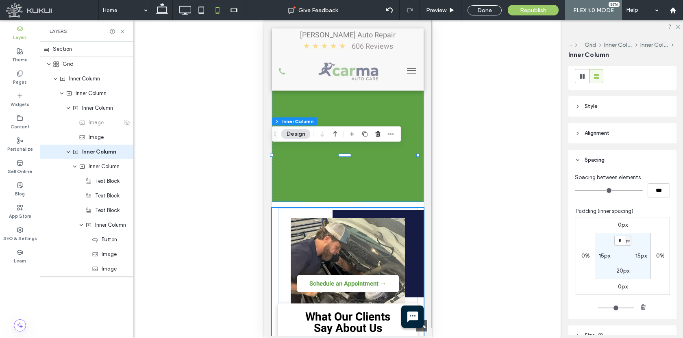
scroll to position [99, 0]
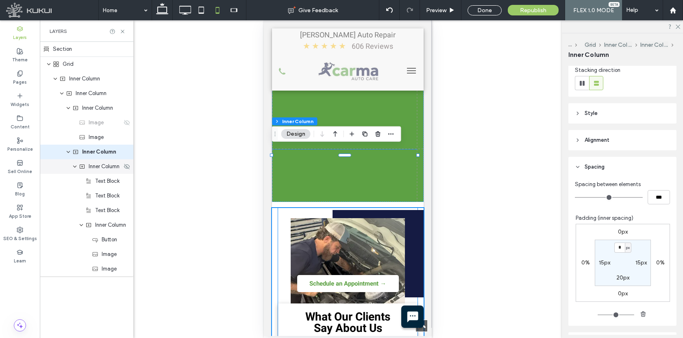
click at [91, 167] on span "Inner Column" at bounding box center [104, 167] width 31 height 8
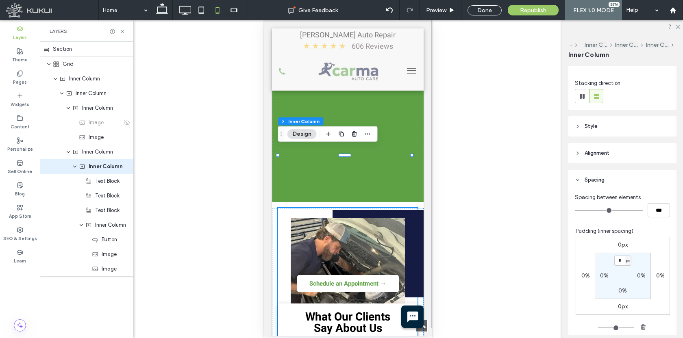
scroll to position [176, 0]
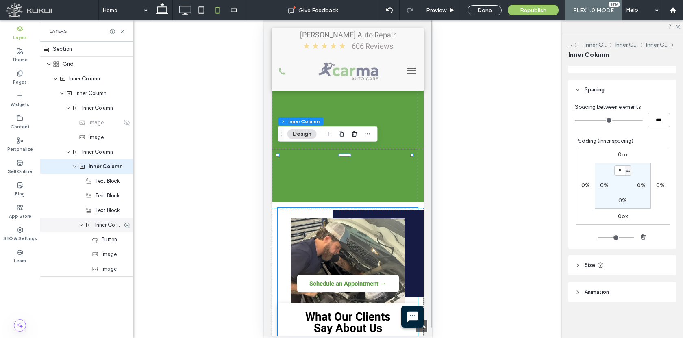
click at [104, 225] on span "Inner Column" at bounding box center [108, 225] width 27 height 8
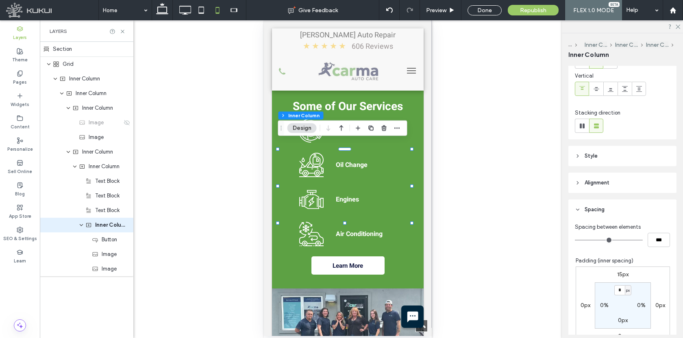
scroll to position [57, 0]
click at [584, 208] on header "Spacing" at bounding box center [622, 209] width 108 height 20
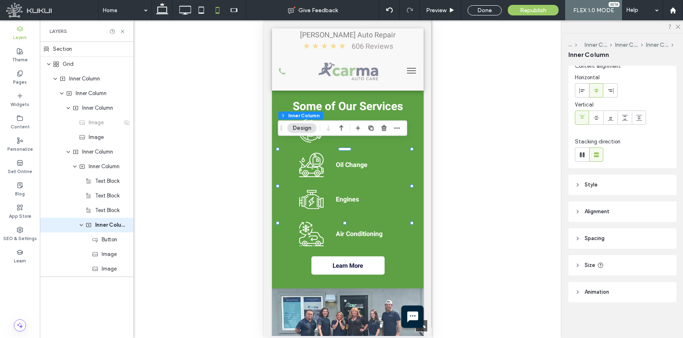
scroll to position [27, 0]
click at [79, 67] on div "Grid" at bounding box center [87, 64] width 69 height 8
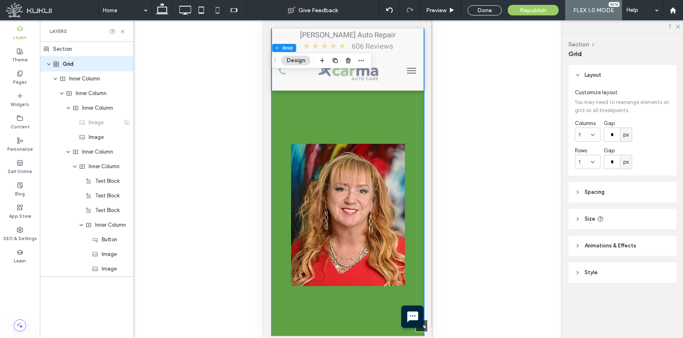
scroll to position [940, 0]
click at [598, 194] on span "Spacing" at bounding box center [595, 192] width 20 height 8
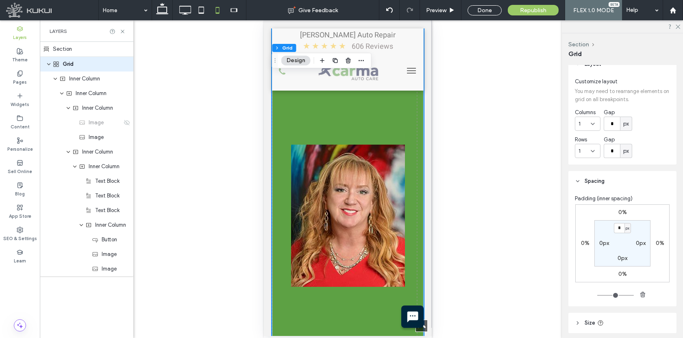
scroll to position [50, 0]
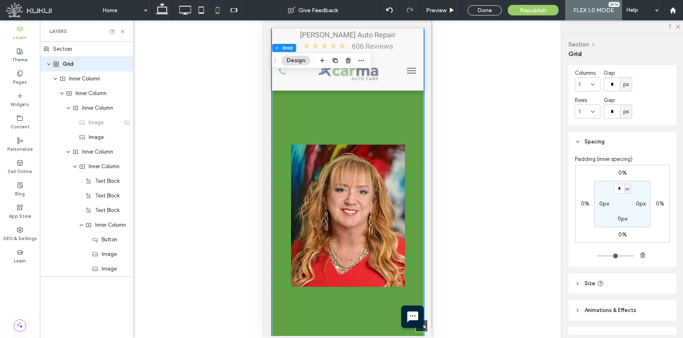
click at [591, 143] on span "Spacing" at bounding box center [595, 142] width 20 height 8
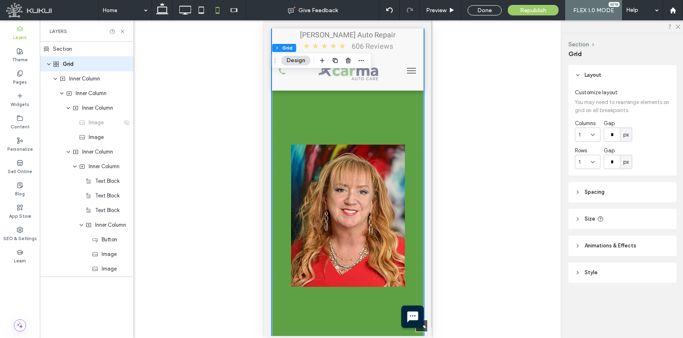
scroll to position [0, 0]
click at [97, 94] on span "Inner Column" at bounding box center [91, 93] width 31 height 8
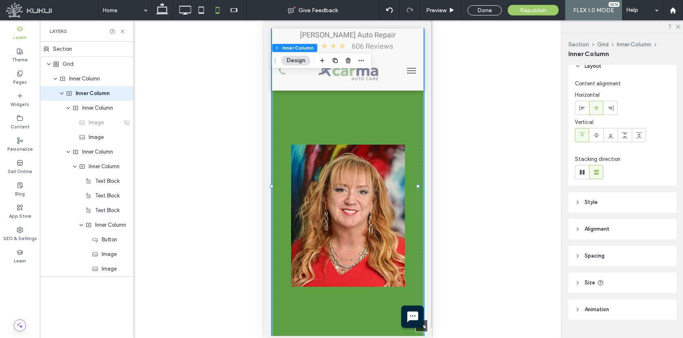
scroll to position [26, 0]
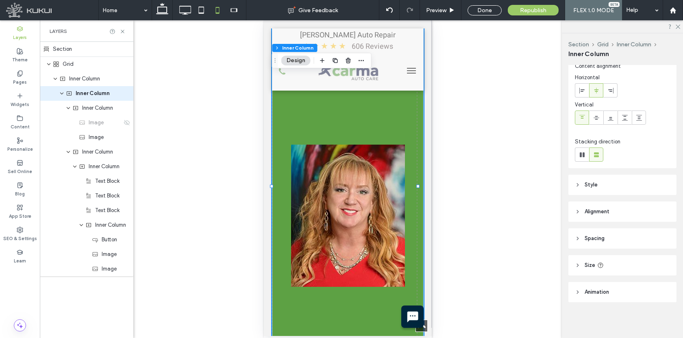
click at [595, 232] on header "Spacing" at bounding box center [622, 239] width 108 height 20
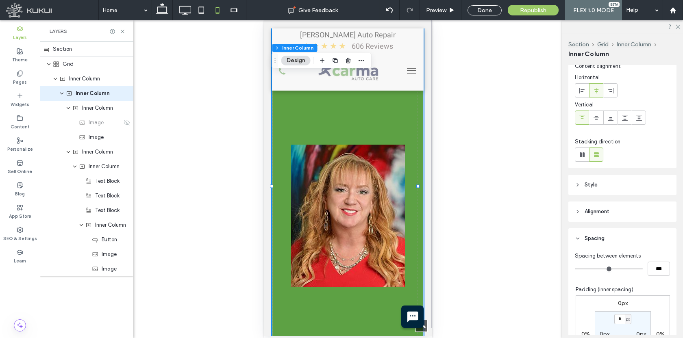
scroll to position [90, 0]
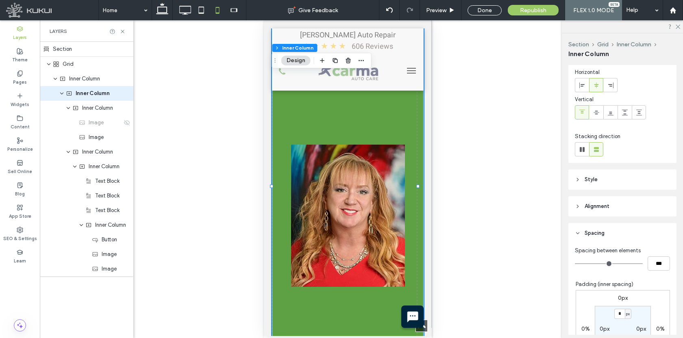
click at [602, 231] on span "Spacing" at bounding box center [595, 233] width 20 height 8
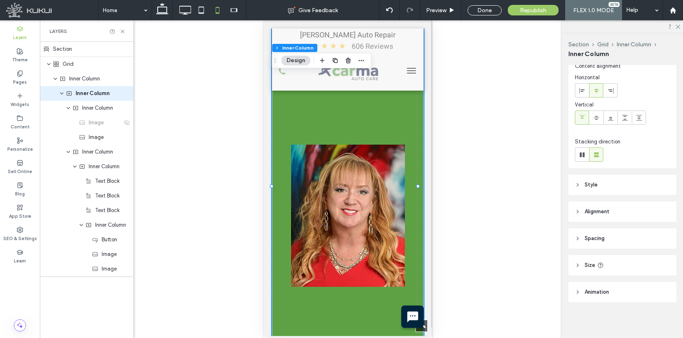
click at [596, 210] on span "Alignment" at bounding box center [597, 212] width 25 height 8
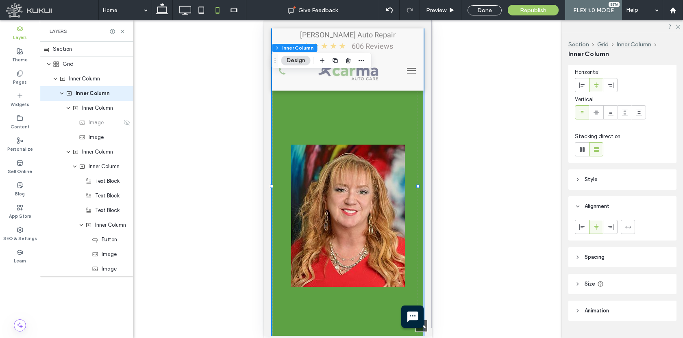
click at [596, 207] on span "Alignment" at bounding box center [597, 206] width 25 height 8
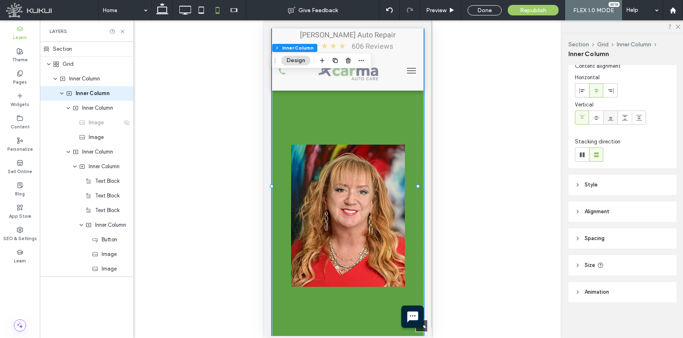
scroll to position [26, 0]
click at [81, 109] on div "Inner Column" at bounding box center [97, 108] width 50 height 8
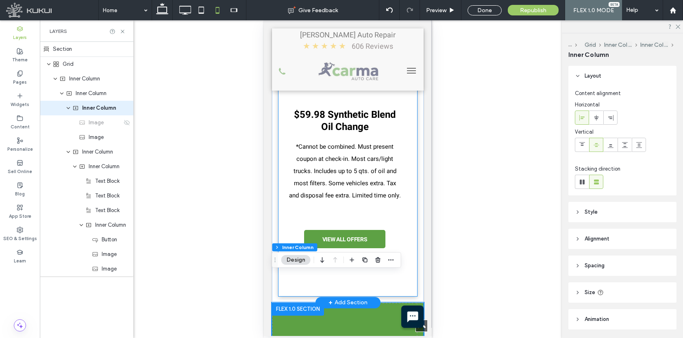
scroll to position [498, 0]
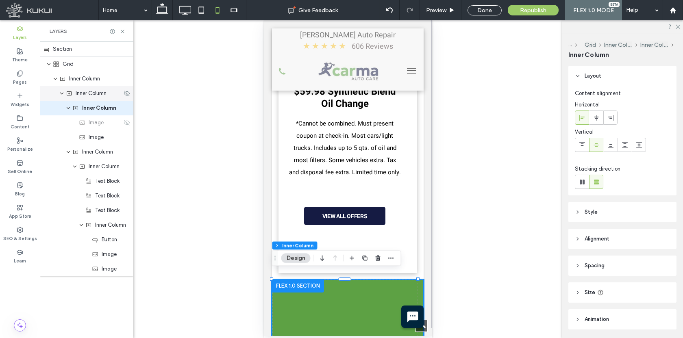
click at [89, 99] on div "Inner Column" at bounding box center [87, 93] width 94 height 15
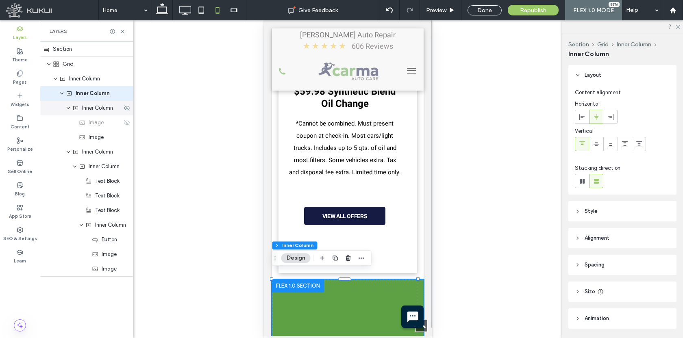
click at [88, 108] on span "Inner Column" at bounding box center [97, 108] width 31 height 8
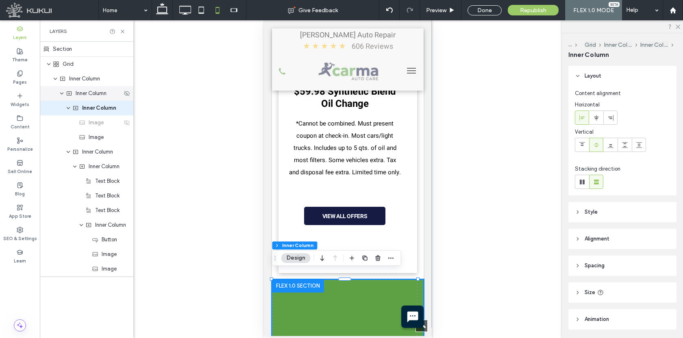
click at [89, 100] on div "Inner Column" at bounding box center [87, 93] width 94 height 15
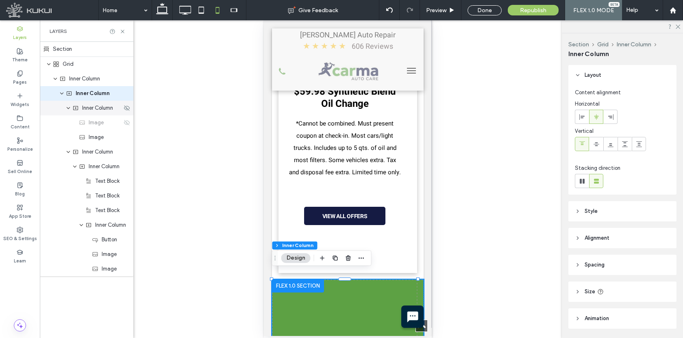
click at [89, 111] on span "Inner Column" at bounding box center [97, 108] width 31 height 8
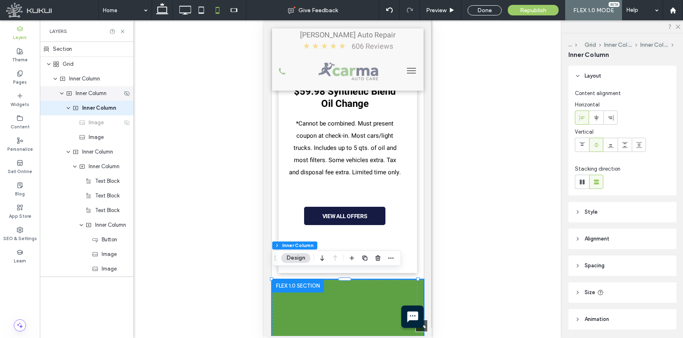
click at [89, 100] on div "Inner Column" at bounding box center [87, 93] width 94 height 15
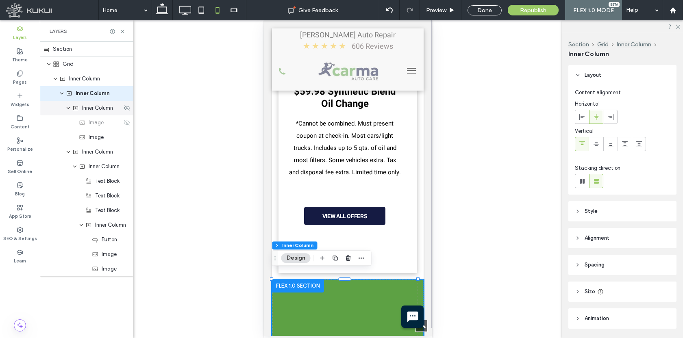
click at [90, 110] on span "Inner Column" at bounding box center [97, 108] width 31 height 8
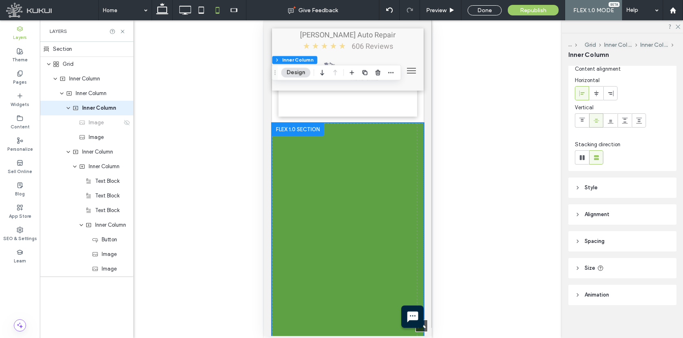
scroll to position [692, 0]
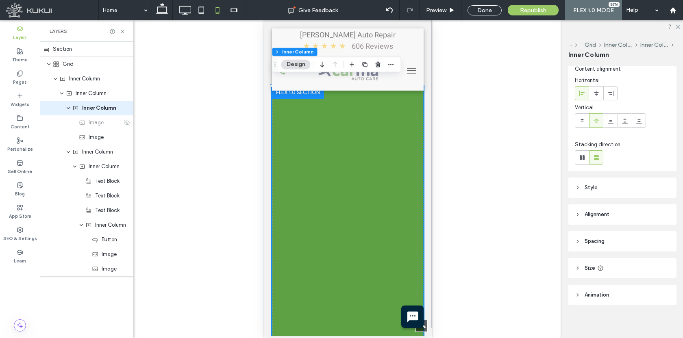
click at [590, 239] on span "Spacing" at bounding box center [595, 241] width 20 height 8
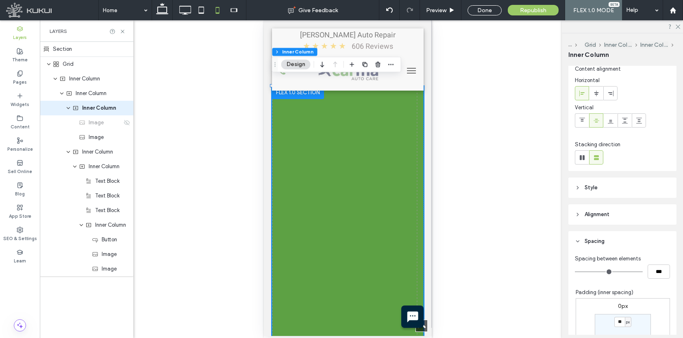
click at [590, 239] on span "Spacing" at bounding box center [595, 241] width 20 height 8
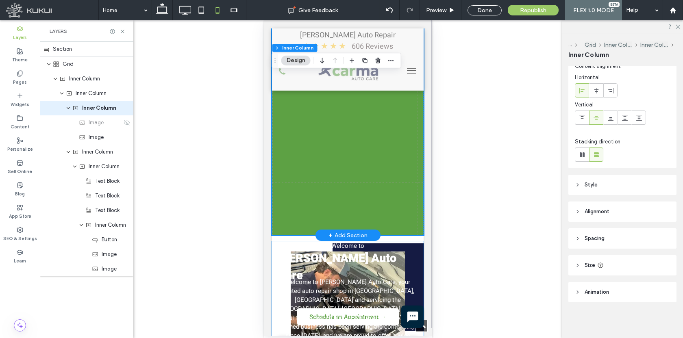
scroll to position [1300, 0]
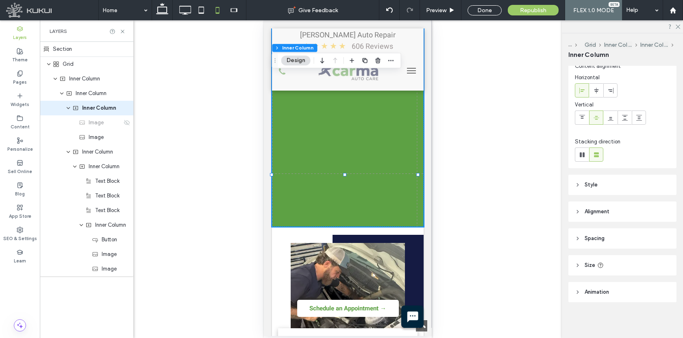
click at [591, 185] on span "Style" at bounding box center [591, 185] width 13 height 8
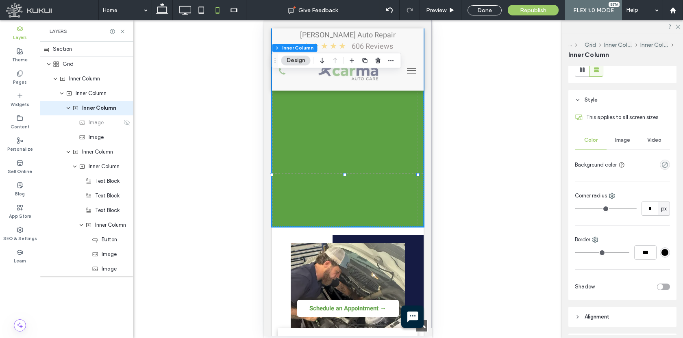
scroll to position [7, 0]
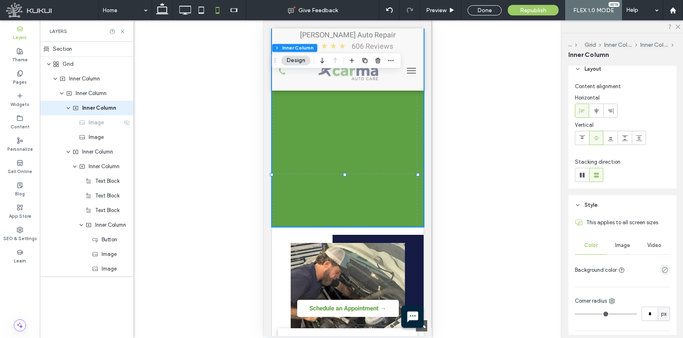
click at [576, 205] on icon at bounding box center [578, 205] width 6 height 6
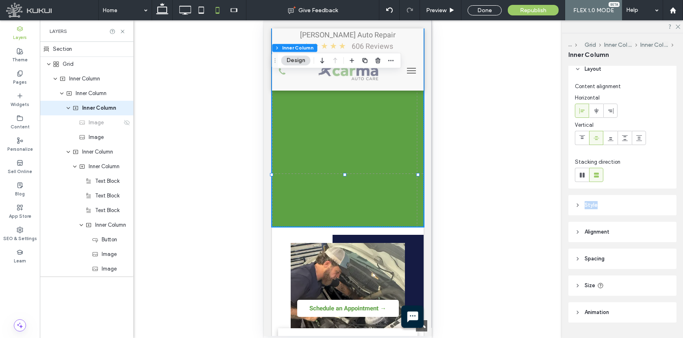
click at [576, 205] on icon at bounding box center [578, 205] width 6 height 6
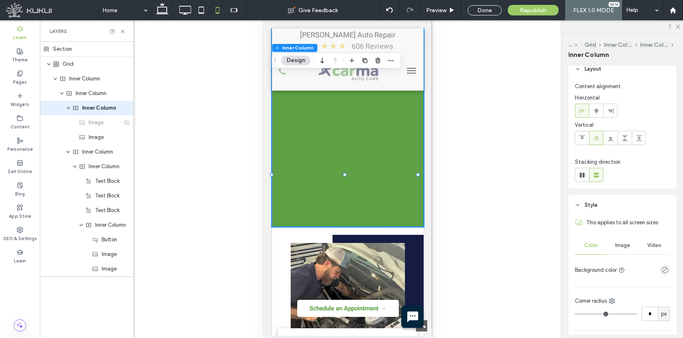
click at [630, 249] on div "Image" at bounding box center [623, 246] width 32 height 18
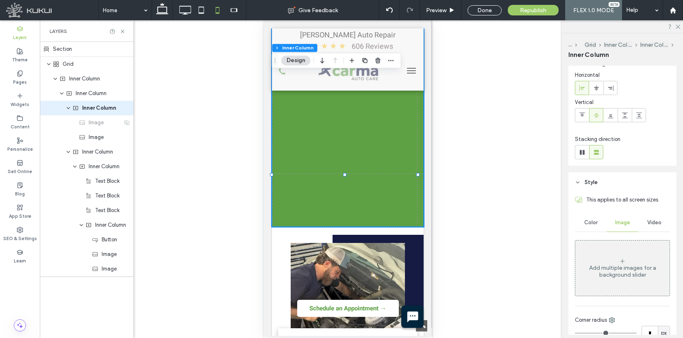
scroll to position [12, 0]
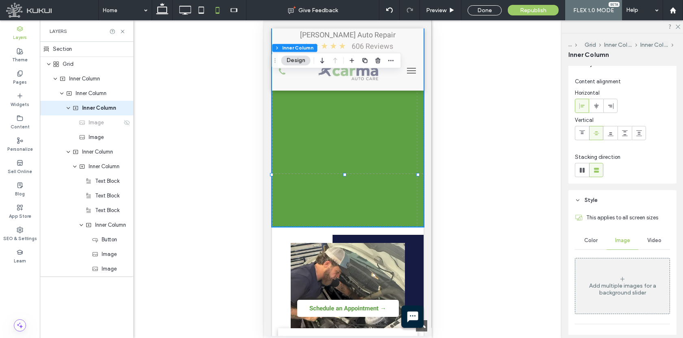
click at [585, 200] on span "Style" at bounding box center [591, 200] width 13 height 8
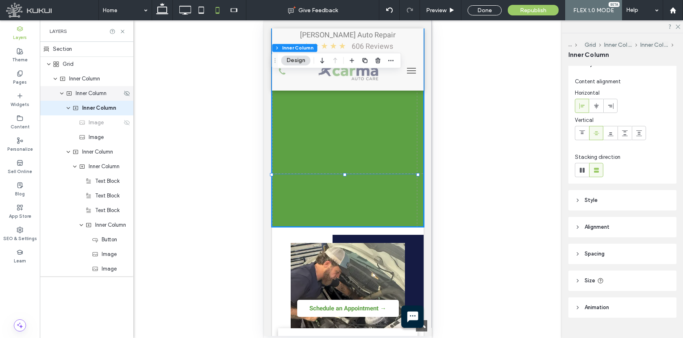
click at [96, 94] on span "Inner Column" at bounding box center [91, 93] width 31 height 8
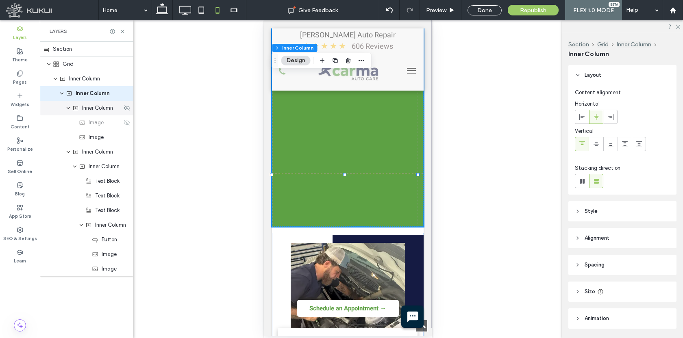
click at [97, 112] on span "Inner Column" at bounding box center [97, 108] width 31 height 8
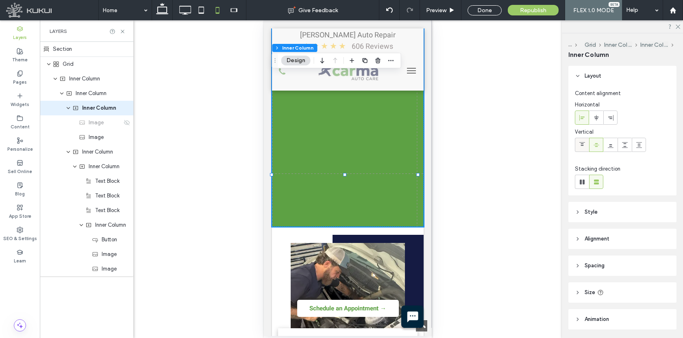
click at [582, 142] on use at bounding box center [582, 144] width 6 height 4
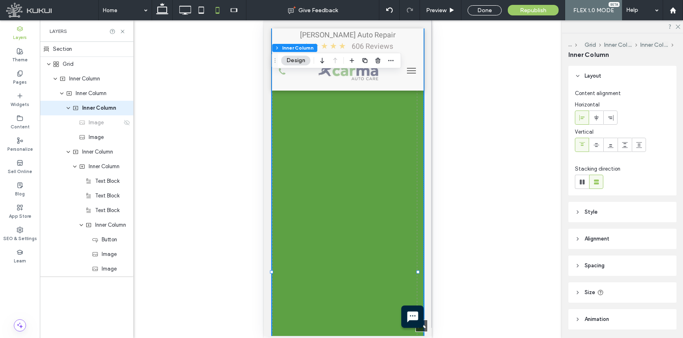
scroll to position [631, 0]
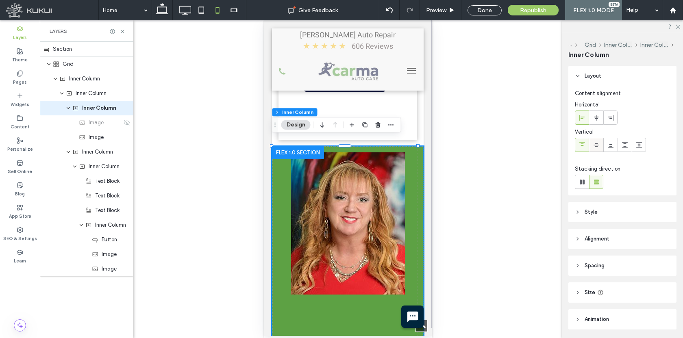
click at [595, 146] on use at bounding box center [597, 145] width 6 height 4
type input "**"
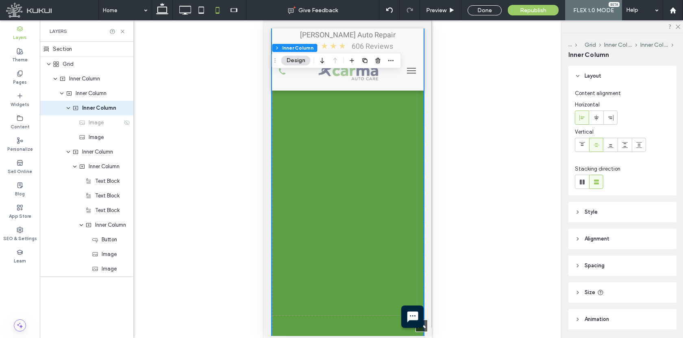
scroll to position [1198, 0]
click at [107, 153] on span "Inner Column" at bounding box center [97, 152] width 31 height 8
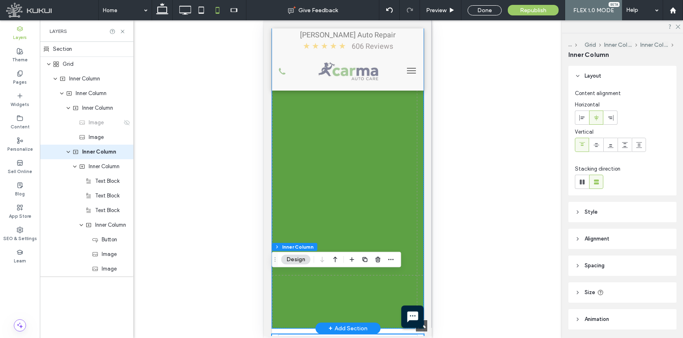
scroll to position [1260, 0]
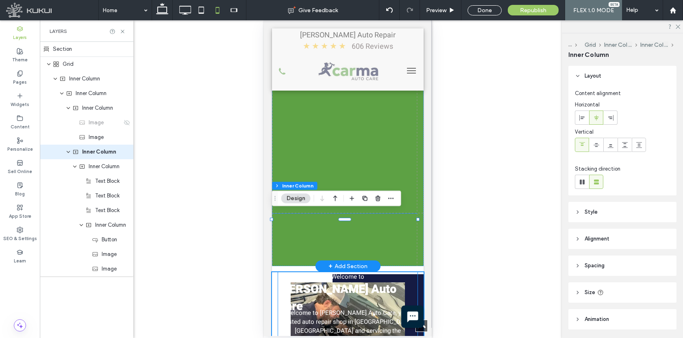
click at [300, 281] on span "CARma Auto Care" at bounding box center [337, 298] width 118 height 34
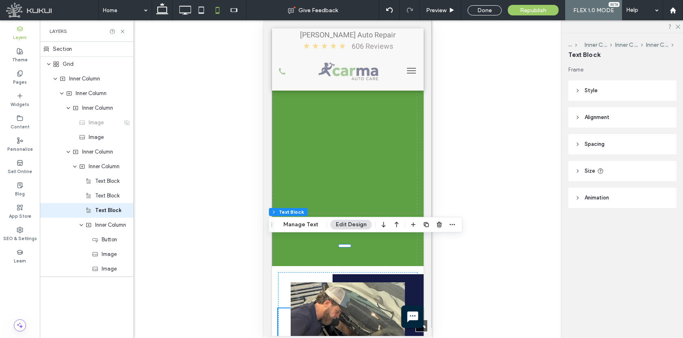
click at [579, 145] on icon at bounding box center [578, 144] width 6 height 6
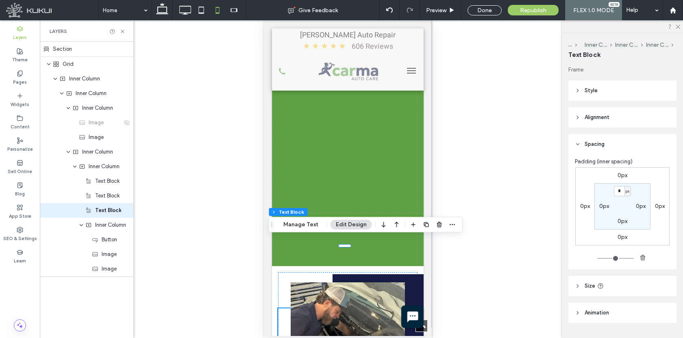
click at [582, 146] on header "Spacing" at bounding box center [622, 144] width 108 height 20
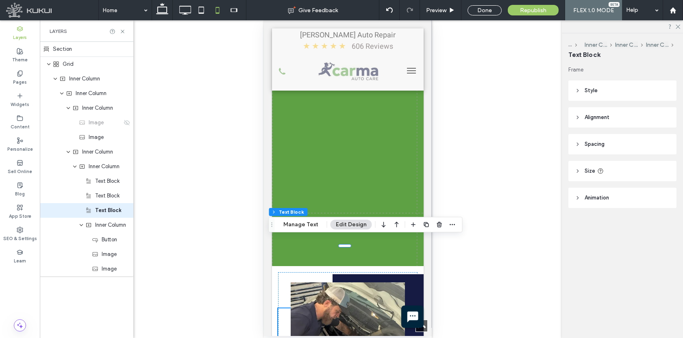
click at [582, 111] on header "Alignment" at bounding box center [622, 117] width 108 height 20
click at [582, 115] on header "Alignment" at bounding box center [622, 117] width 108 height 20
click at [577, 93] on icon at bounding box center [578, 91] width 6 height 6
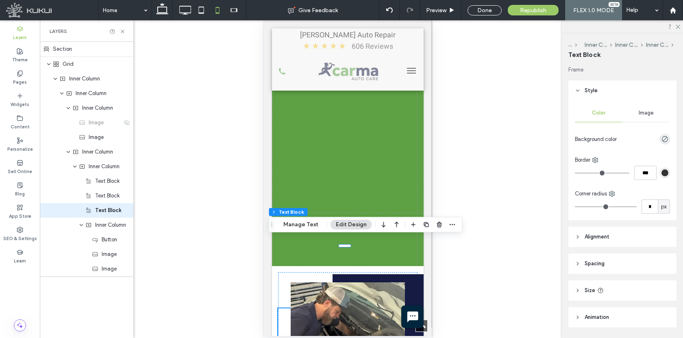
click at [577, 93] on icon at bounding box center [578, 91] width 6 height 6
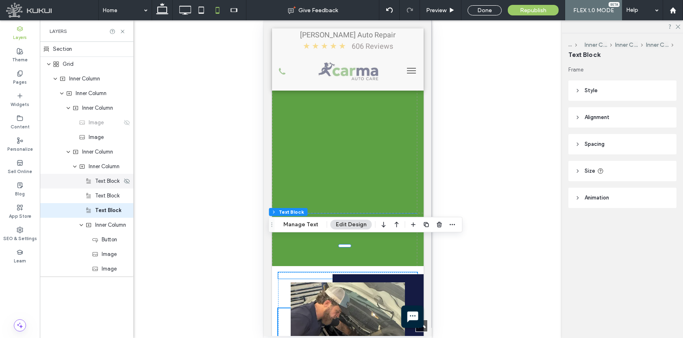
click at [98, 184] on span "Text Block" at bounding box center [107, 181] width 24 height 8
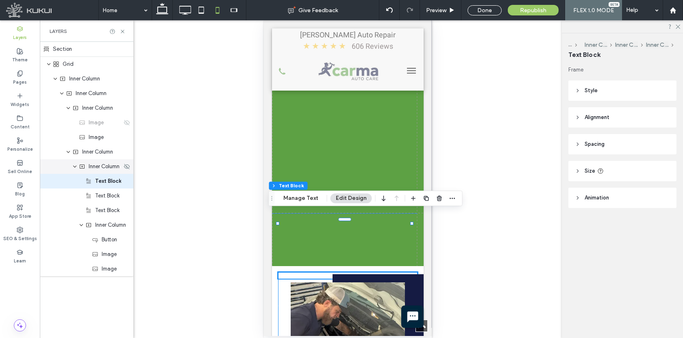
click at [91, 168] on span "Inner Column" at bounding box center [104, 167] width 31 height 8
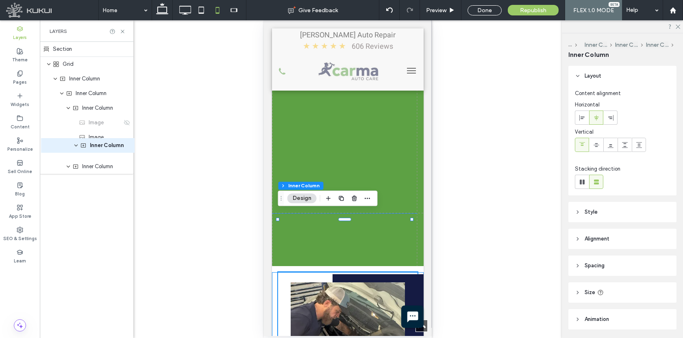
drag, startPoint x: 99, startPoint y: 167, endPoint x: 100, endPoint y: 146, distance: 21.2
click at [100, 146] on div "Section Grid Inner Column Inner Column Inner Column Image Image Inner Column In…" at bounding box center [87, 108] width 94 height 132
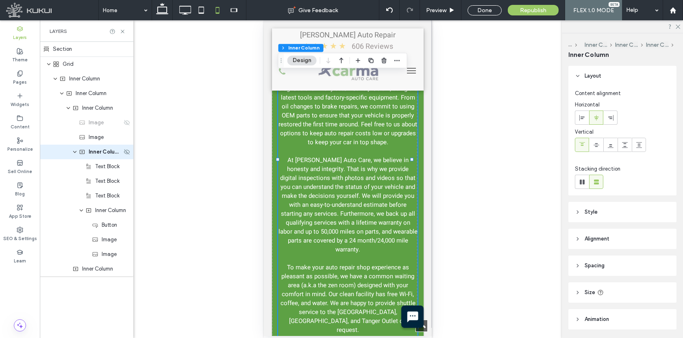
type input "**"
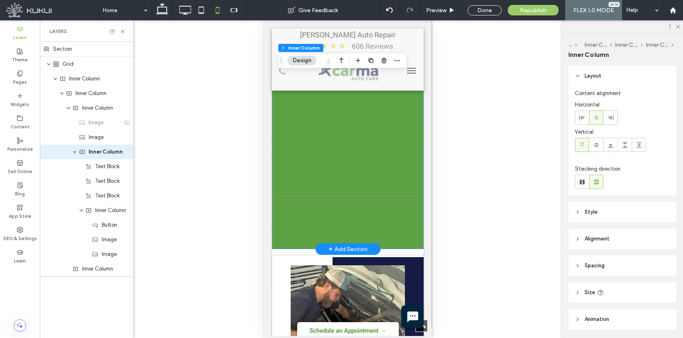
scroll to position [1654, 0]
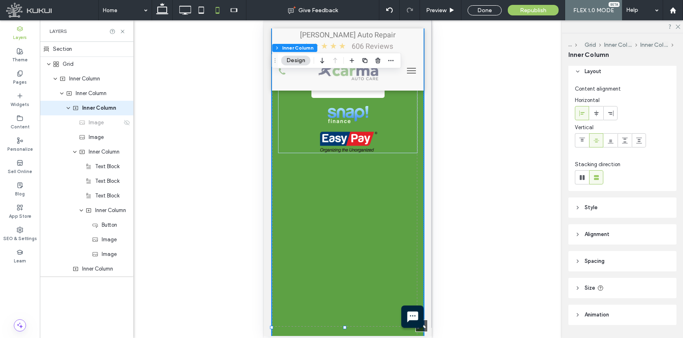
scroll to position [13, 0]
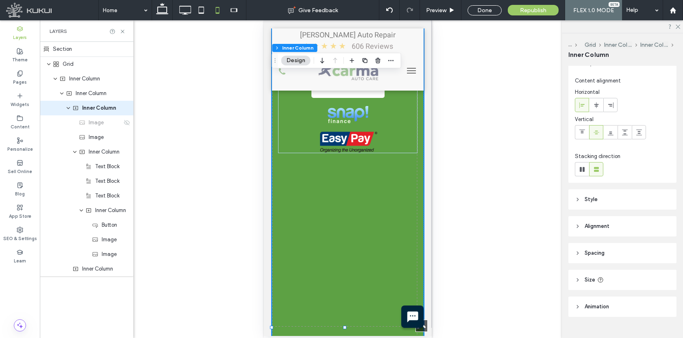
click at [579, 279] on icon at bounding box center [578, 280] width 6 height 6
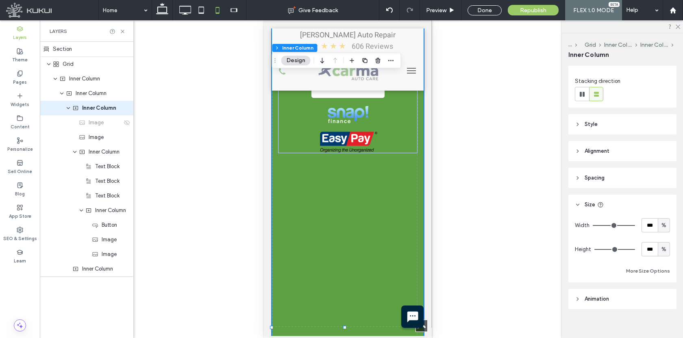
click at [662, 252] on span "%" at bounding box center [664, 250] width 5 height 8
click at [662, 320] on div "A" at bounding box center [659, 320] width 11 height 14
type input "**"
type input "*"
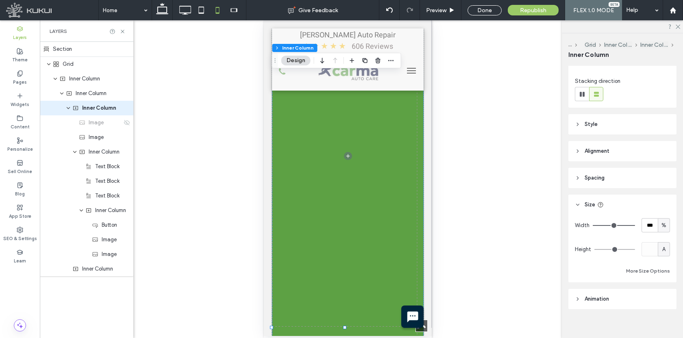
type input "**"
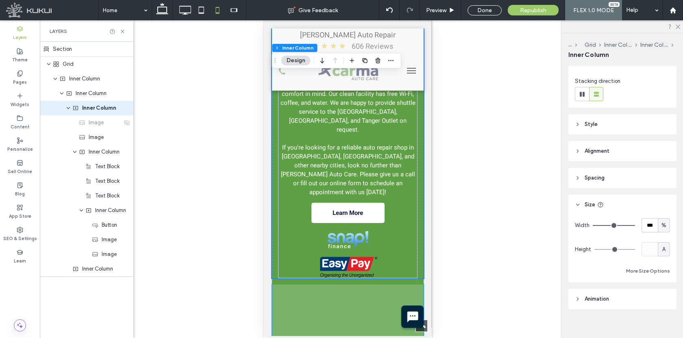
scroll to position [1220, 0]
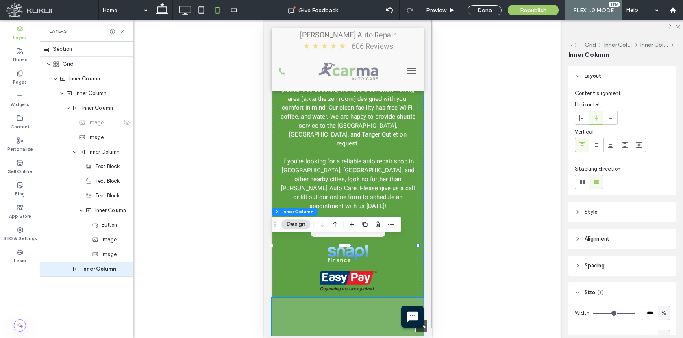
type input "**"
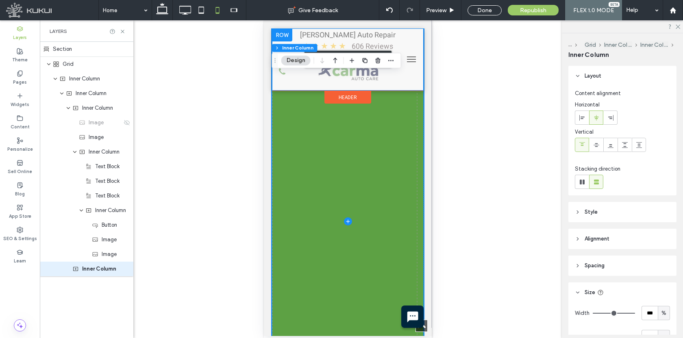
scroll to position [1436, 0]
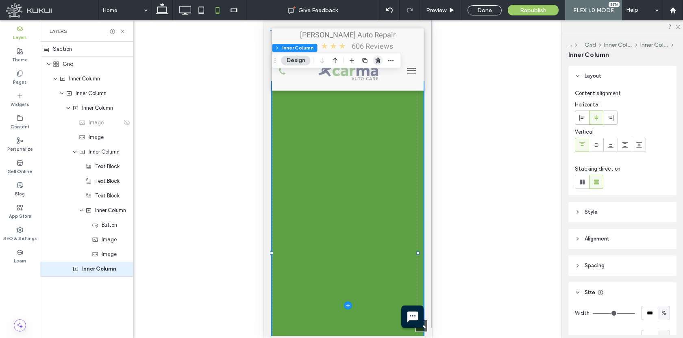
click at [376, 57] on icon "button" at bounding box center [378, 60] width 7 height 7
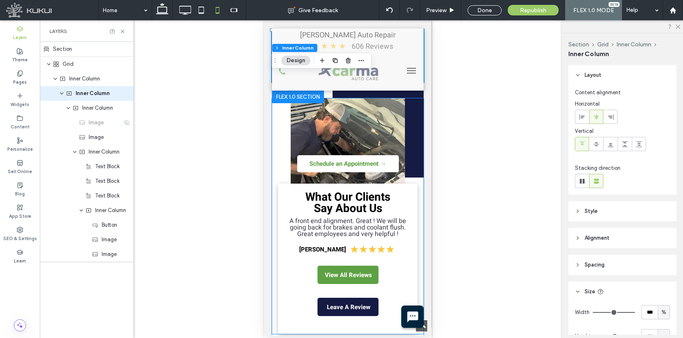
type input "**"
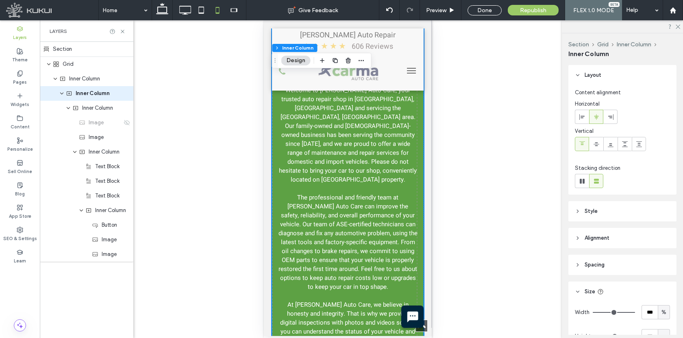
scroll to position [819, 0]
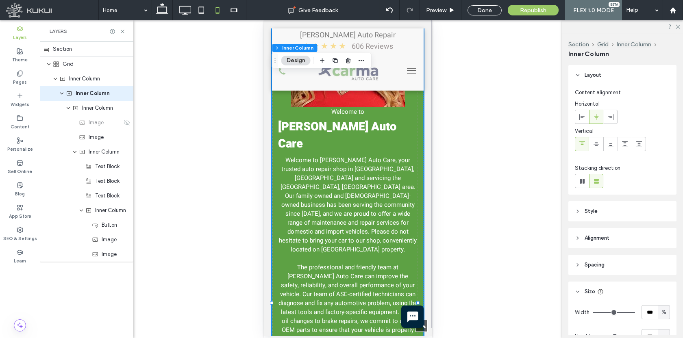
click at [344, 118] on span "CARma Auto Care" at bounding box center [337, 135] width 118 height 34
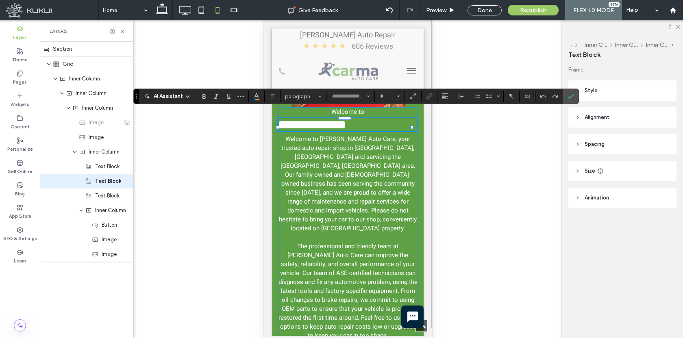
type input "*****"
type input "**"
click at [575, 95] on label "Confirm" at bounding box center [571, 96] width 12 height 15
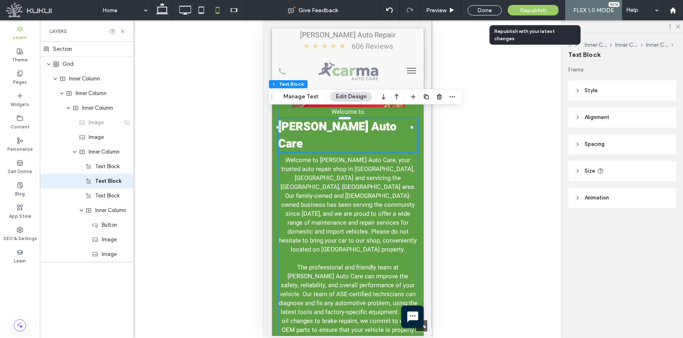
click at [533, 14] on div "Republish" at bounding box center [533, 10] width 51 height 11
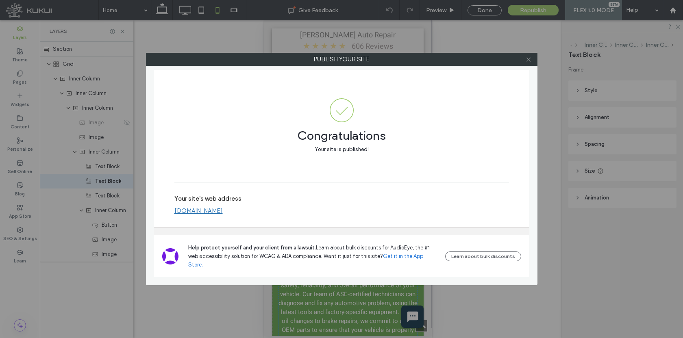
click at [528, 58] on icon at bounding box center [529, 60] width 6 height 6
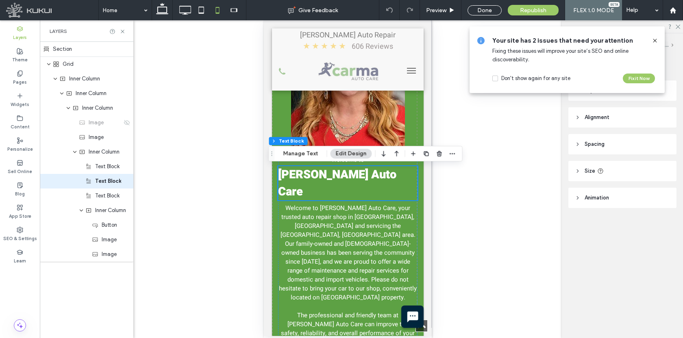
scroll to position [762, 0]
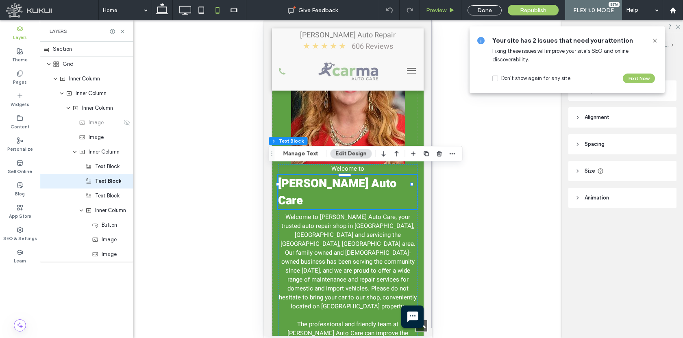
click at [451, 14] on div "Preview" at bounding box center [440, 10] width 41 height 20
click at [437, 9] on span "Preview" at bounding box center [436, 10] width 20 height 7
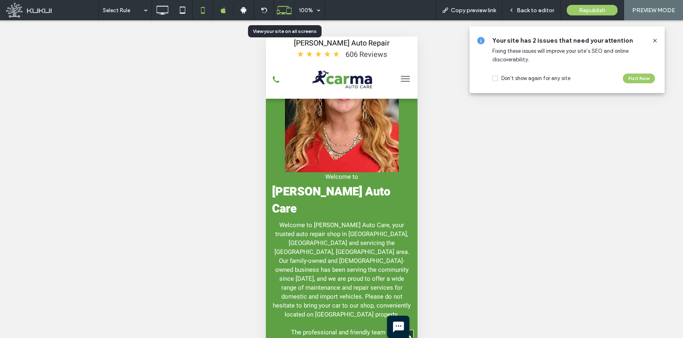
click at [281, 10] on icon at bounding box center [283, 9] width 15 height 15
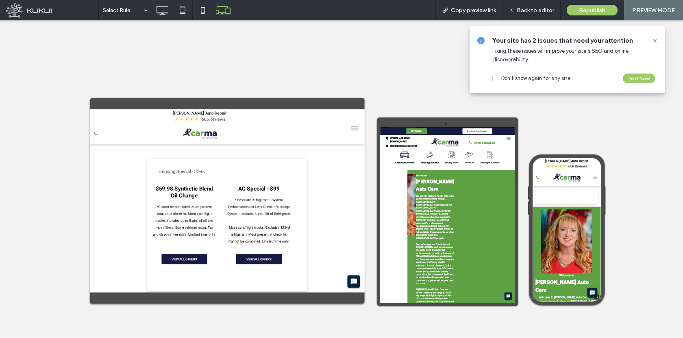
scroll to position [790, 0]
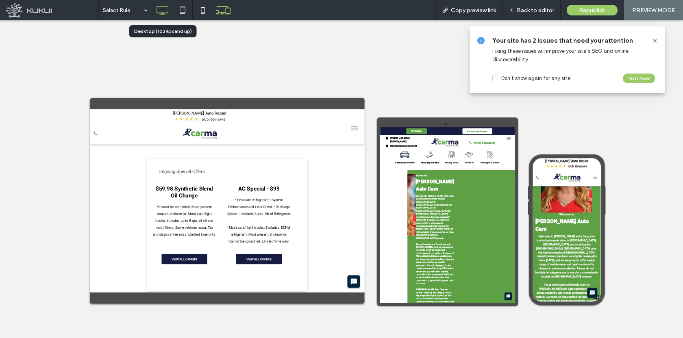
click at [165, 15] on icon at bounding box center [162, 10] width 16 height 16
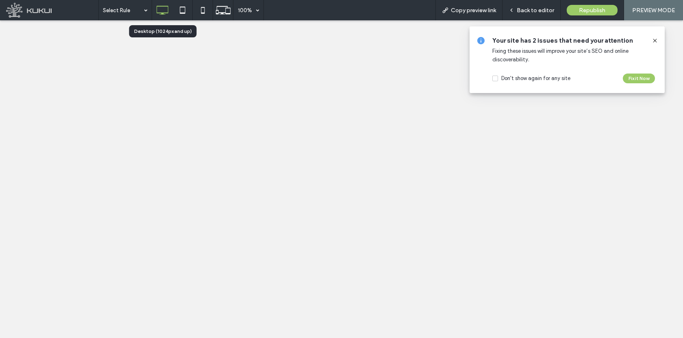
scroll to position [0, 0]
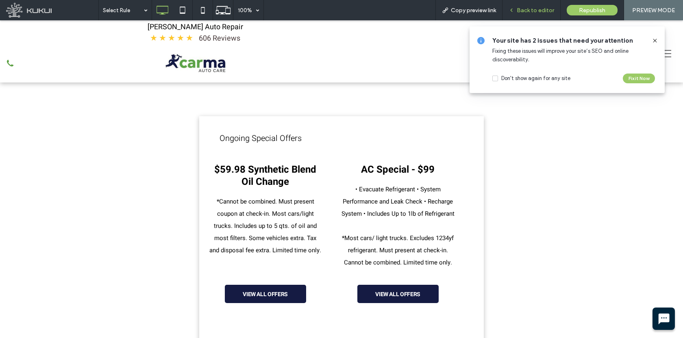
click at [519, 17] on div "Back to editor" at bounding box center [532, 10] width 58 height 20
click at [525, 15] on div "Back to editor" at bounding box center [532, 10] width 58 height 20
click at [532, 13] on span "Back to editor" at bounding box center [535, 10] width 37 height 7
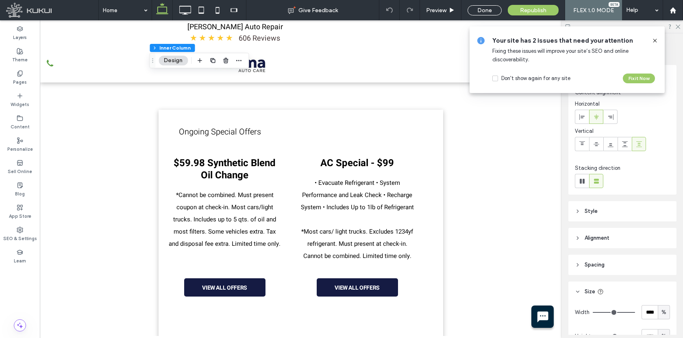
type input "**"
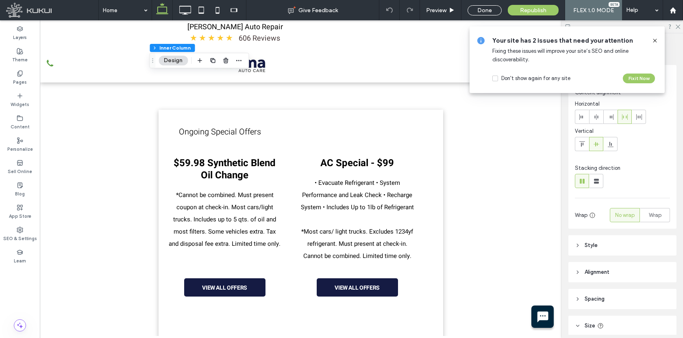
type input "**"
click at [18, 40] on label "Layers" at bounding box center [20, 36] width 14 height 9
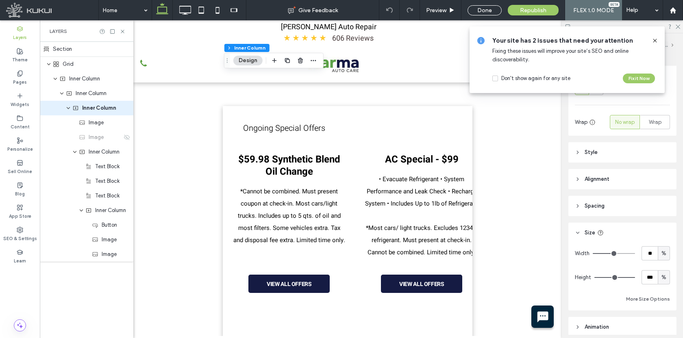
scroll to position [129, 0]
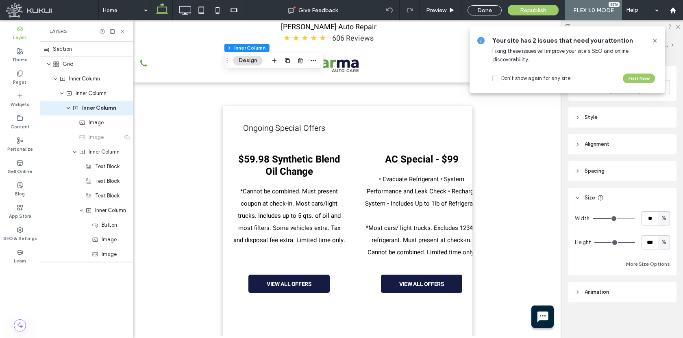
click at [662, 217] on span "%" at bounding box center [664, 219] width 5 height 8
click at [662, 218] on span "%" at bounding box center [664, 219] width 5 height 8
click at [649, 219] on input "**" at bounding box center [650, 218] width 16 height 14
type input "***"
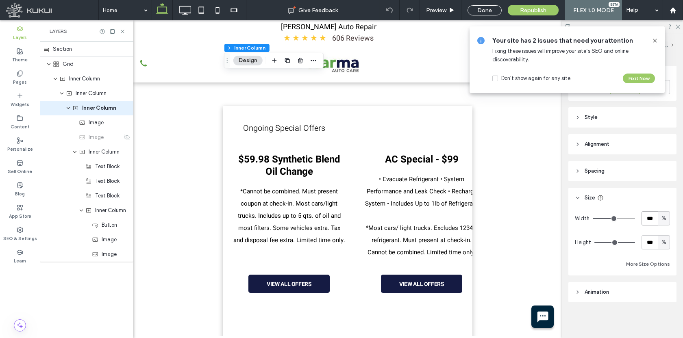
type input "**"
type input "***"
click at [653, 42] on icon at bounding box center [655, 40] width 7 height 7
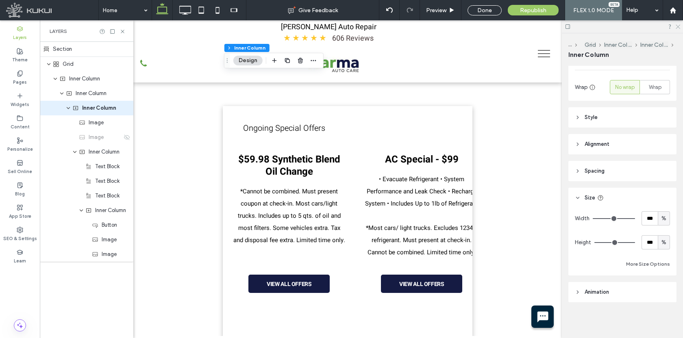
click at [676, 26] on icon at bounding box center [677, 26] width 5 height 5
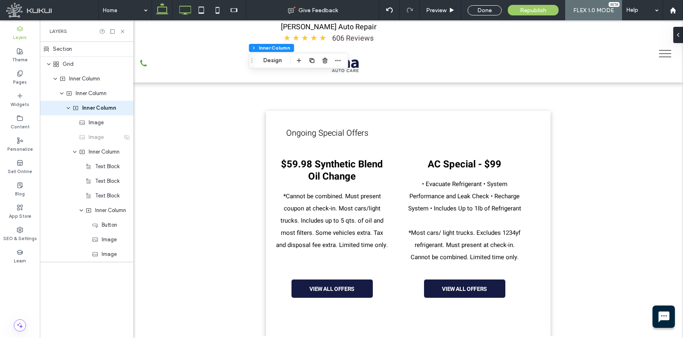
click at [184, 9] on icon at bounding box center [185, 10] width 16 height 16
type input "**"
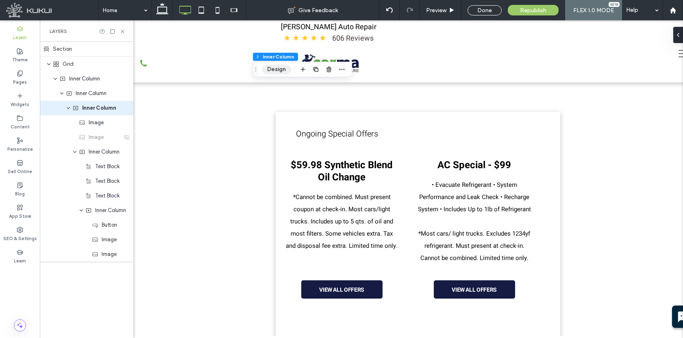
click at [274, 68] on button "Design" at bounding box center [276, 70] width 29 height 10
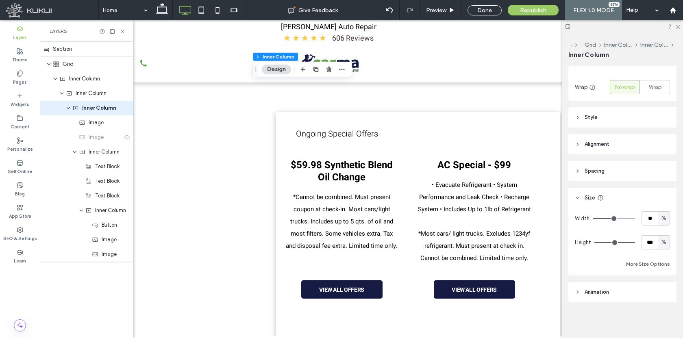
click at [662, 217] on span "%" at bounding box center [664, 219] width 5 height 8
click at [649, 218] on input "**" at bounding box center [650, 218] width 16 height 14
type input "***"
type input "**"
type input "***"
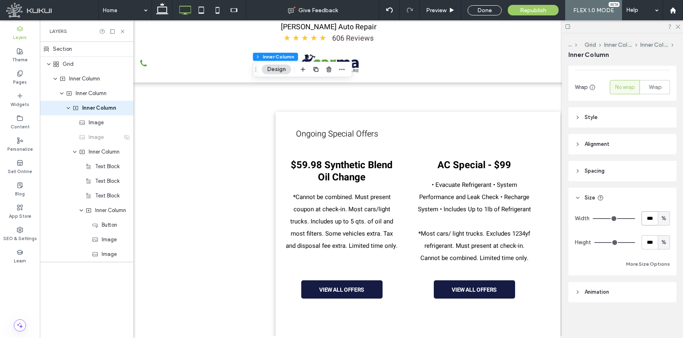
type input "**"
click at [678, 26] on use at bounding box center [678, 27] width 4 height 4
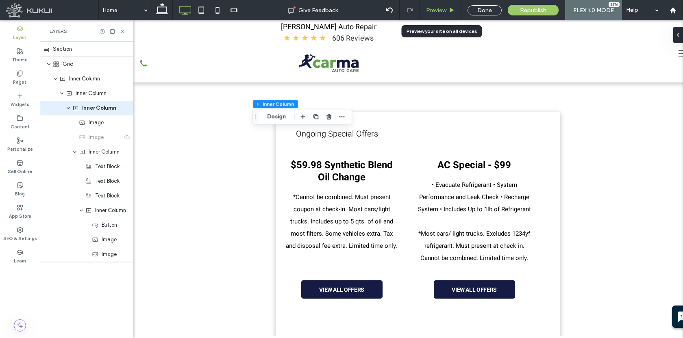
click at [430, 12] on span "Preview" at bounding box center [436, 10] width 20 height 7
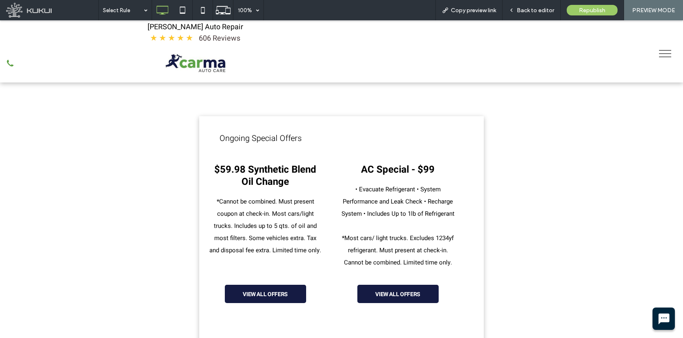
click at [229, 7] on use at bounding box center [223, 10] width 15 height 8
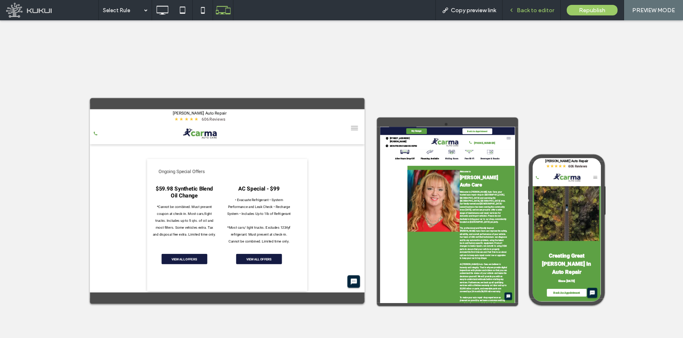
click at [526, 13] on span "Back to editor" at bounding box center [535, 10] width 37 height 7
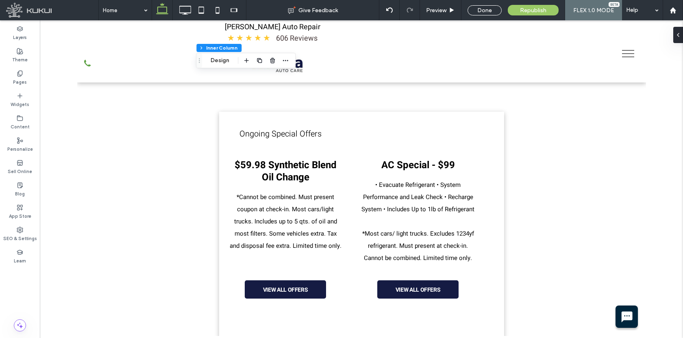
type input "**"
click at [24, 39] on label "Layers" at bounding box center [20, 36] width 14 height 9
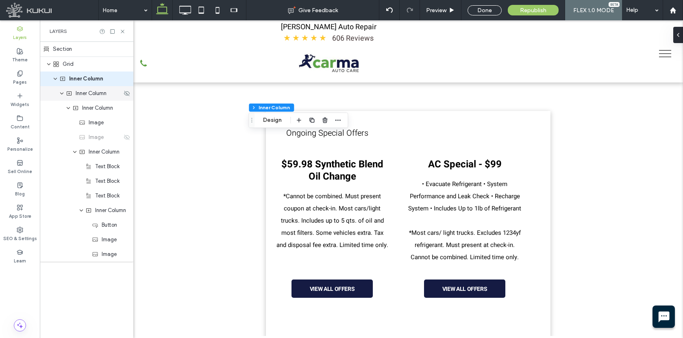
click at [94, 96] on span "Inner Column" at bounding box center [91, 93] width 31 height 8
click at [96, 109] on span "Inner Column" at bounding box center [97, 108] width 31 height 8
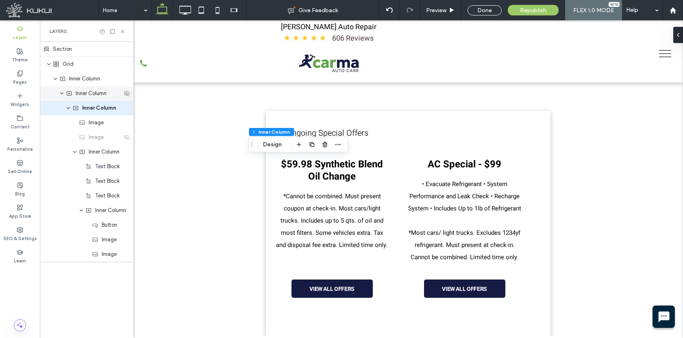
click at [96, 98] on div "Inner Column" at bounding box center [87, 93] width 94 height 15
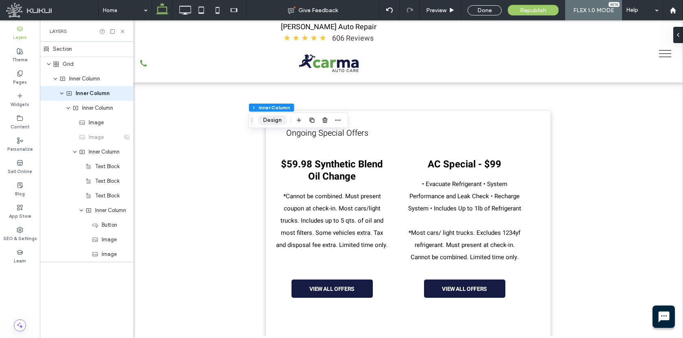
click at [268, 120] on button "Design" at bounding box center [272, 120] width 29 height 10
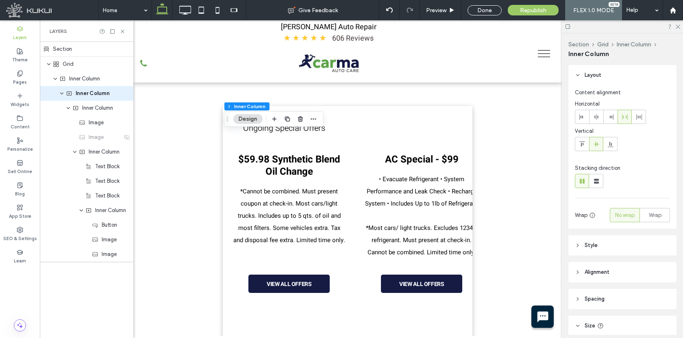
scroll to position [128, 0]
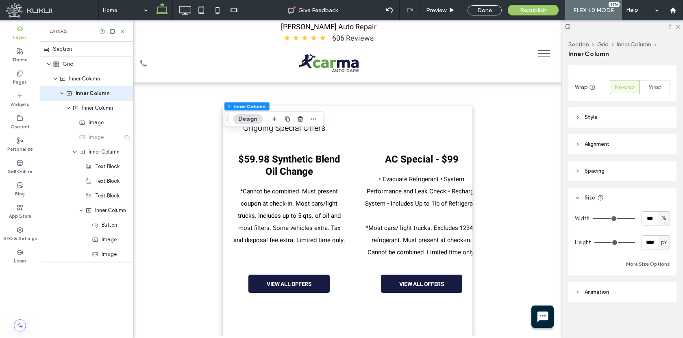
click at [593, 171] on span "Spacing" at bounding box center [595, 171] width 20 height 8
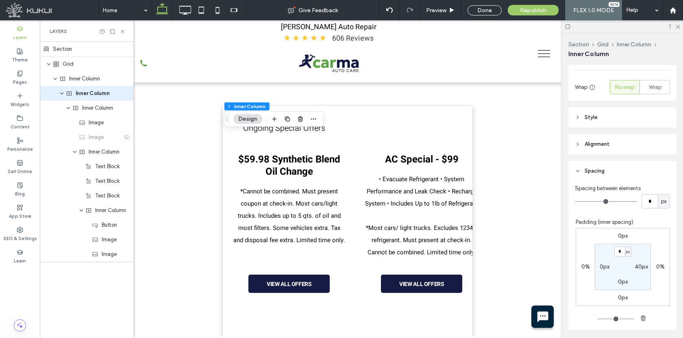
type input "**"
click at [608, 201] on input "range" at bounding box center [606, 201] width 62 height 1
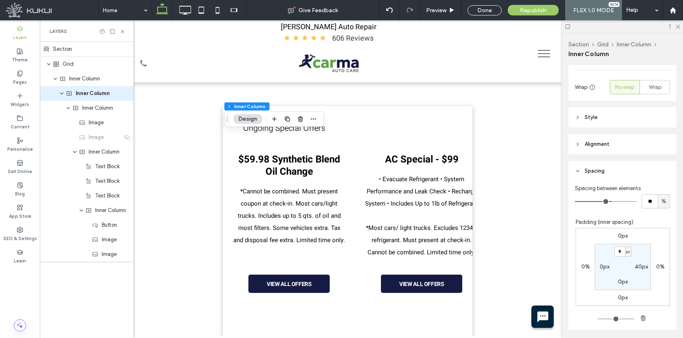
type input "**"
click at [607, 201] on input "range" at bounding box center [606, 201] width 62 height 1
click at [606, 201] on input "range" at bounding box center [606, 201] width 62 height 1
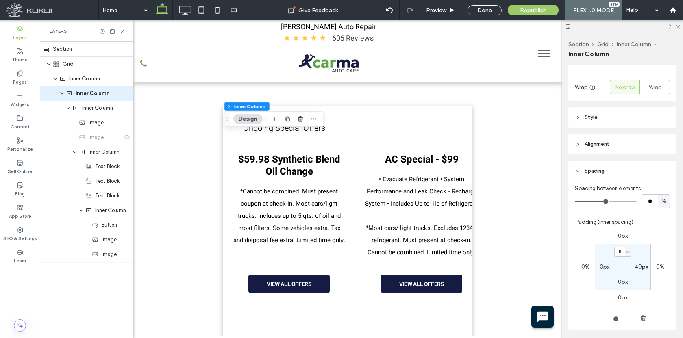
click at [605, 201] on input "range" at bounding box center [606, 201] width 62 height 1
click at [662, 202] on span "%" at bounding box center [664, 202] width 5 height 8
click at [659, 212] on span "px" at bounding box center [660, 216] width 6 height 8
click at [648, 202] on input "**" at bounding box center [650, 201] width 16 height 14
type input "*"
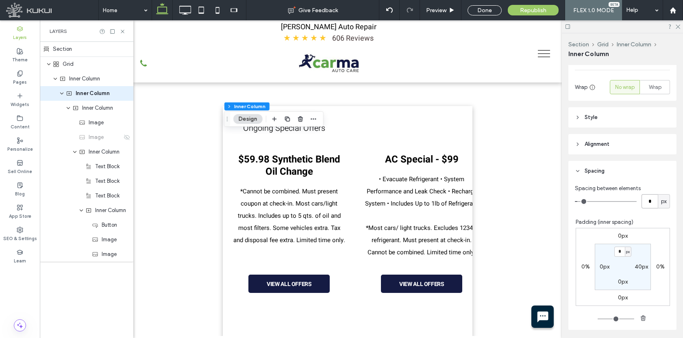
type input "*"
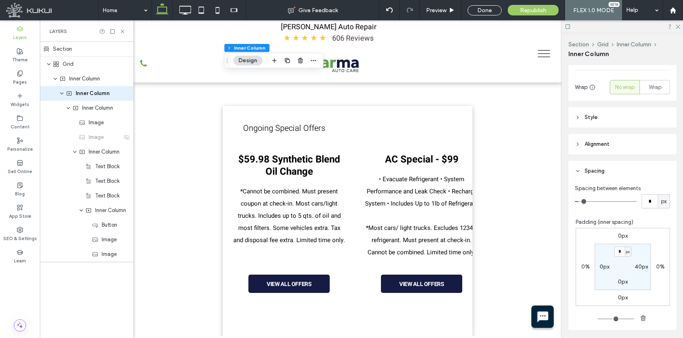
click at [589, 120] on span "Style" at bounding box center [591, 117] width 13 height 8
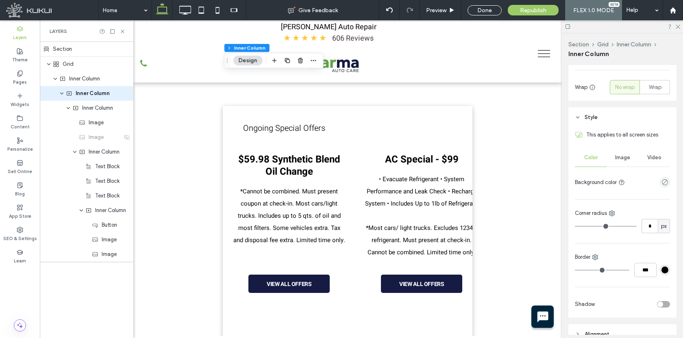
click at [593, 120] on span "Style" at bounding box center [591, 117] width 13 height 8
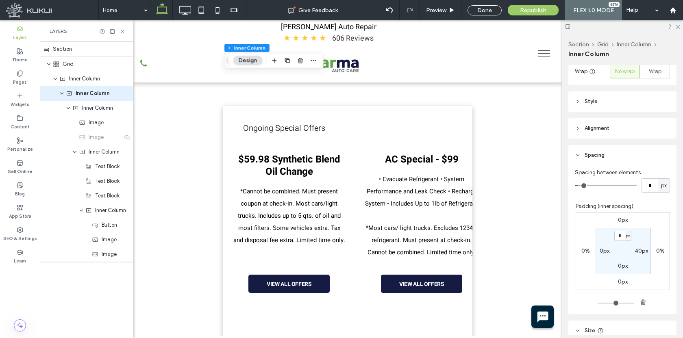
scroll to position [148, 0]
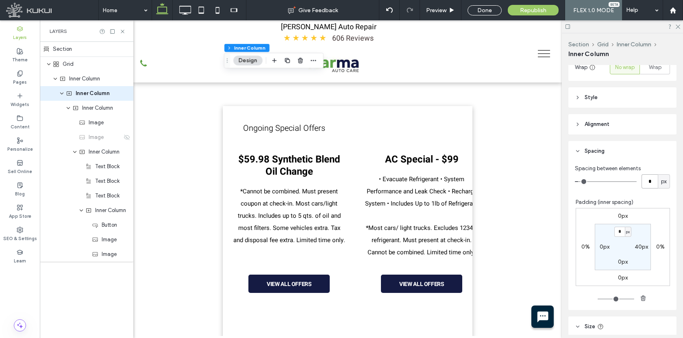
click at [646, 179] on input "*" at bounding box center [650, 181] width 16 height 14
type input "**"
type input "*"
type input "**"
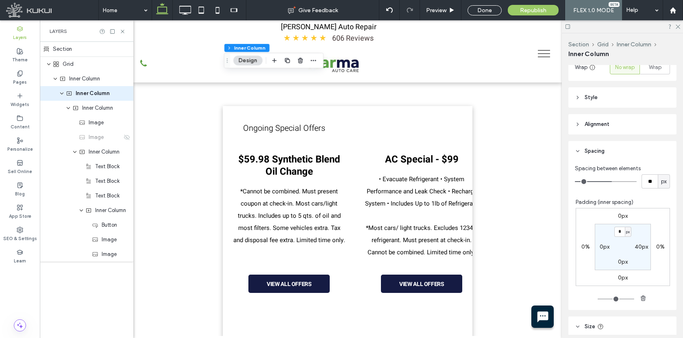
type input "**"
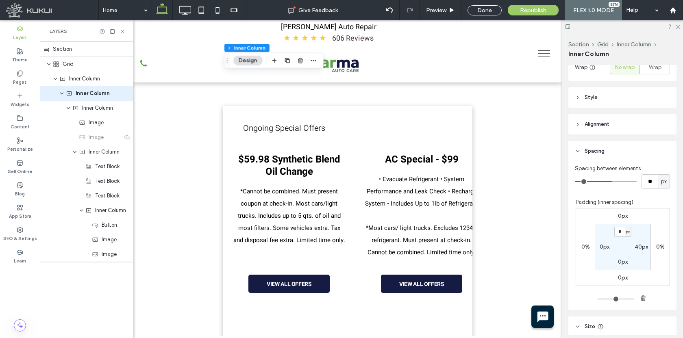
type input "**"
type input "*"
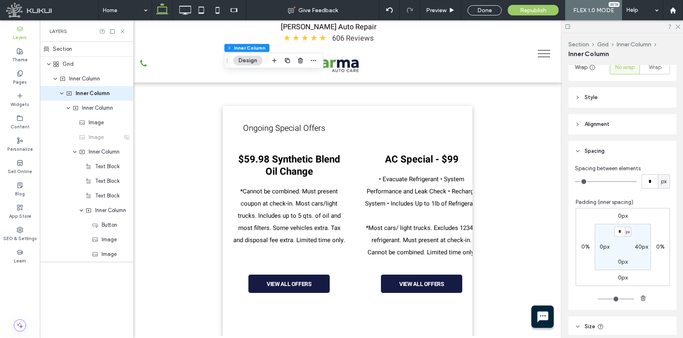
drag, startPoint x: 610, startPoint y: 182, endPoint x: 519, endPoint y: 183, distance: 90.7
type input "*"
click at [575, 182] on input "range" at bounding box center [606, 181] width 62 height 1
click at [681, 29] on div at bounding box center [622, 26] width 121 height 13
click at [681, 28] on div at bounding box center [622, 26] width 121 height 13
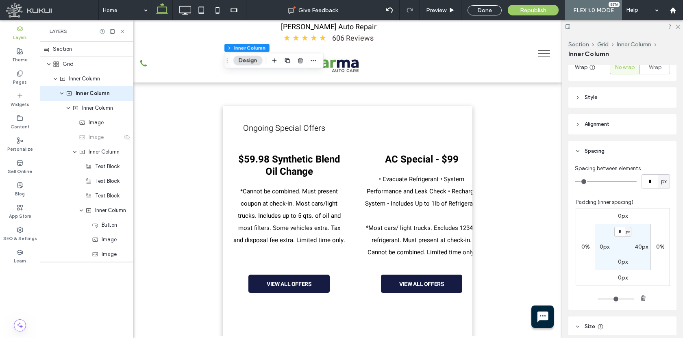
drag, startPoint x: 679, startPoint y: 26, endPoint x: 640, endPoint y: 22, distance: 39.3
click at [679, 26] on icon at bounding box center [677, 26] width 5 height 5
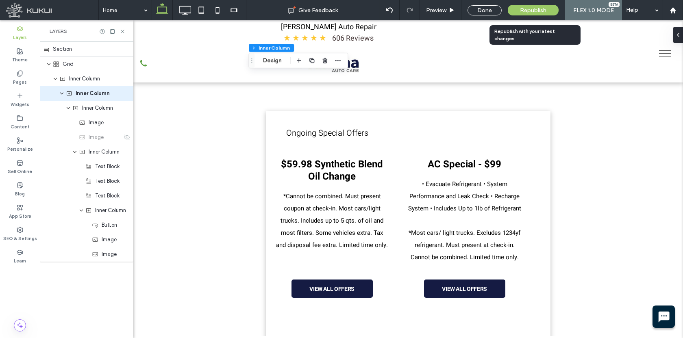
click at [557, 11] on div "Republish" at bounding box center [533, 10] width 51 height 11
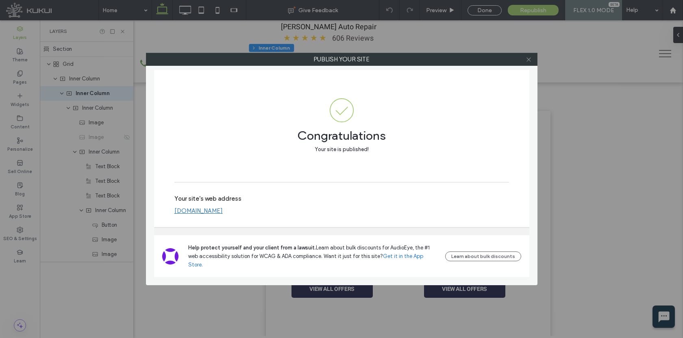
click at [530, 61] on use at bounding box center [529, 59] width 4 height 4
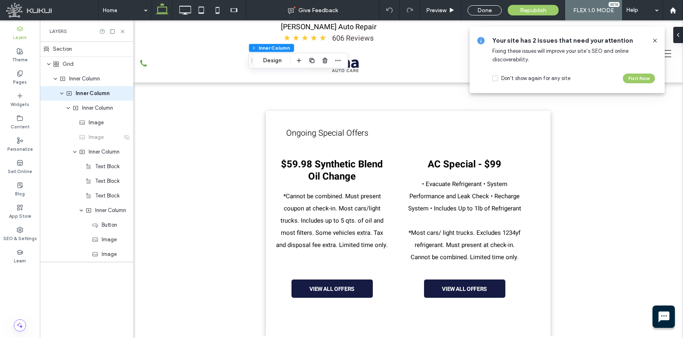
click at [655, 41] on use at bounding box center [655, 41] width 4 height 4
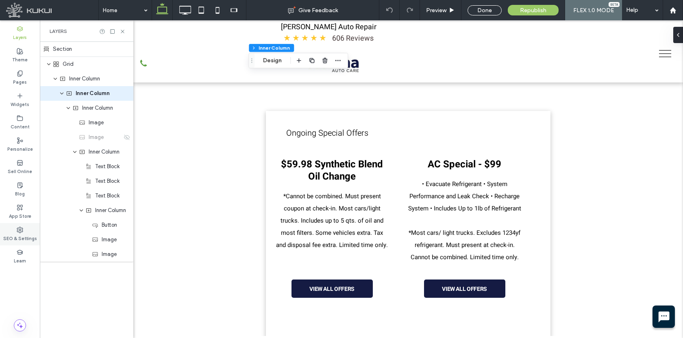
click at [24, 244] on div "SEO & Settings" at bounding box center [20, 234] width 40 height 22
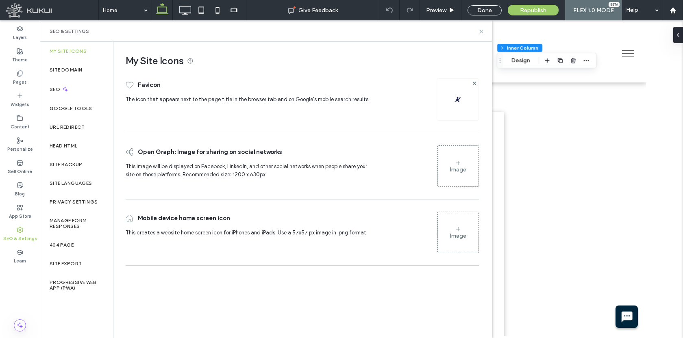
click at [65, 162] on label "Site Backup" at bounding box center [66, 165] width 33 height 6
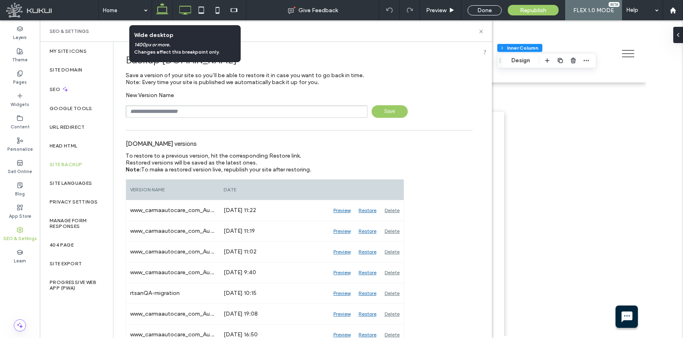
click at [185, 13] on use at bounding box center [185, 10] width 12 height 9
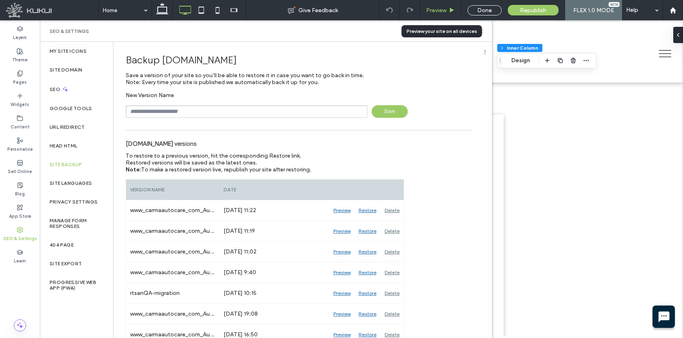
click at [459, 9] on div "Preview" at bounding box center [440, 10] width 41 height 7
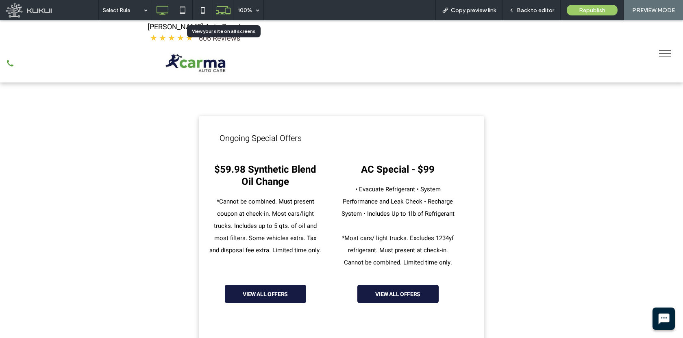
click at [224, 12] on icon at bounding box center [222, 9] width 15 height 15
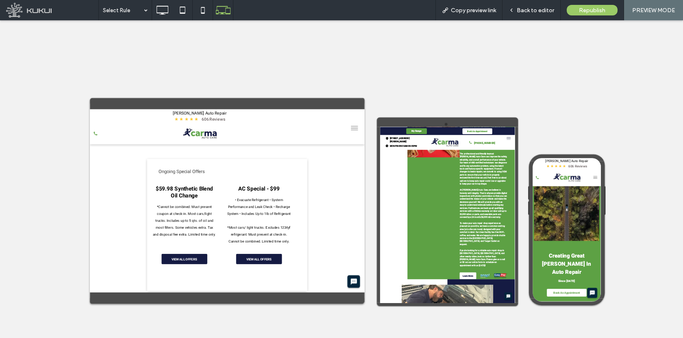
click at [538, 21] on div at bounding box center [341, 179] width 683 height 318
click at [540, 11] on span "Back to editor" at bounding box center [535, 10] width 37 height 7
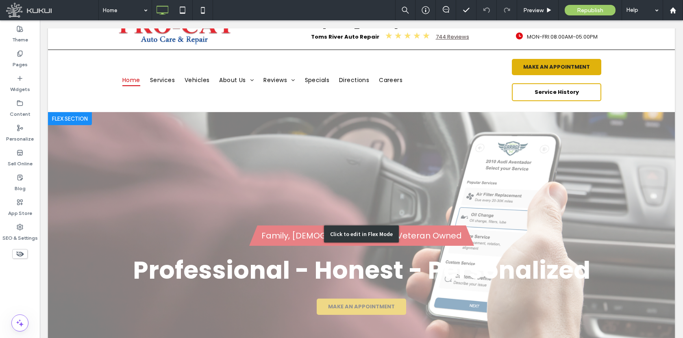
scroll to position [55, 0]
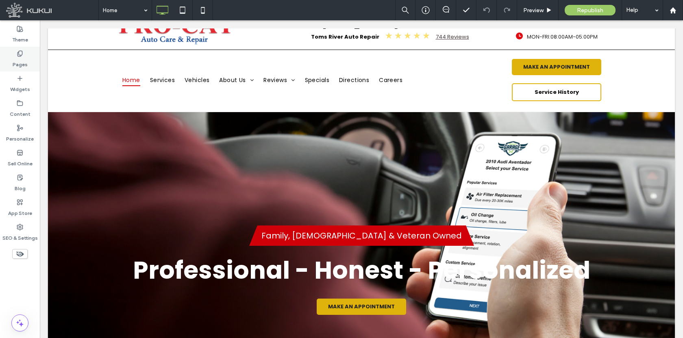
click at [17, 65] on label "Pages" at bounding box center [20, 62] width 15 height 11
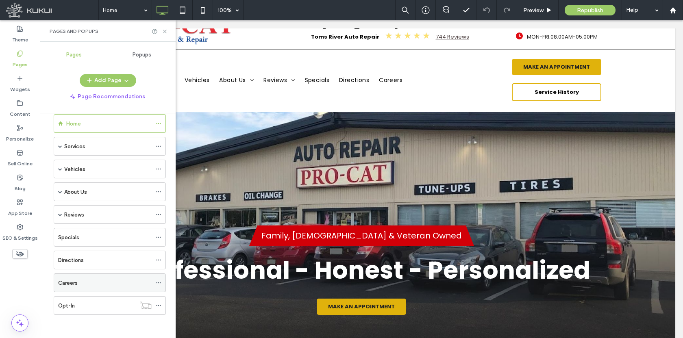
scroll to position [14, 0]
click at [87, 314] on div "Home Services Services Dynamic Vehicles Vehicles Dynamic About Us Contact Us In…" at bounding box center [105, 216] width 122 height 215
click at [89, 309] on div "Opt-In" at bounding box center [97, 305] width 78 height 18
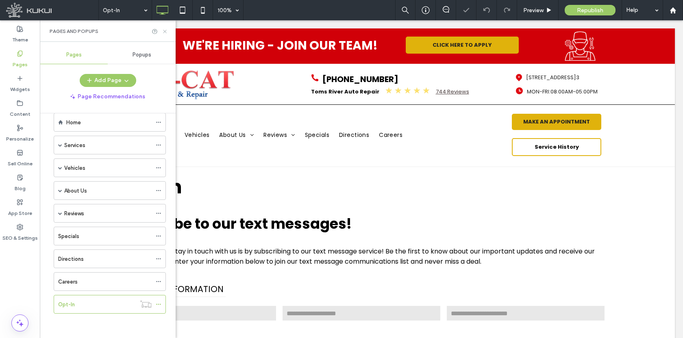
click at [163, 30] on icon at bounding box center [165, 31] width 6 height 6
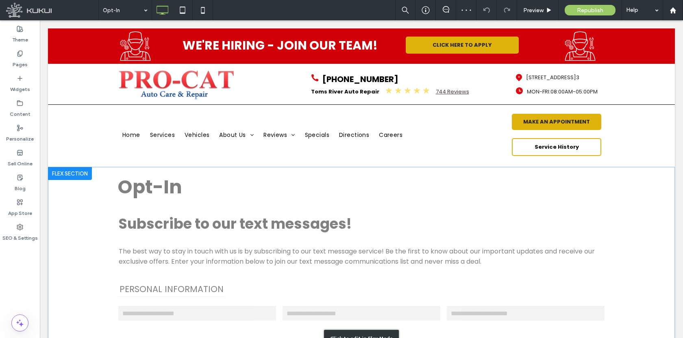
click at [150, 178] on div "Click to edit in Flex Mode" at bounding box center [361, 338] width 627 height 343
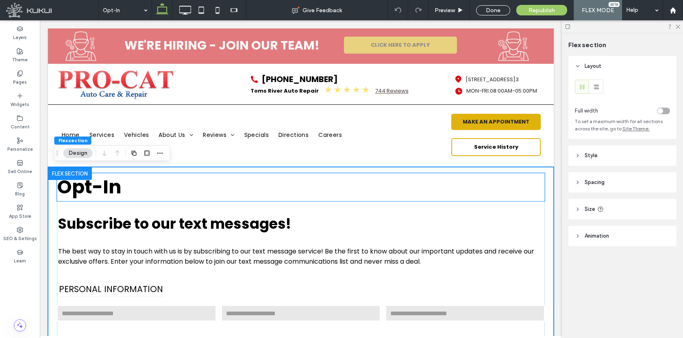
click at [146, 182] on h1 "Opt-In" at bounding box center [301, 187] width 488 height 28
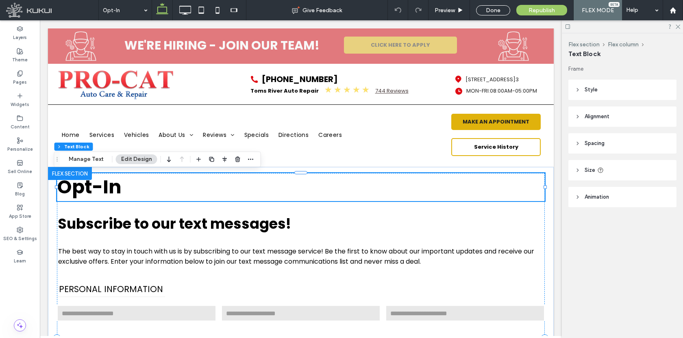
click at [146, 182] on h1 "Opt-In" at bounding box center [301, 187] width 488 height 28
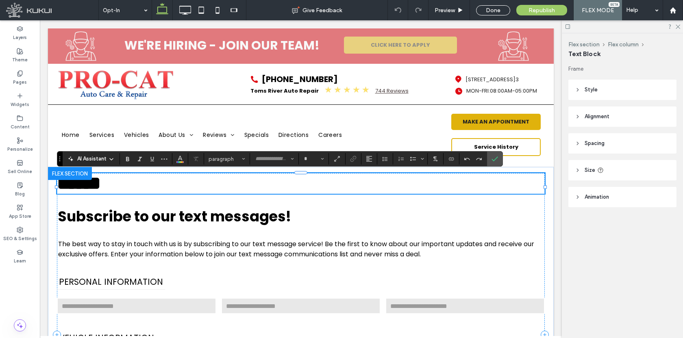
type input "*******"
type input "**"
drag, startPoint x: 493, startPoint y: 160, endPoint x: 449, endPoint y: 140, distance: 48.8
click at [493, 160] on use "Confirm" at bounding box center [495, 159] width 7 height 5
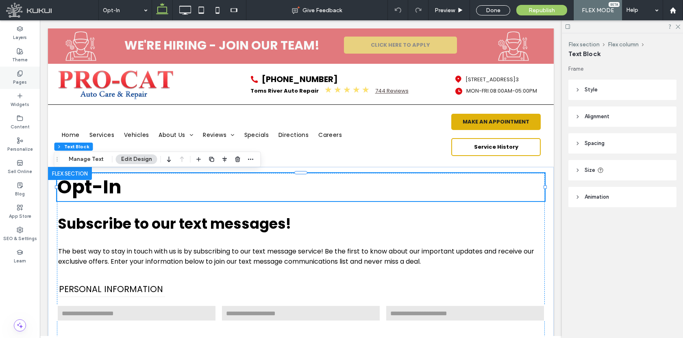
click at [30, 74] on div "Pages" at bounding box center [20, 78] width 40 height 22
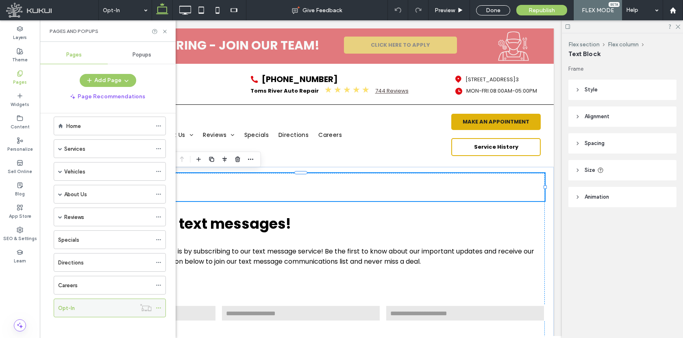
scroll to position [14, 0]
click at [160, 303] on icon at bounding box center [159, 305] width 6 height 6
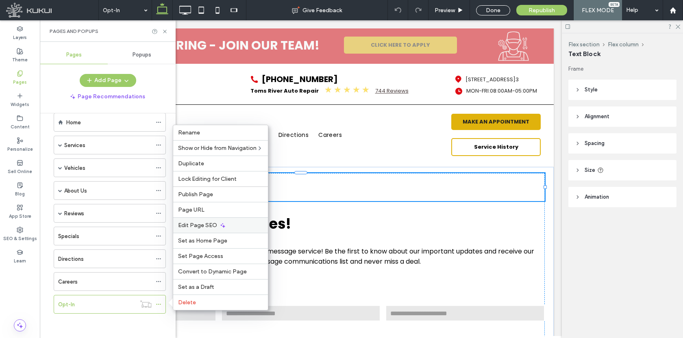
click at [201, 226] on span "Edit Page SEO" at bounding box center [197, 225] width 39 height 7
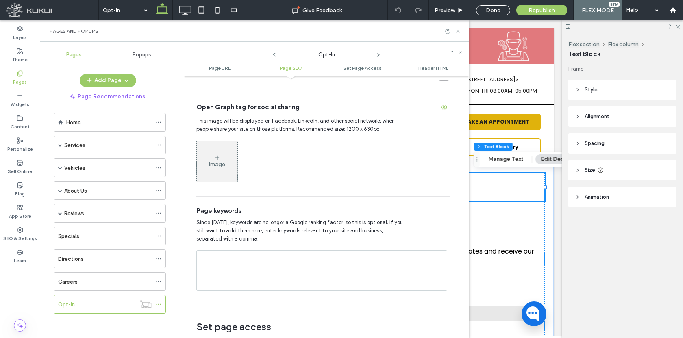
scroll to position [479, 0]
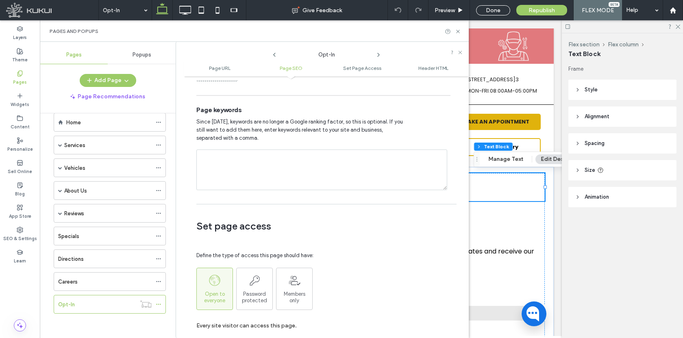
click at [247, 165] on textarea at bounding box center [321, 170] width 251 height 41
type textarea "******"
click at [86, 286] on div "Careers" at bounding box center [105, 282] width 94 height 18
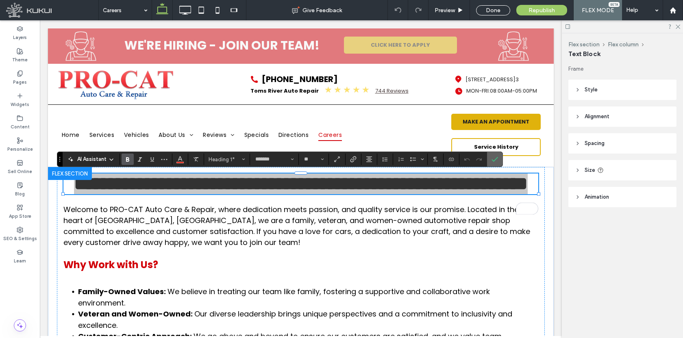
click at [492, 160] on icon "Confirm" at bounding box center [495, 159] width 7 height 7
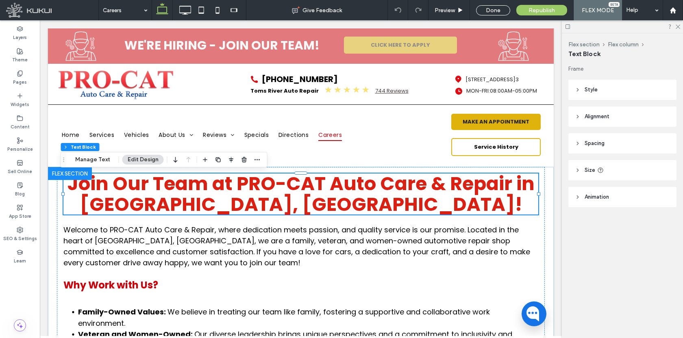
click at [159, 195] on span "Join Our Team at PRO-CAT Auto Care & Repair in [GEOGRAPHIC_DATA], [GEOGRAPHIC_D…" at bounding box center [300, 194] width 467 height 47
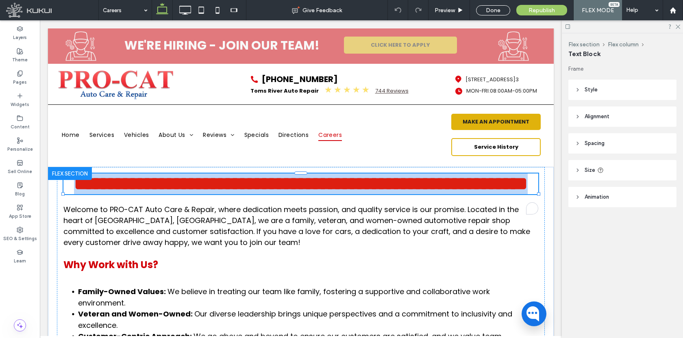
type input "*******"
type input "**"
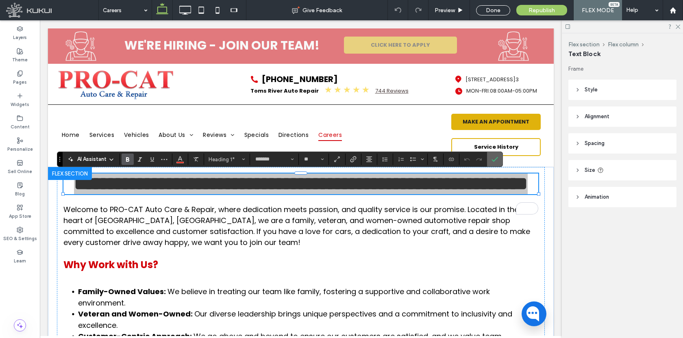
click at [492, 163] on span "Confirm" at bounding box center [494, 159] width 4 height 15
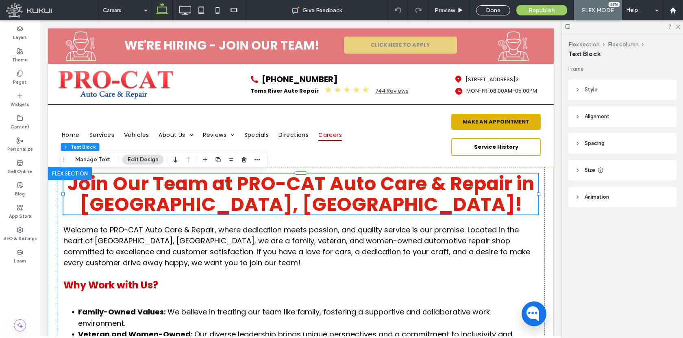
click at [251, 194] on span "Join Our Team at PRO-CAT Auto Care & Repair in [GEOGRAPHIC_DATA], [GEOGRAPHIC_D…" at bounding box center [300, 194] width 467 height 47
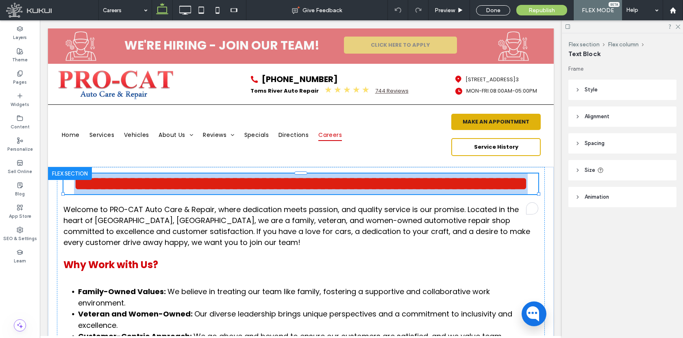
type input "*******"
type input "**"
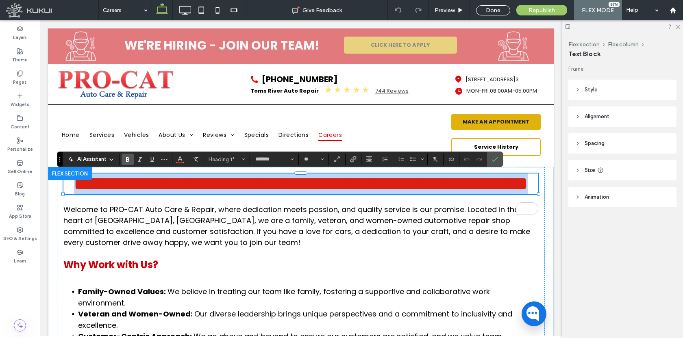
click at [295, 193] on span "**********" at bounding box center [301, 183] width 454 height 19
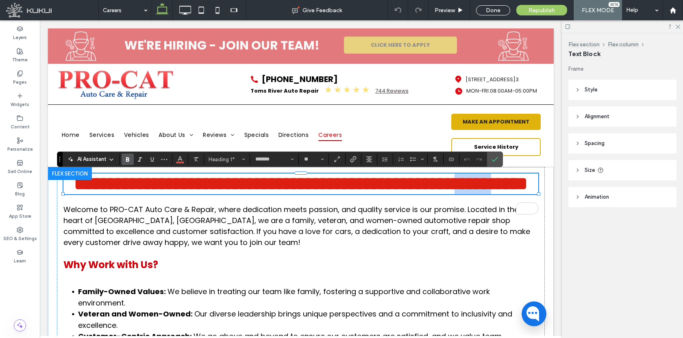
click at [294, 193] on span "**********" at bounding box center [301, 183] width 454 height 19
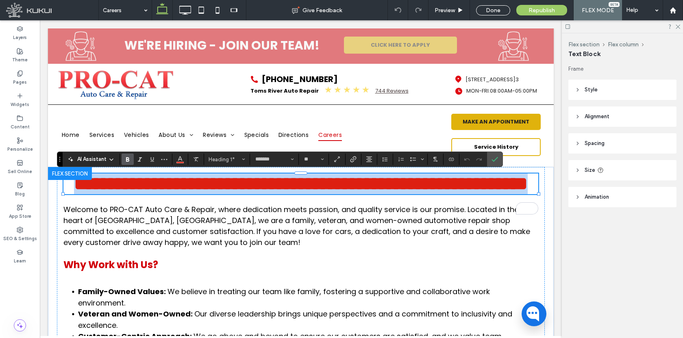
click at [294, 193] on span "**********" at bounding box center [301, 183] width 454 height 19
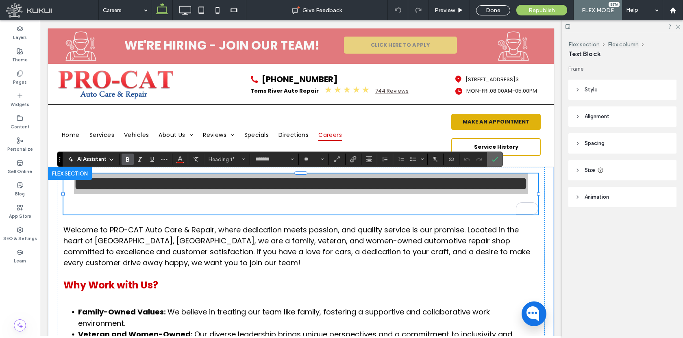
click at [495, 161] on icon "Confirm" at bounding box center [495, 159] width 7 height 7
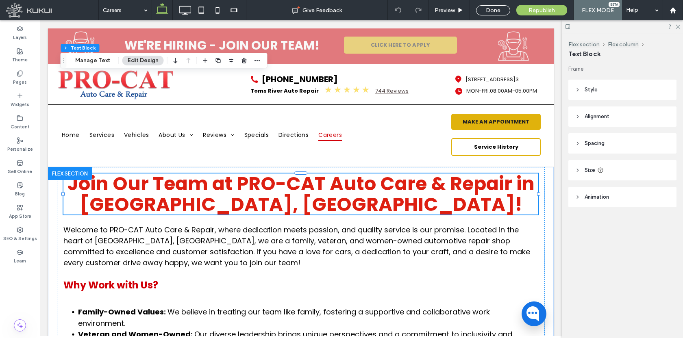
scroll to position [136, 0]
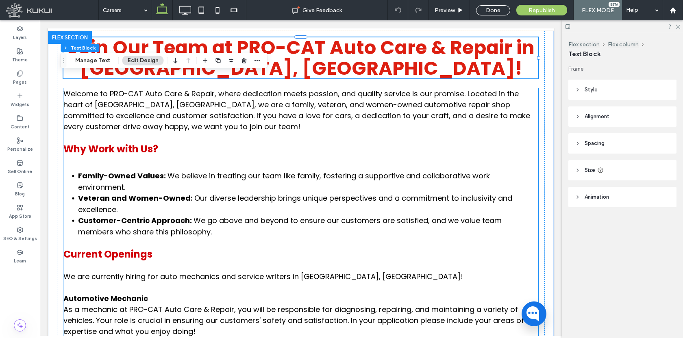
click at [137, 147] on span "Why Work with Us?" at bounding box center [110, 148] width 95 height 13
click at [137, 147] on div "Welcome to PRO-CAT Auto Care & Repair, where dedication meets passion, and qual…" at bounding box center [300, 320] width 475 height 465
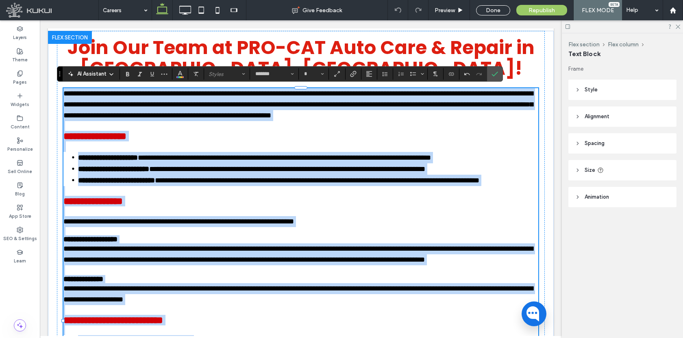
type input "*******"
click at [126, 141] on span "**********" at bounding box center [94, 136] width 63 height 10
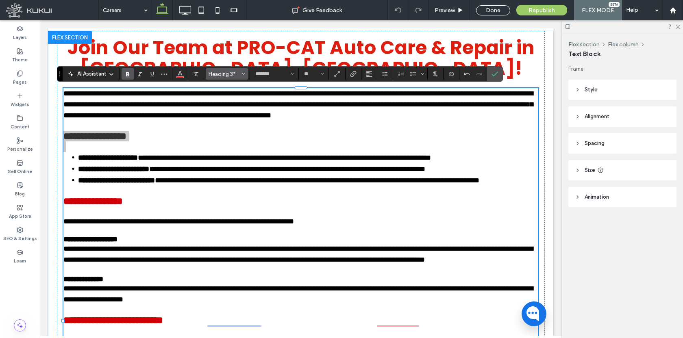
click at [231, 76] on span "Heading 3*" at bounding box center [225, 74] width 32 height 6
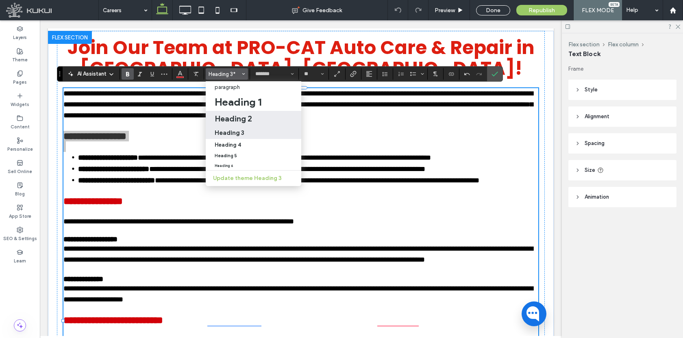
click at [237, 118] on h2 "Heading 2" at bounding box center [233, 119] width 37 height 10
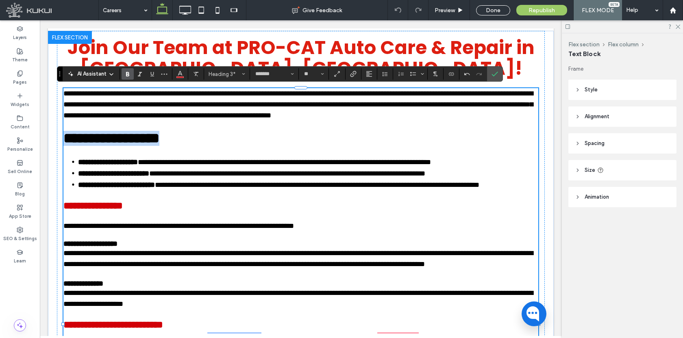
type input "*"
click at [179, 72] on use "Color" at bounding box center [180, 73] width 4 height 4
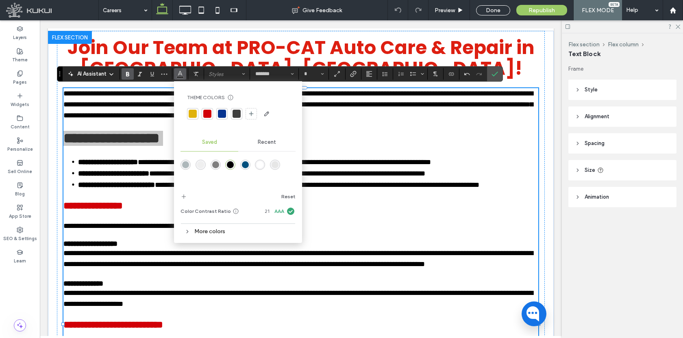
click at [207, 111] on div at bounding box center [207, 114] width 8 height 8
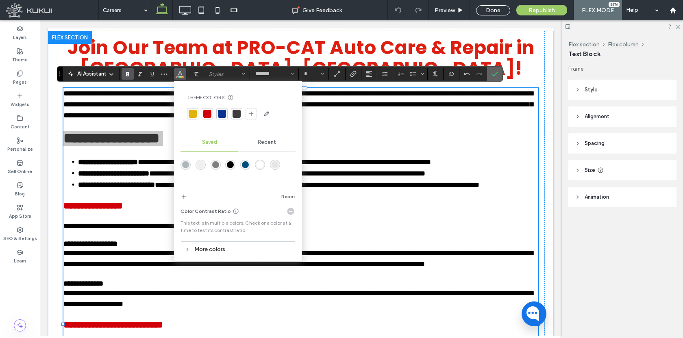
click at [490, 75] on label "Confirm" at bounding box center [495, 74] width 12 height 15
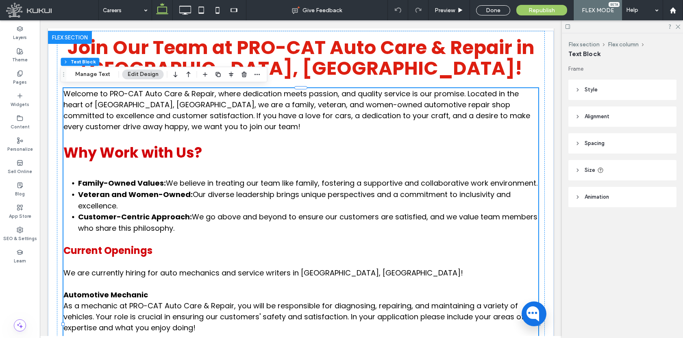
click at [94, 257] on span "Current Openings" at bounding box center [107, 250] width 89 height 13
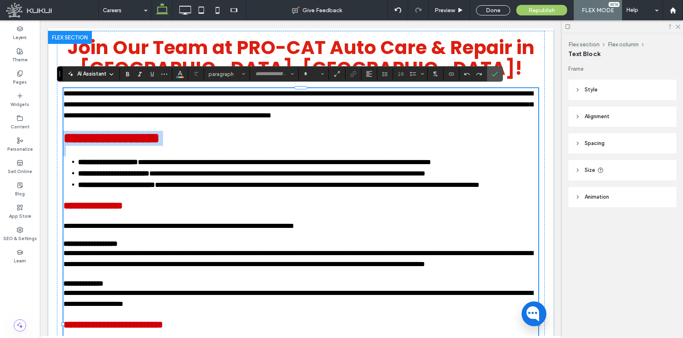
type input "*******"
click at [94, 211] on span "**********" at bounding box center [92, 206] width 59 height 10
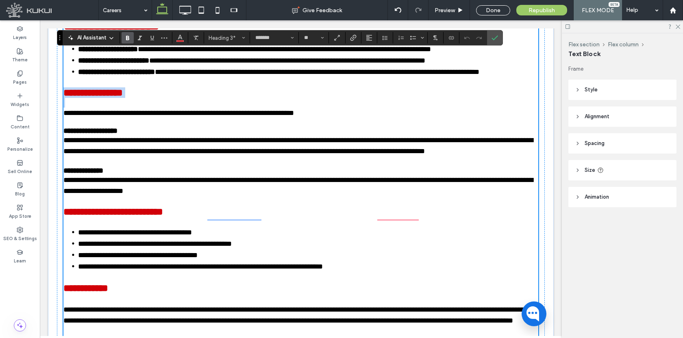
scroll to position [154, 0]
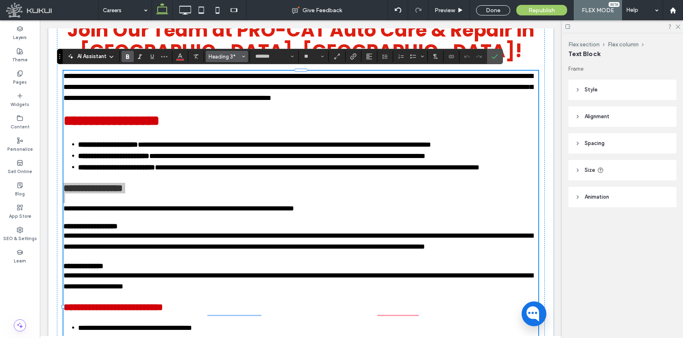
click at [224, 57] on span "Heading 3*" at bounding box center [225, 57] width 32 height 6
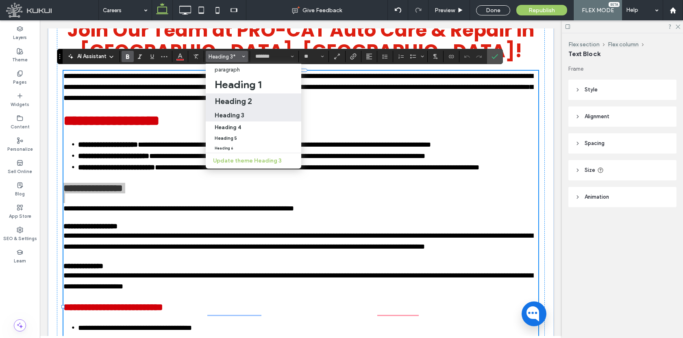
click at [237, 99] on h2 "Heading 2" at bounding box center [233, 101] width 37 height 10
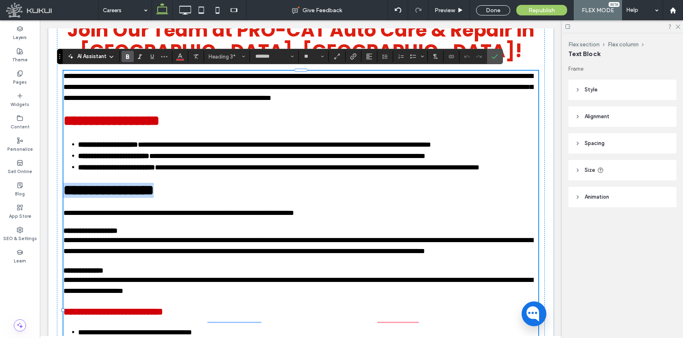
type input "*"
click at [178, 56] on icon "Color" at bounding box center [180, 55] width 7 height 7
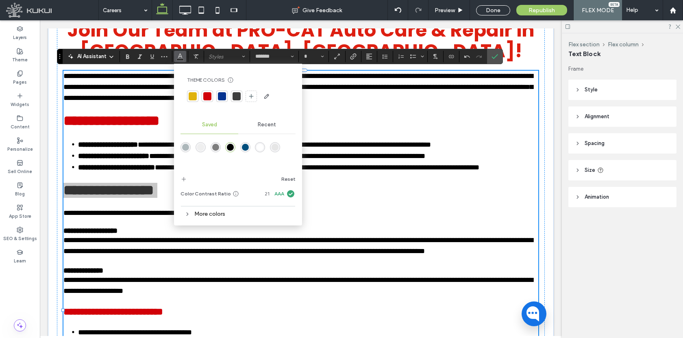
click at [209, 97] on div at bounding box center [207, 96] width 8 height 8
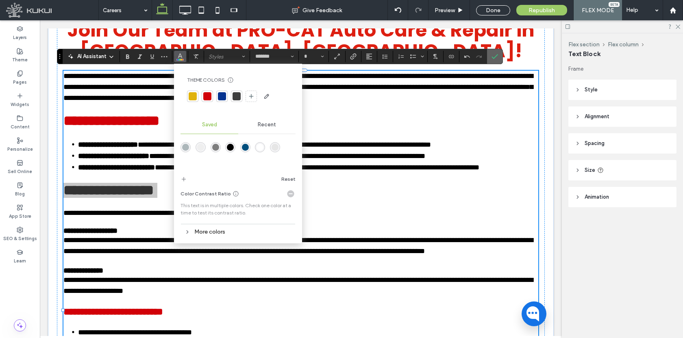
click at [490, 57] on label "Confirm" at bounding box center [495, 56] width 12 height 15
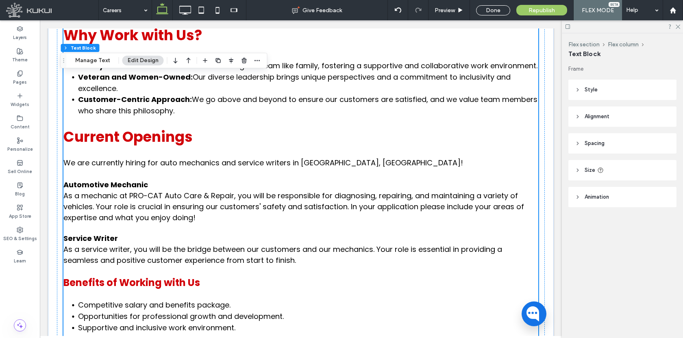
scroll to position [288, 0]
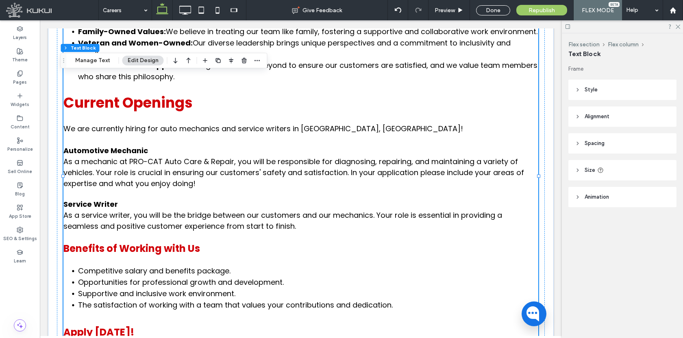
click at [119, 156] on span "Automotive Mechanic" at bounding box center [105, 151] width 85 height 10
click at [119, 68] on div "Flex section Flex column Text Block Manage Text Edit Design" at bounding box center [164, 60] width 207 height 15
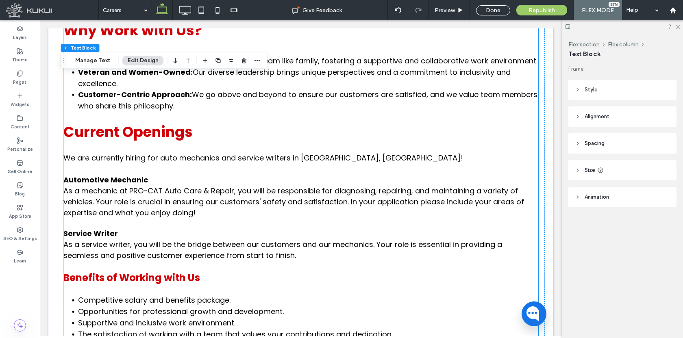
scroll to position [320, 0]
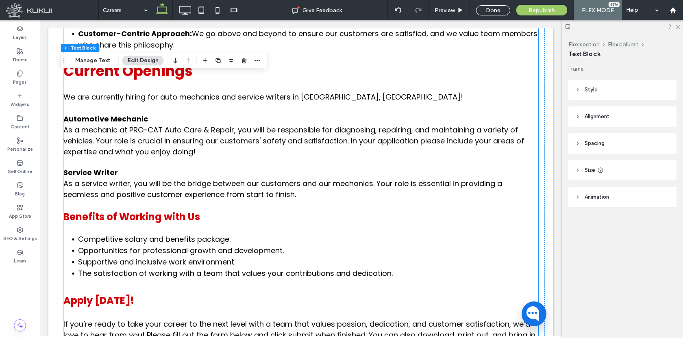
click at [120, 124] on span "Automotive Mechanic" at bounding box center [105, 119] width 85 height 10
click at [120, 130] on div "Welcome to PRO-CAT Auto Care & Repair, where dedication meets passion, and qual…" at bounding box center [300, 139] width 475 height 469
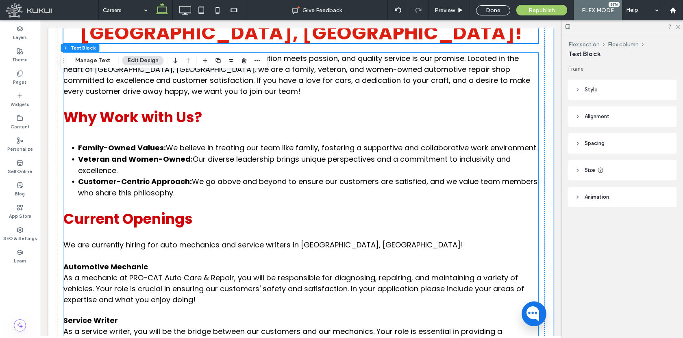
scroll to position [193, 0]
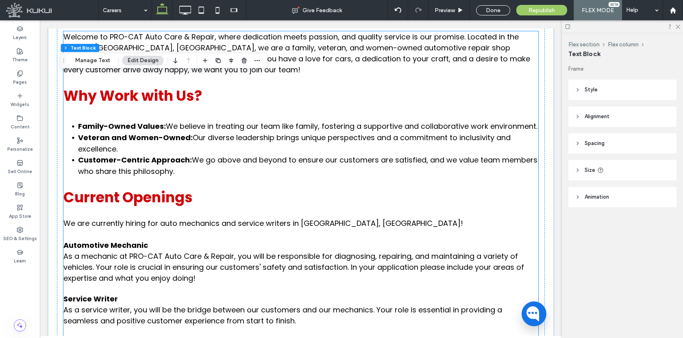
click at [115, 229] on span "We are currently hiring for auto mechanics and service writers in [GEOGRAPHIC_D…" at bounding box center [263, 223] width 400 height 10
click at [115, 235] on div "Welcome to PRO-CAT Auto Care & Repair, where dedication meets passion, and qual…" at bounding box center [300, 265] width 475 height 469
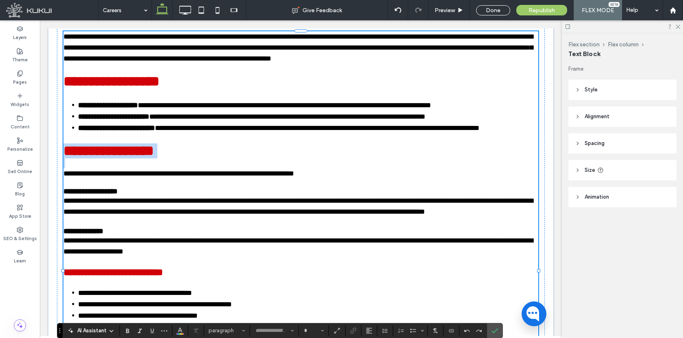
type input "*******"
click at [115, 177] on span "**********" at bounding box center [178, 173] width 231 height 7
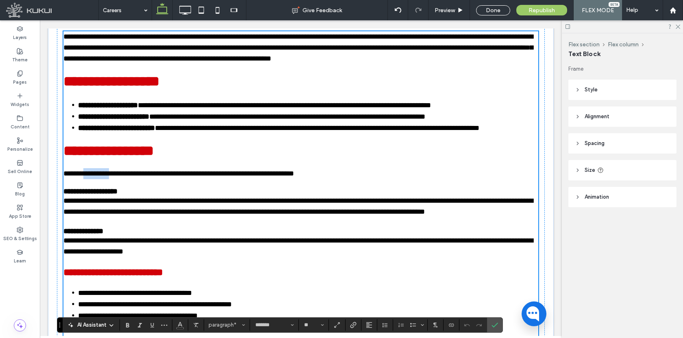
scroll to position [255, 0]
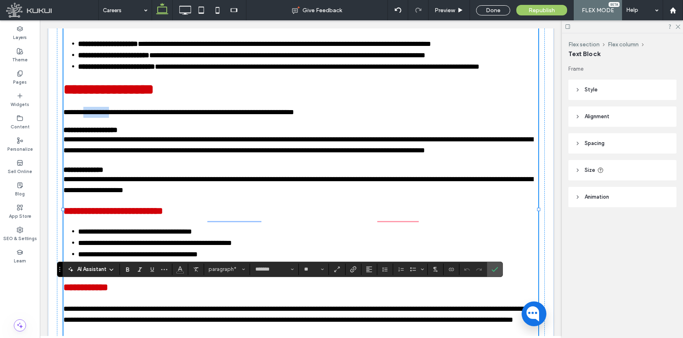
click at [118, 134] on span "**********" at bounding box center [90, 129] width 54 height 7
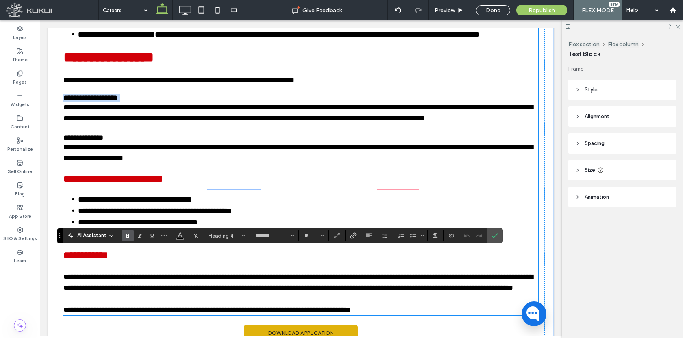
scroll to position [288, 0]
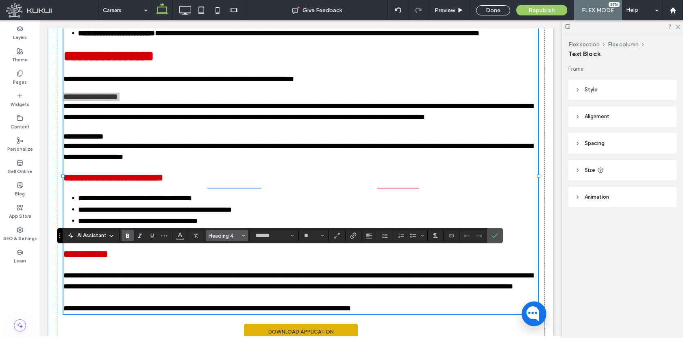
click at [233, 235] on span "Heading 4" at bounding box center [225, 236] width 32 height 6
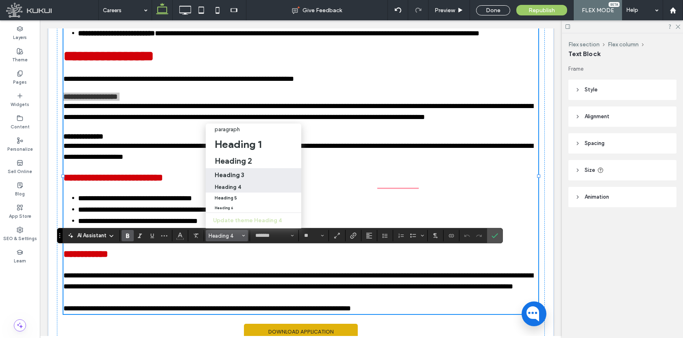
click at [237, 171] on h3 "Heading 3" at bounding box center [230, 175] width 30 height 8
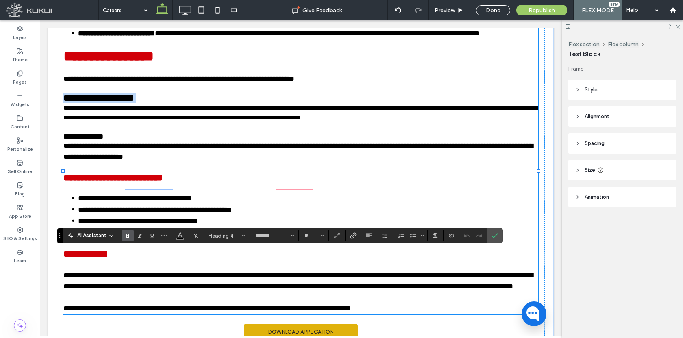
type input "**"
click at [496, 237] on icon "Confirm" at bounding box center [495, 236] width 7 height 7
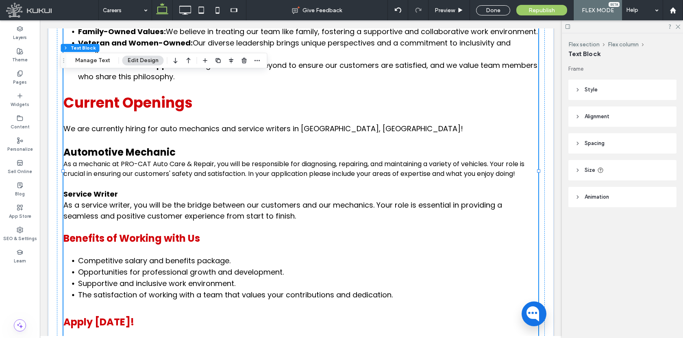
click at [85, 199] on span "Service Writer" at bounding box center [90, 194] width 54 height 10
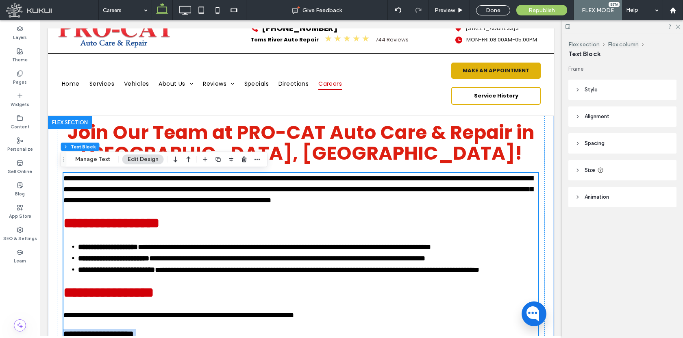
type input "*******"
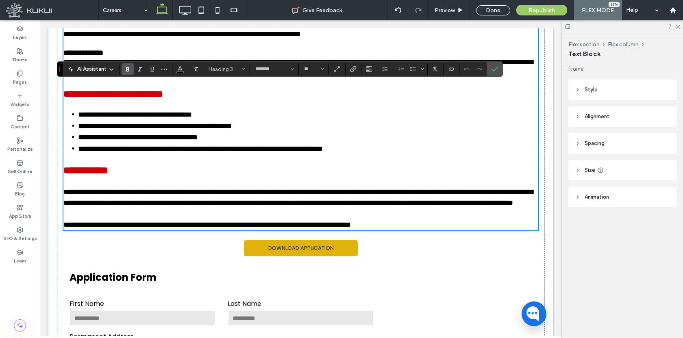
scroll to position [373, 0]
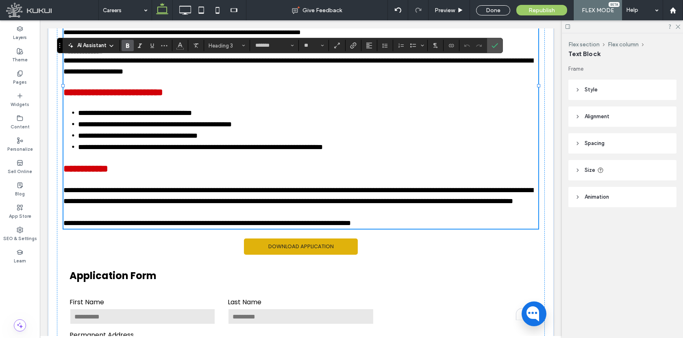
click at [101, 55] on span "**********" at bounding box center [83, 51] width 40 height 7
click at [206, 52] on div "AI Assistant Heading 4 ******* **" at bounding box center [280, 45] width 446 height 15
click at [102, 55] on span "**********" at bounding box center [83, 51] width 40 height 7
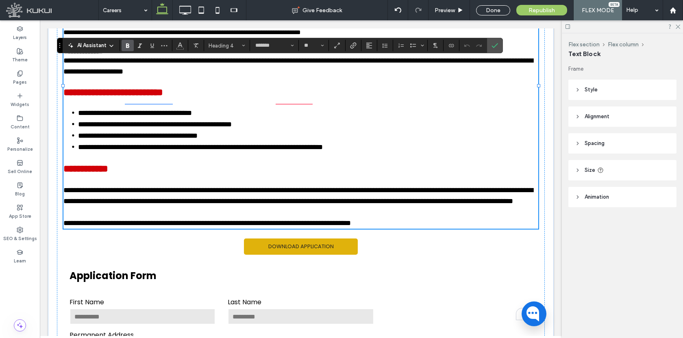
click at [102, 55] on span "**********" at bounding box center [83, 51] width 40 height 7
click at [231, 41] on button "Heading 4" at bounding box center [227, 45] width 42 height 11
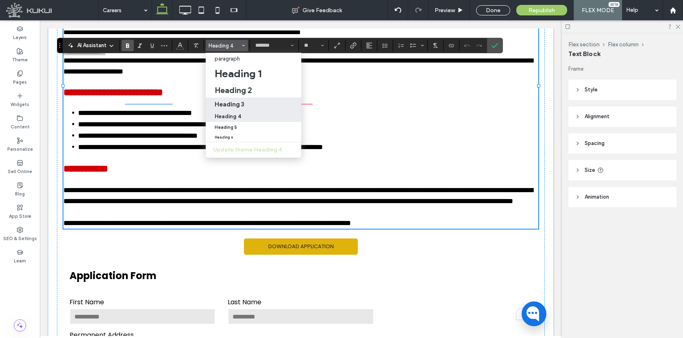
click at [246, 107] on div "Heading 3" at bounding box center [254, 104] width 78 height 8
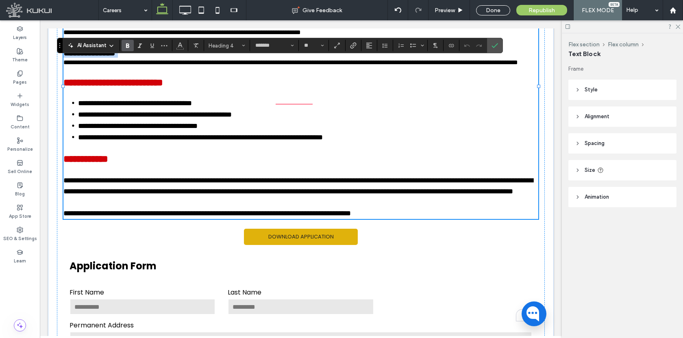
type input "**"
click at [496, 51] on span "Confirm" at bounding box center [495, 46] width 7 height 14
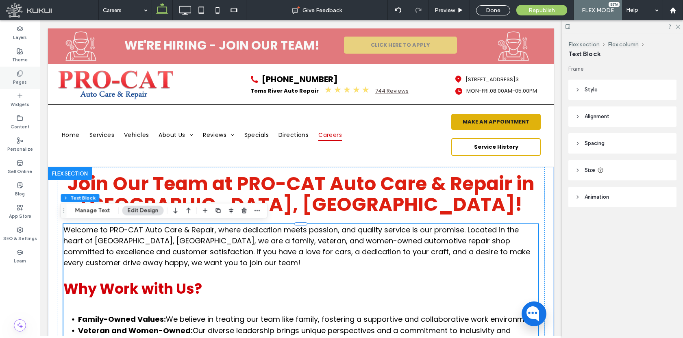
click at [14, 75] on div "Pages" at bounding box center [20, 78] width 40 height 22
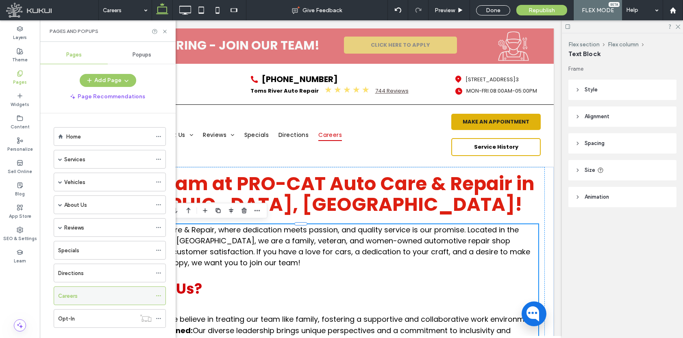
click at [159, 297] on icon at bounding box center [159, 296] width 6 height 6
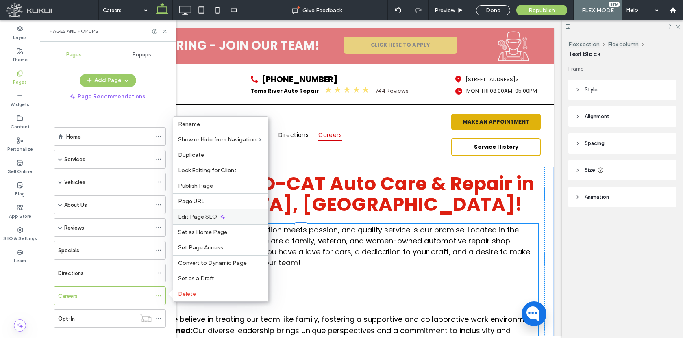
click at [199, 216] on span "Edit Page SEO" at bounding box center [197, 216] width 39 height 7
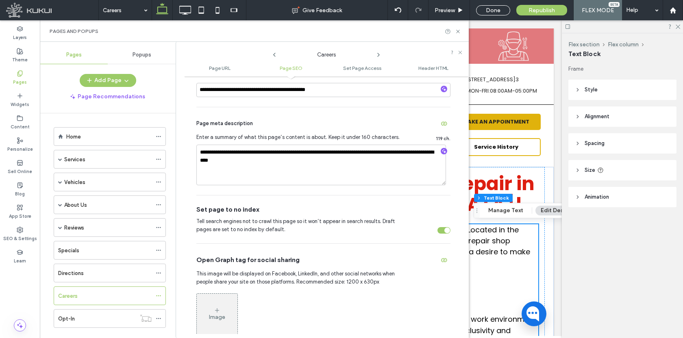
scroll to position [224, 0]
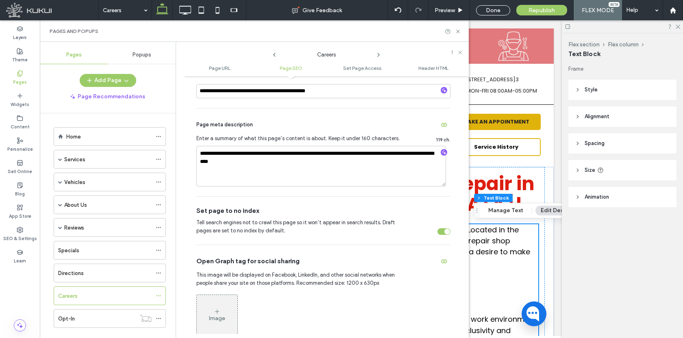
click at [437, 232] on div "toggle" at bounding box center [443, 232] width 13 height 7
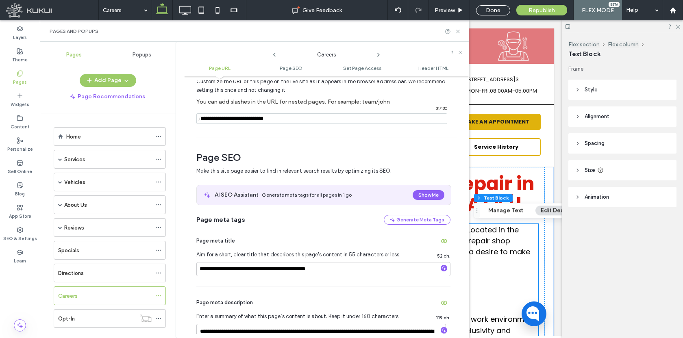
scroll to position [57, 0]
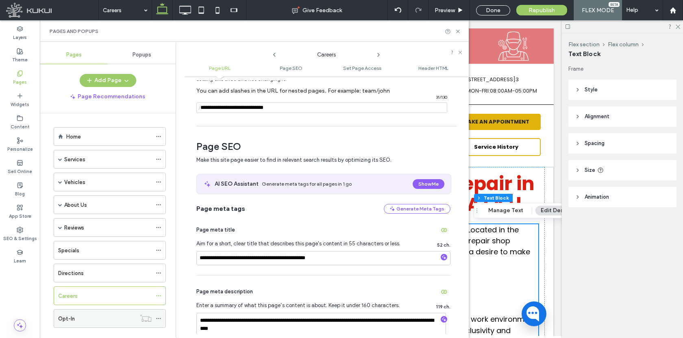
click at [161, 319] on icon at bounding box center [159, 319] width 6 height 6
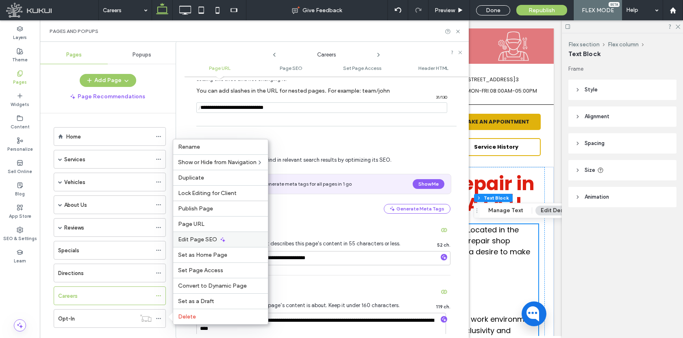
click at [205, 239] on span "Edit Page SEO" at bounding box center [197, 239] width 39 height 7
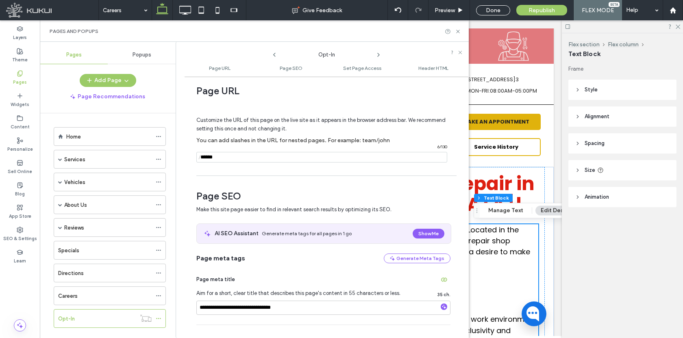
scroll to position [14, 0]
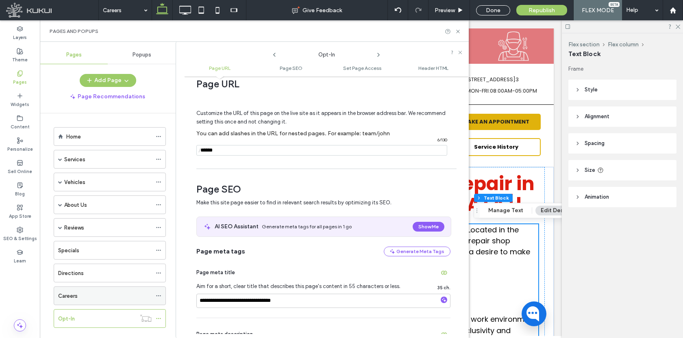
click at [158, 297] on icon at bounding box center [159, 296] width 6 height 6
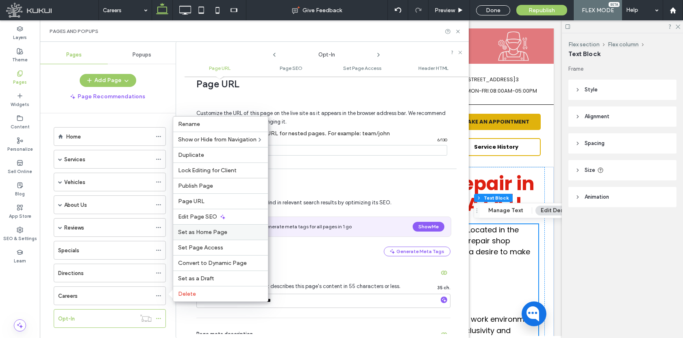
click at [207, 226] on div "Set as Home Page" at bounding box center [220, 231] width 95 height 15
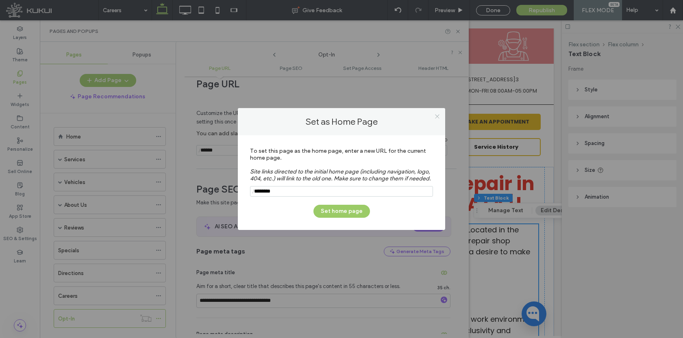
click at [437, 118] on icon at bounding box center [437, 116] width 6 height 6
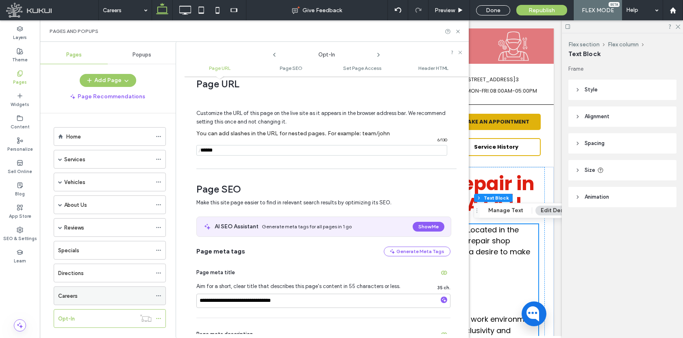
click at [161, 296] on icon at bounding box center [159, 296] width 6 height 6
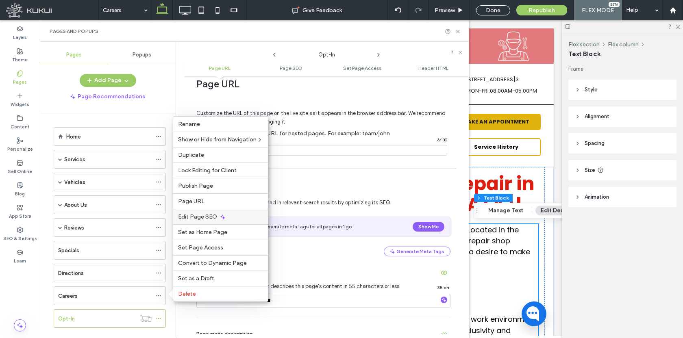
click at [194, 216] on span "Edit Page SEO" at bounding box center [197, 216] width 39 height 7
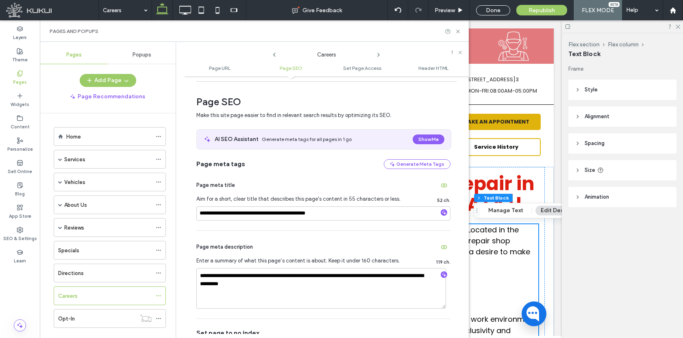
scroll to position [117, 0]
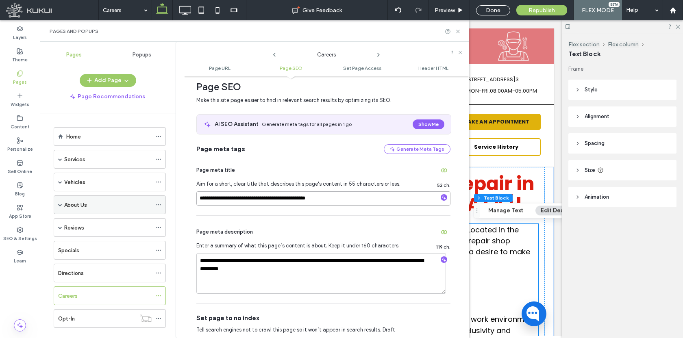
drag, startPoint x: 292, startPoint y: 201, endPoint x: 149, endPoint y: 200, distance: 142.3
click at [151, 200] on div "**********" at bounding box center [254, 190] width 429 height 296
type input "**********"
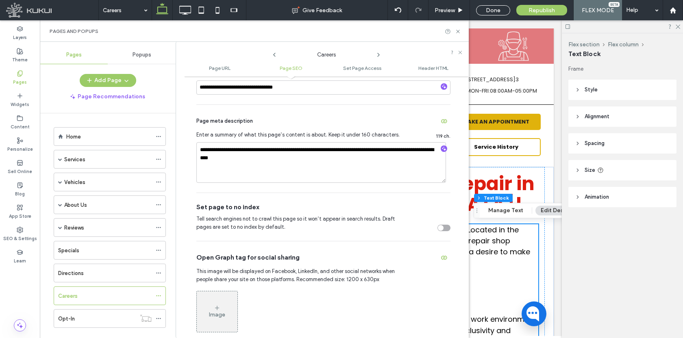
click at [269, 134] on span "Enter a summary of what this page’s content is about. Keep it under 160 charact…" at bounding box center [300, 135] width 209 height 8
click at [267, 147] on textarea "**********" at bounding box center [321, 162] width 250 height 41
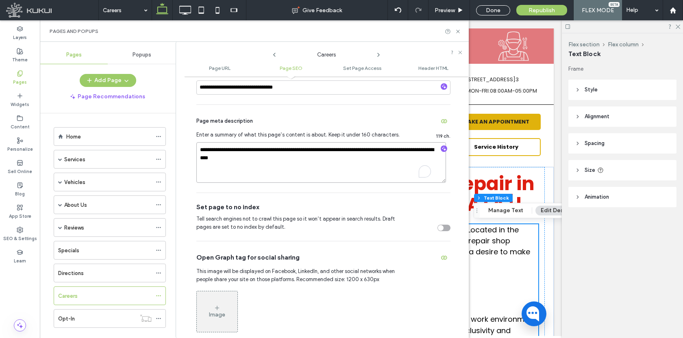
paste textarea "To enrich screen reader interactions, please activate Accessibility in Grammarl…"
type textarea "**********"
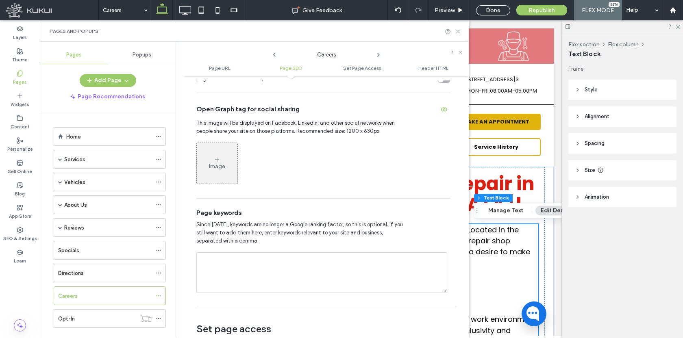
scroll to position [376, 0]
click at [252, 261] on textarea at bounding box center [321, 272] width 251 height 41
click at [249, 260] on textarea "*" at bounding box center [321, 272] width 251 height 41
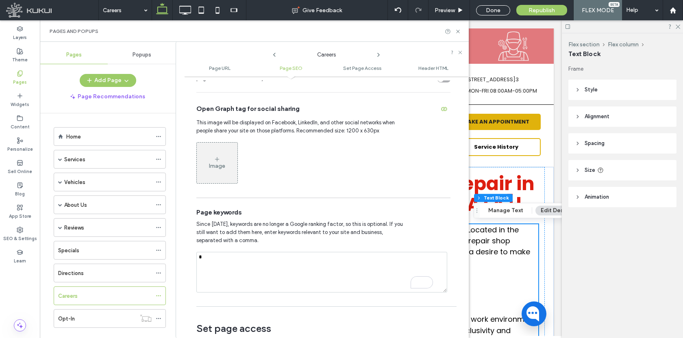
click at [249, 260] on textarea "*" at bounding box center [321, 272] width 251 height 41
type textarea "*******"
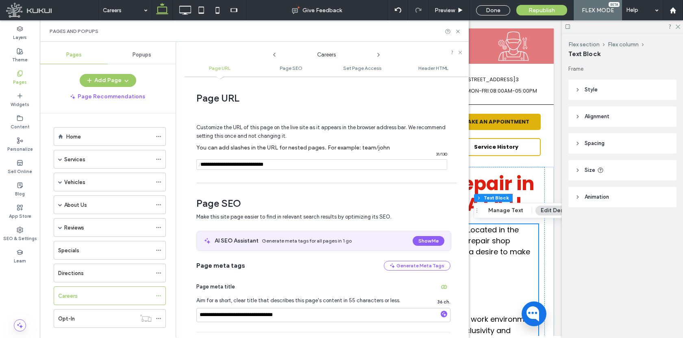
click at [245, 167] on input "notEmpty" at bounding box center [321, 164] width 251 height 11
type input "*******"
click at [298, 311] on input "**********" at bounding box center [323, 315] width 254 height 14
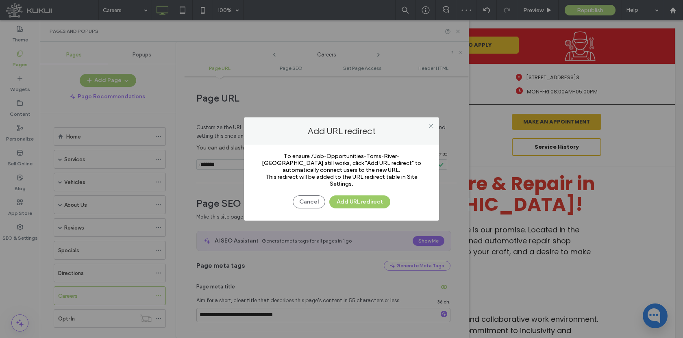
drag, startPoint x: 343, startPoint y: 202, endPoint x: 289, endPoint y: 190, distance: 55.4
click at [344, 202] on button "Add URL redirect" at bounding box center [359, 202] width 61 height 13
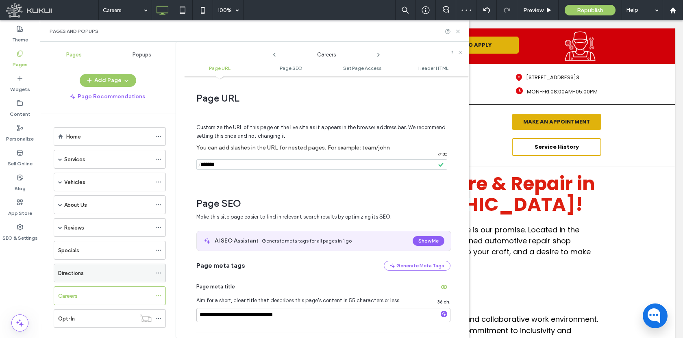
click at [86, 274] on div "Directions" at bounding box center [105, 273] width 94 height 9
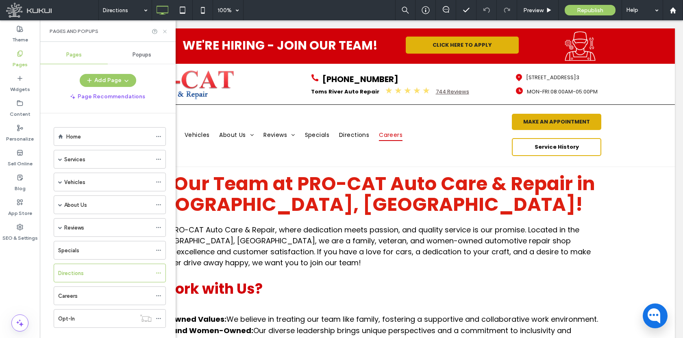
click at [164, 33] on icon at bounding box center [165, 31] width 6 height 6
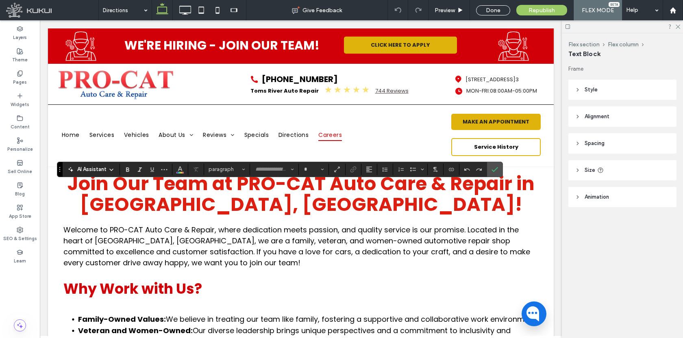
type input "*******"
type input "**"
click at [494, 170] on use "Confirm" at bounding box center [495, 169] width 7 height 5
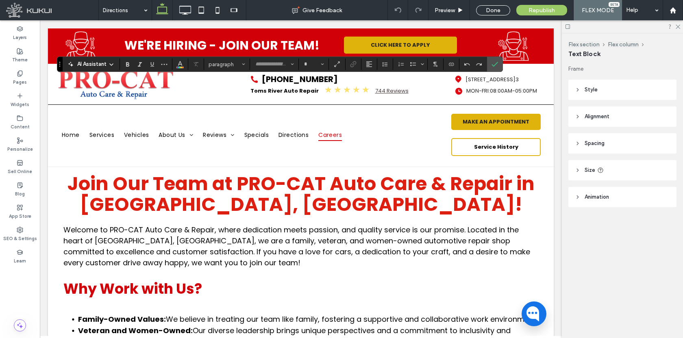
type input "*******"
type input "**"
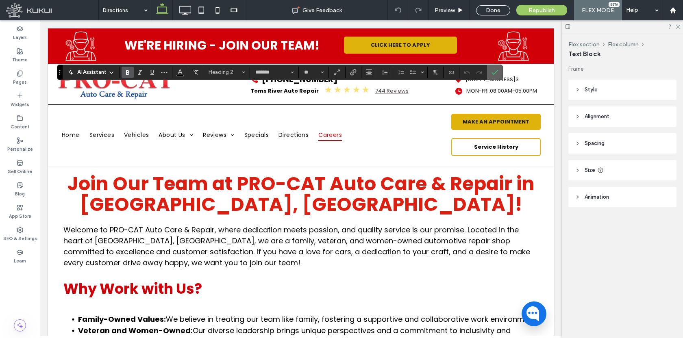
click at [494, 75] on icon "Confirm" at bounding box center [495, 72] width 7 height 7
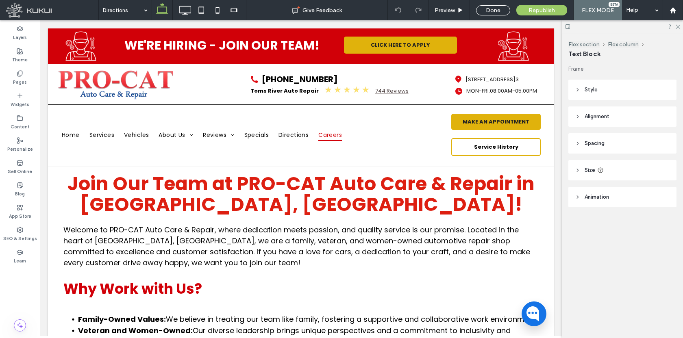
type input "*******"
type input "**"
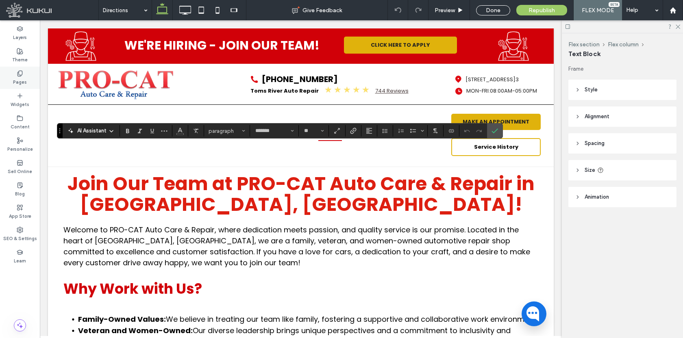
click at [17, 81] on label "Pages" at bounding box center [20, 81] width 14 height 9
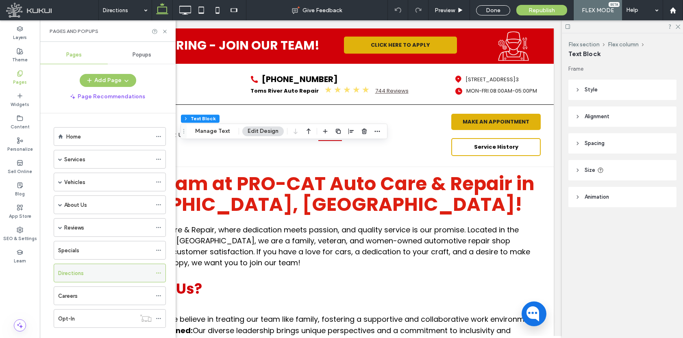
drag, startPoint x: 160, startPoint y: 274, endPoint x: 169, endPoint y: 245, distance: 30.2
click at [160, 274] on icon at bounding box center [159, 273] width 6 height 6
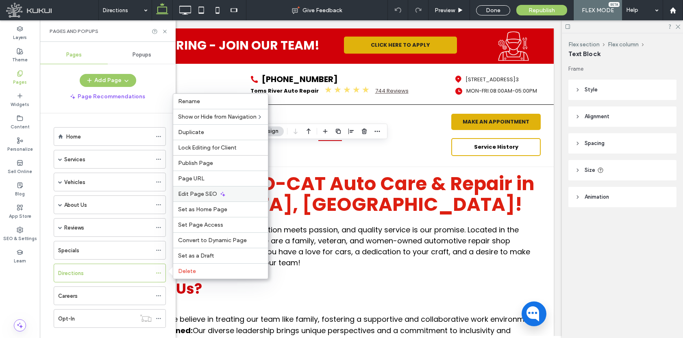
click at [202, 200] on div "Edit Page SEO" at bounding box center [220, 193] width 95 height 15
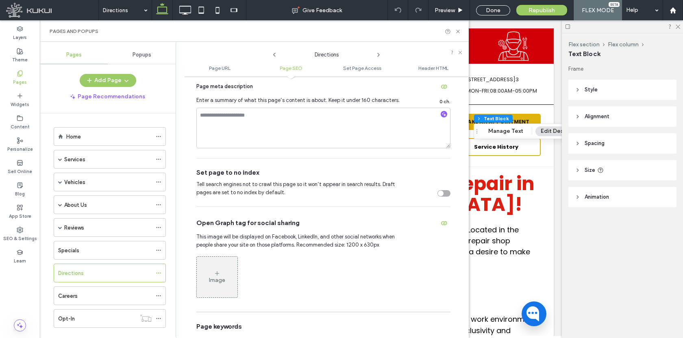
scroll to position [272, 0]
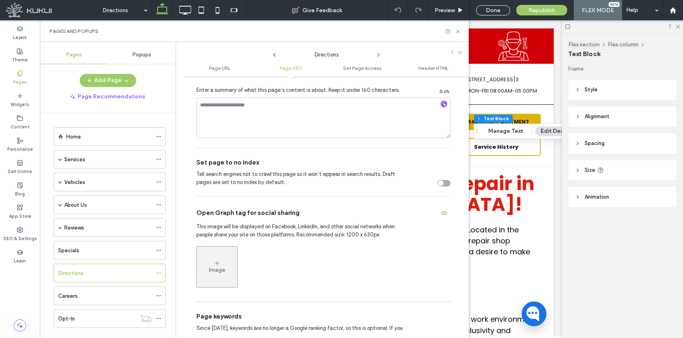
click at [274, 146] on div "Page meta description Enter a summary of what this page’s content is about. Kee…" at bounding box center [323, 104] width 254 height 88
click at [274, 121] on textarea at bounding box center [323, 118] width 254 height 41
paste textarea "**********"
type textarea "**********"
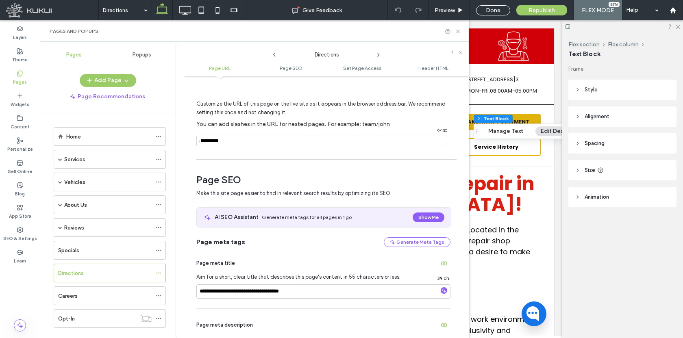
scroll to position [4, 0]
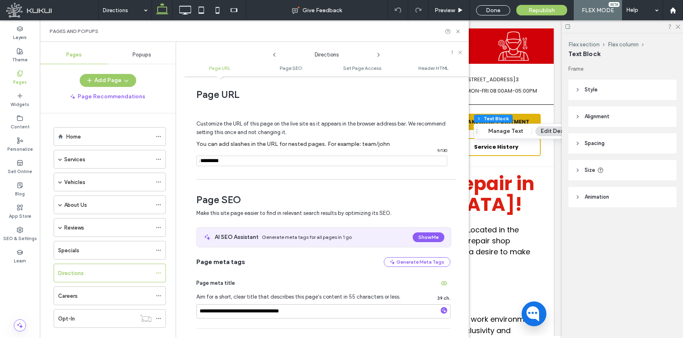
click at [227, 163] on input "notEmpty" at bounding box center [321, 161] width 251 height 11
type input "**********"
click at [239, 316] on input "**********" at bounding box center [323, 312] width 254 height 14
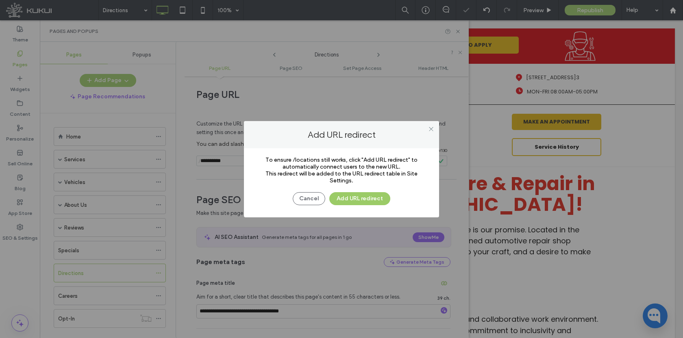
click at [371, 201] on button "Add URL redirect" at bounding box center [359, 198] width 61 height 13
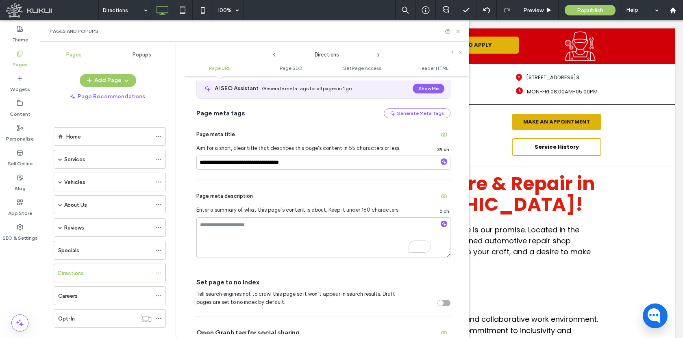
scroll to position [165, 0]
